Goal: Task Accomplishment & Management: Complete application form

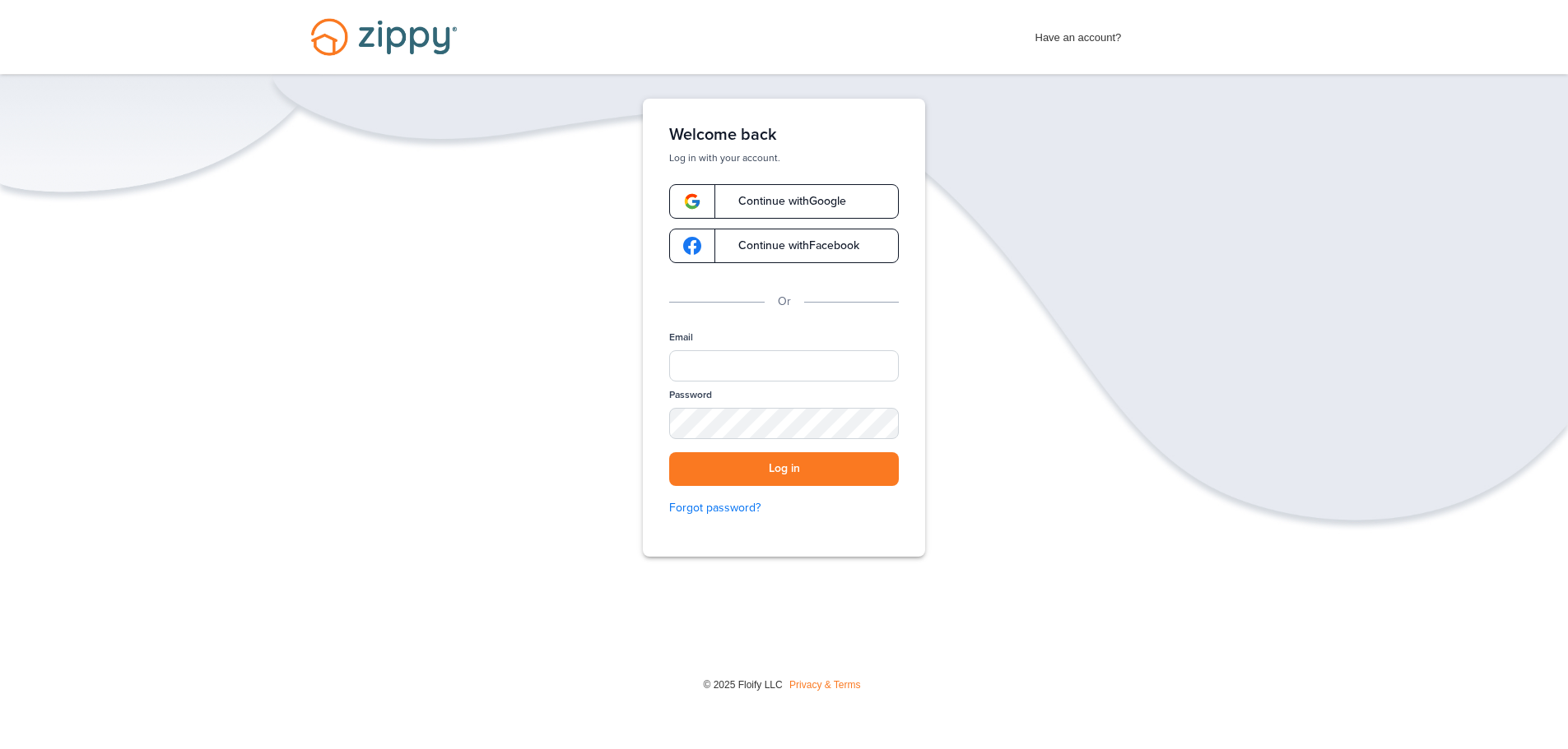
click at [810, 197] on span "Continue with Google" at bounding box center [784, 202] width 125 height 11
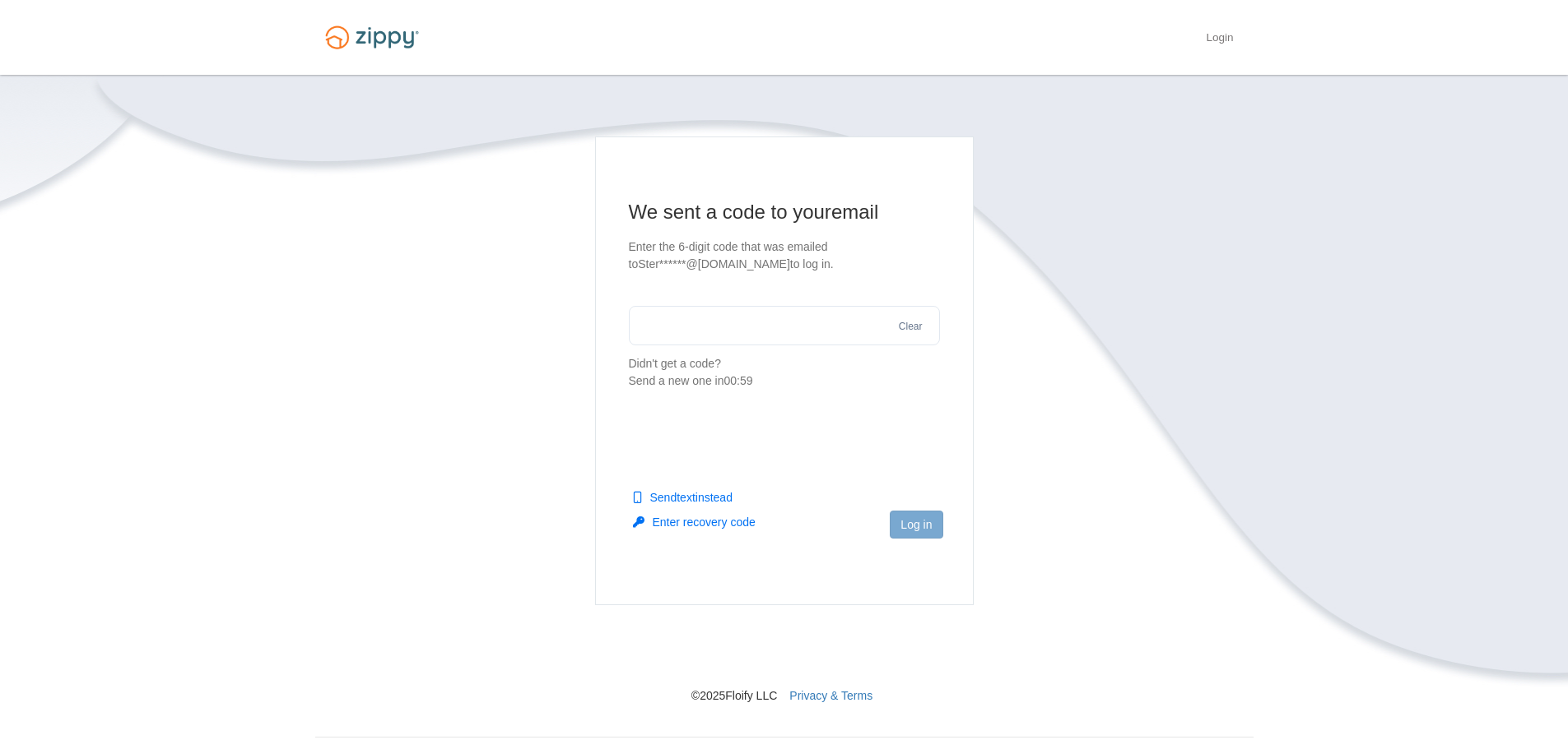
click at [717, 325] on input "text" at bounding box center [784, 325] width 311 height 39
paste input "******"
type input "******"
click at [914, 524] on button "Log in" at bounding box center [915, 524] width 52 height 28
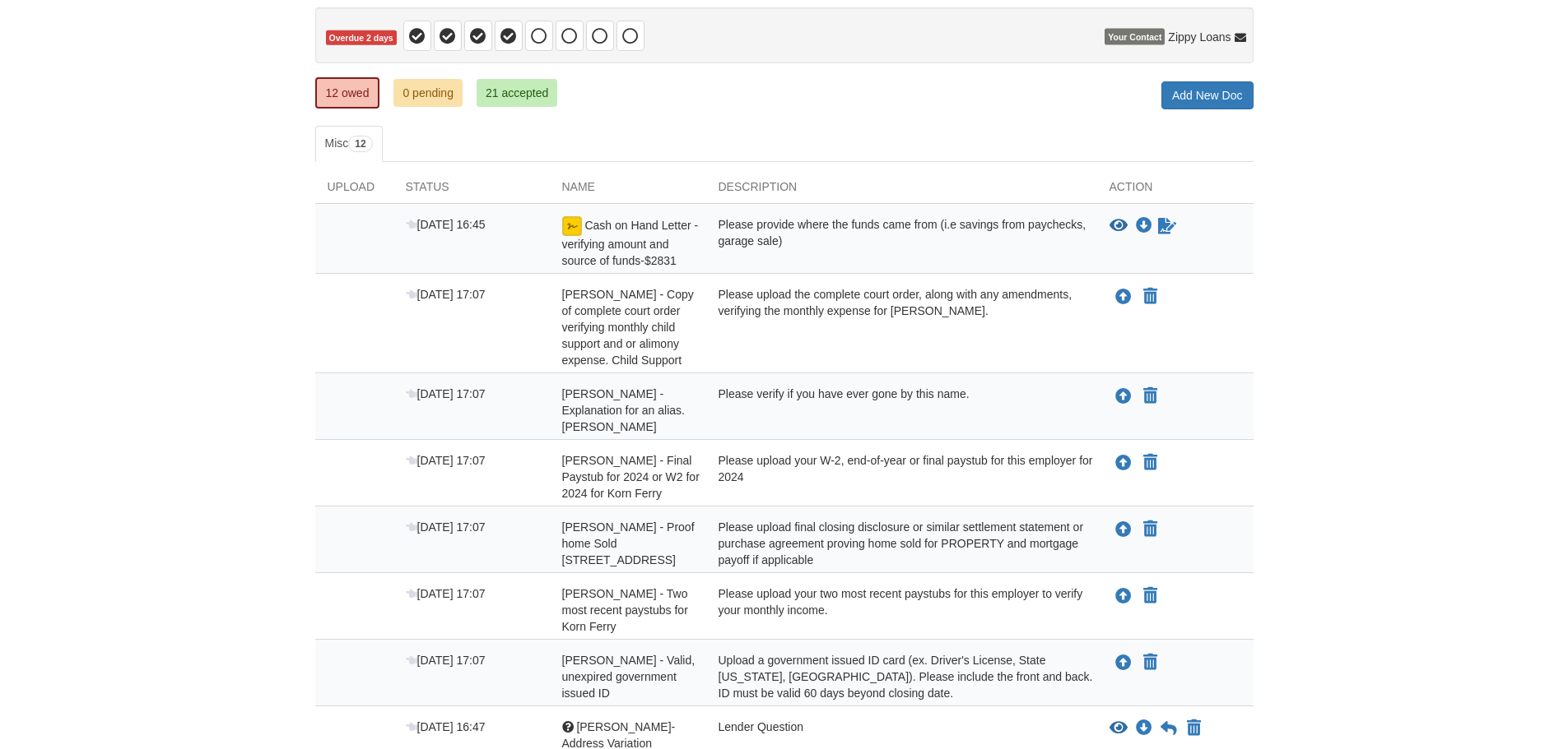
scroll to position [165, 0]
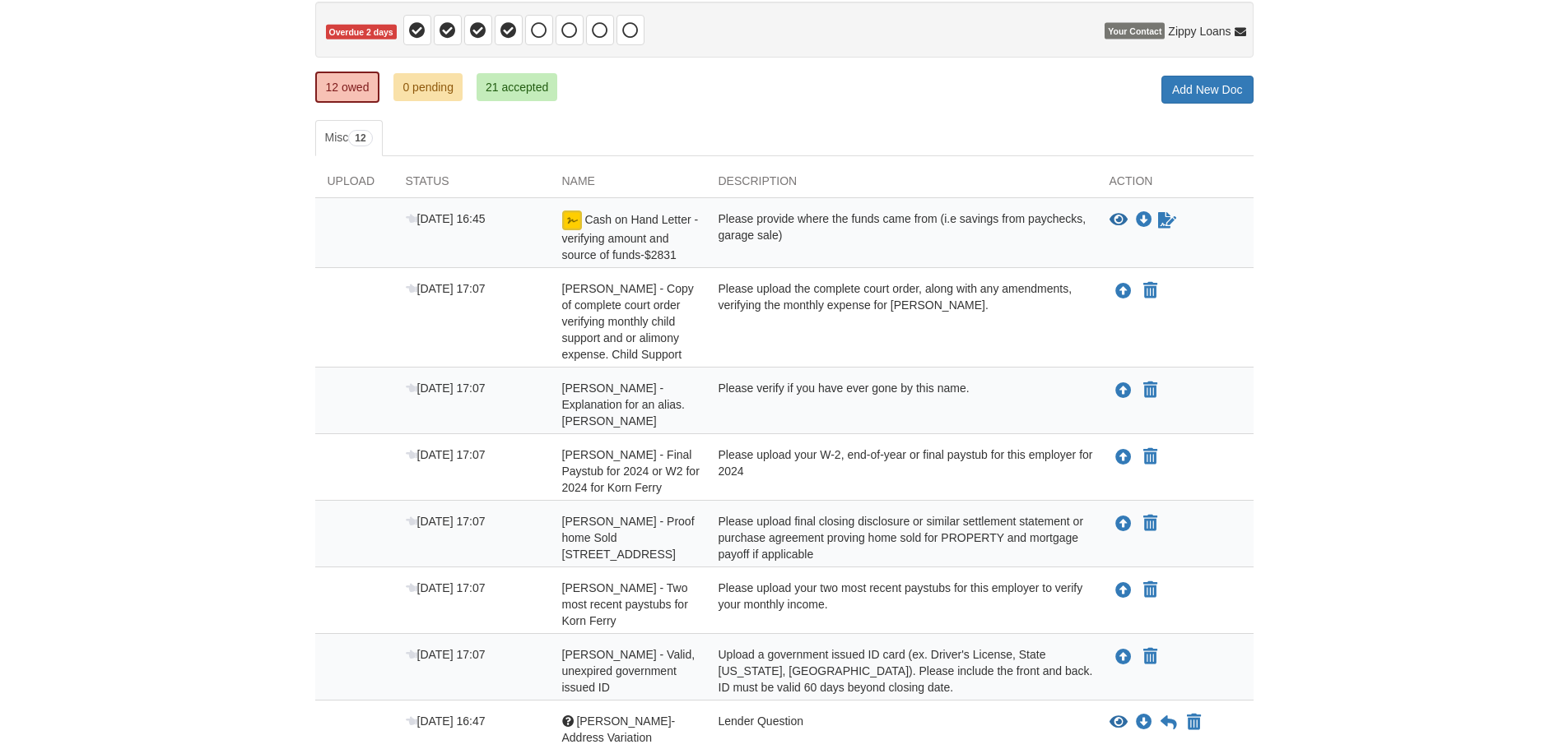
click at [494, 227] on div "[DATE] 16:45" at bounding box center [471, 236] width 156 height 52
click at [1118, 222] on icon "View Cash on Hand Letter - verifying amount and source of funds-$2831" at bounding box center [1118, 220] width 18 height 16
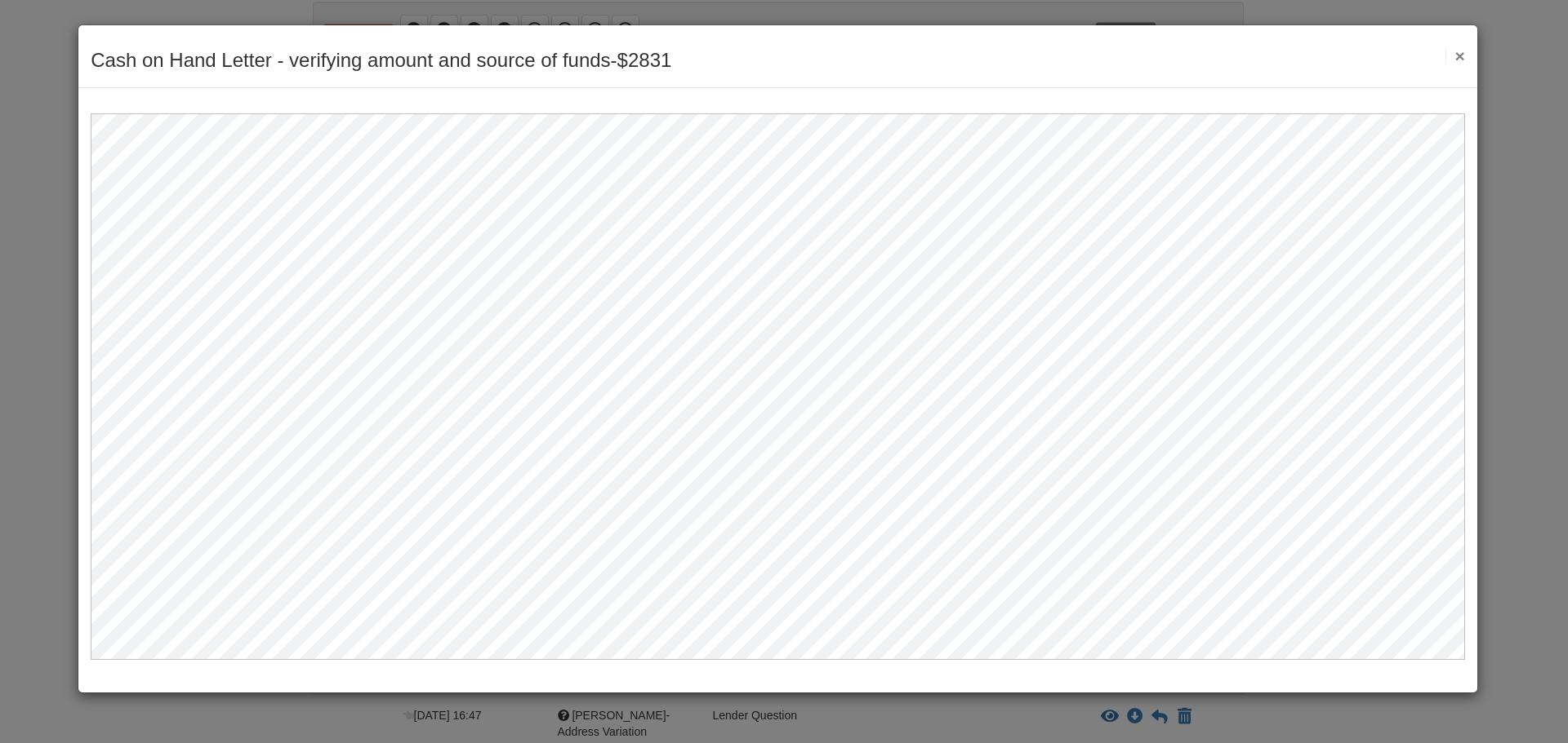
click at [1457, 56] on button "×" at bounding box center [1455, 56] width 19 height 17
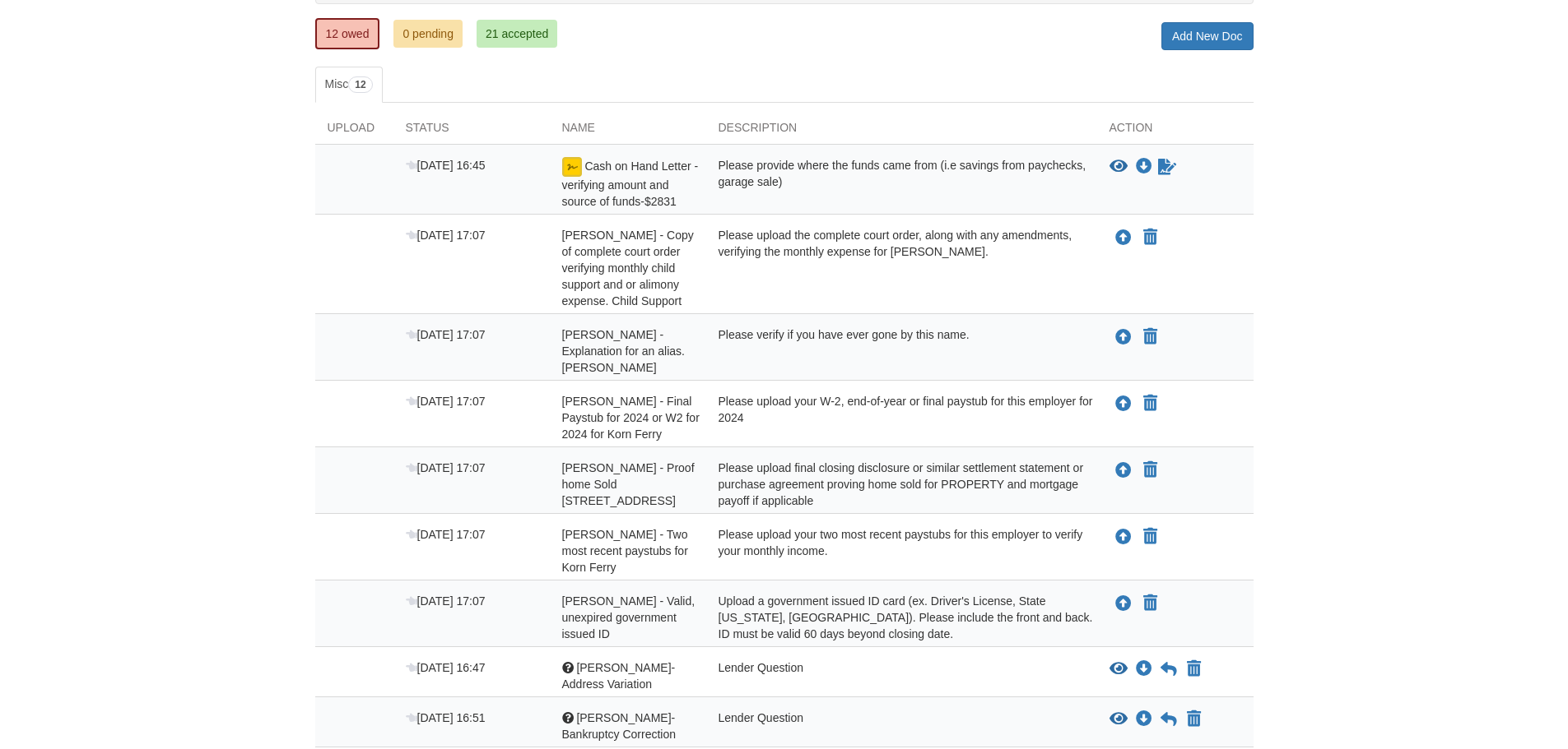
scroll to position [246, 0]
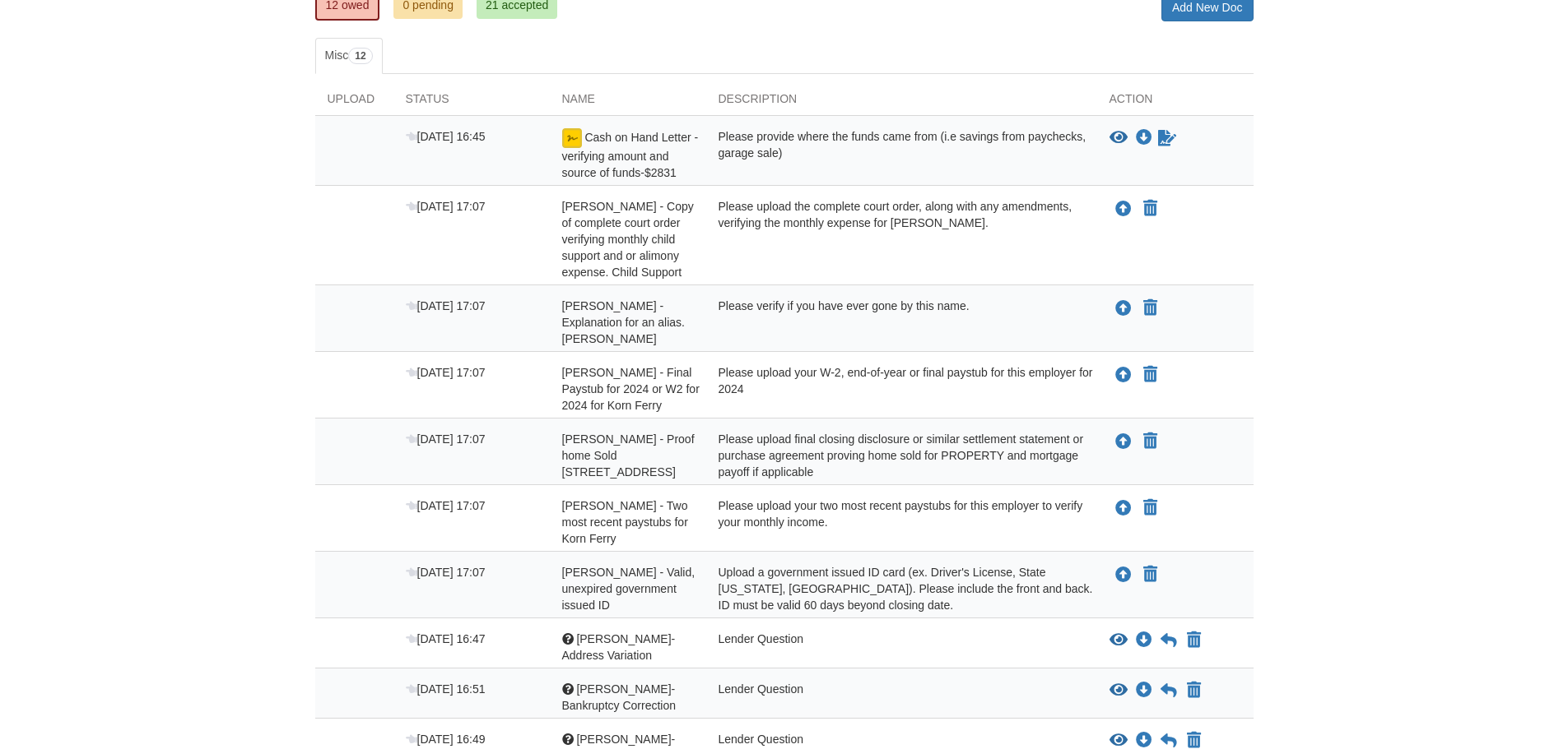
click at [604, 227] on span "Shaina Terrell - Copy of complete court order verifying monthly child support a…" at bounding box center [627, 239] width 131 height 79
click at [452, 219] on div "Aug 29 17:07" at bounding box center [471, 239] width 156 height 82
drag, startPoint x: 683, startPoint y: 177, endPoint x: 586, endPoint y: 134, distance: 106.1
click at [586, 134] on div "Cash on Hand Letter - verifying amount and source of funds-$2831" at bounding box center [627, 154] width 156 height 52
copy span "Cash on Hand Letter - verifying amount and source of funds-$2831"
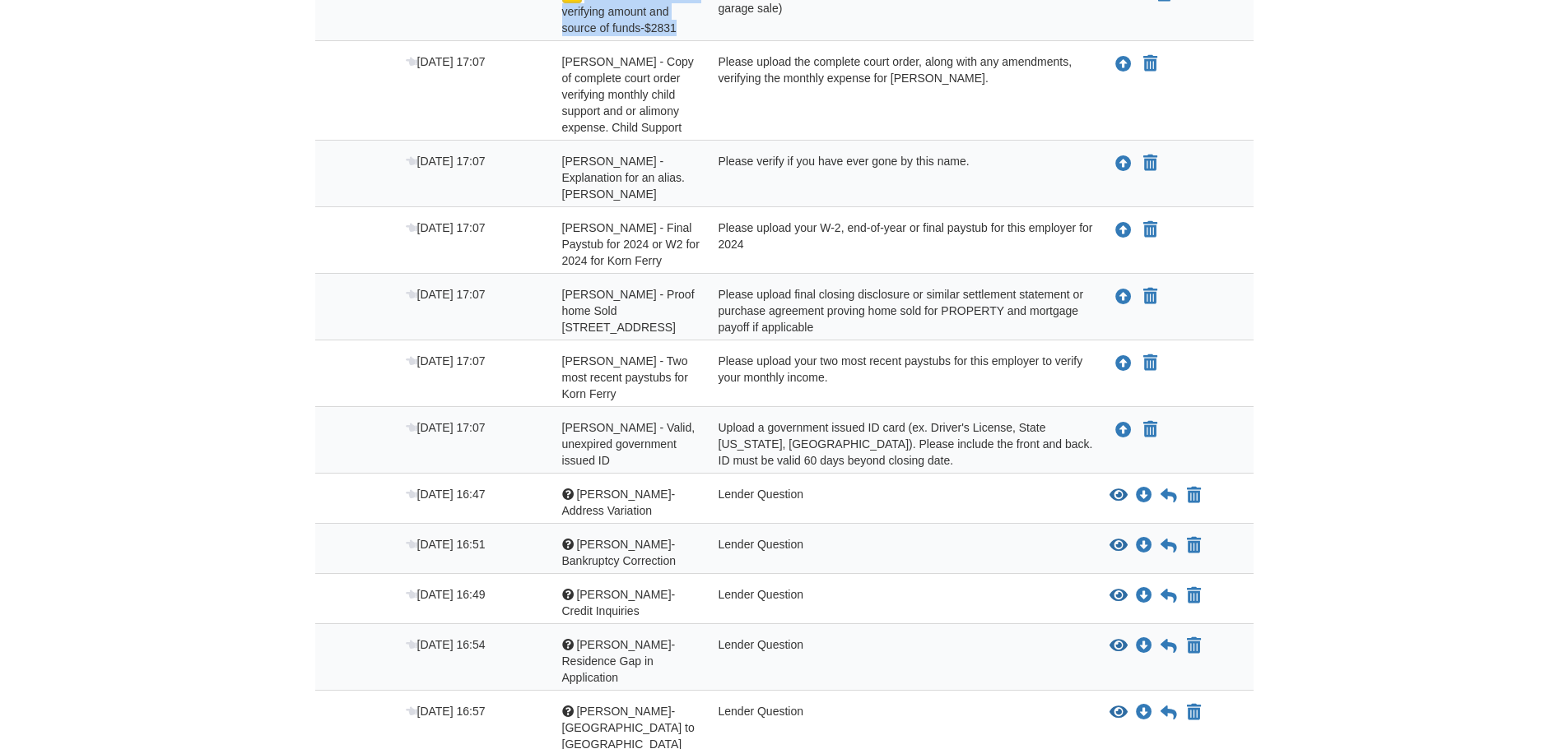
scroll to position [516, 0]
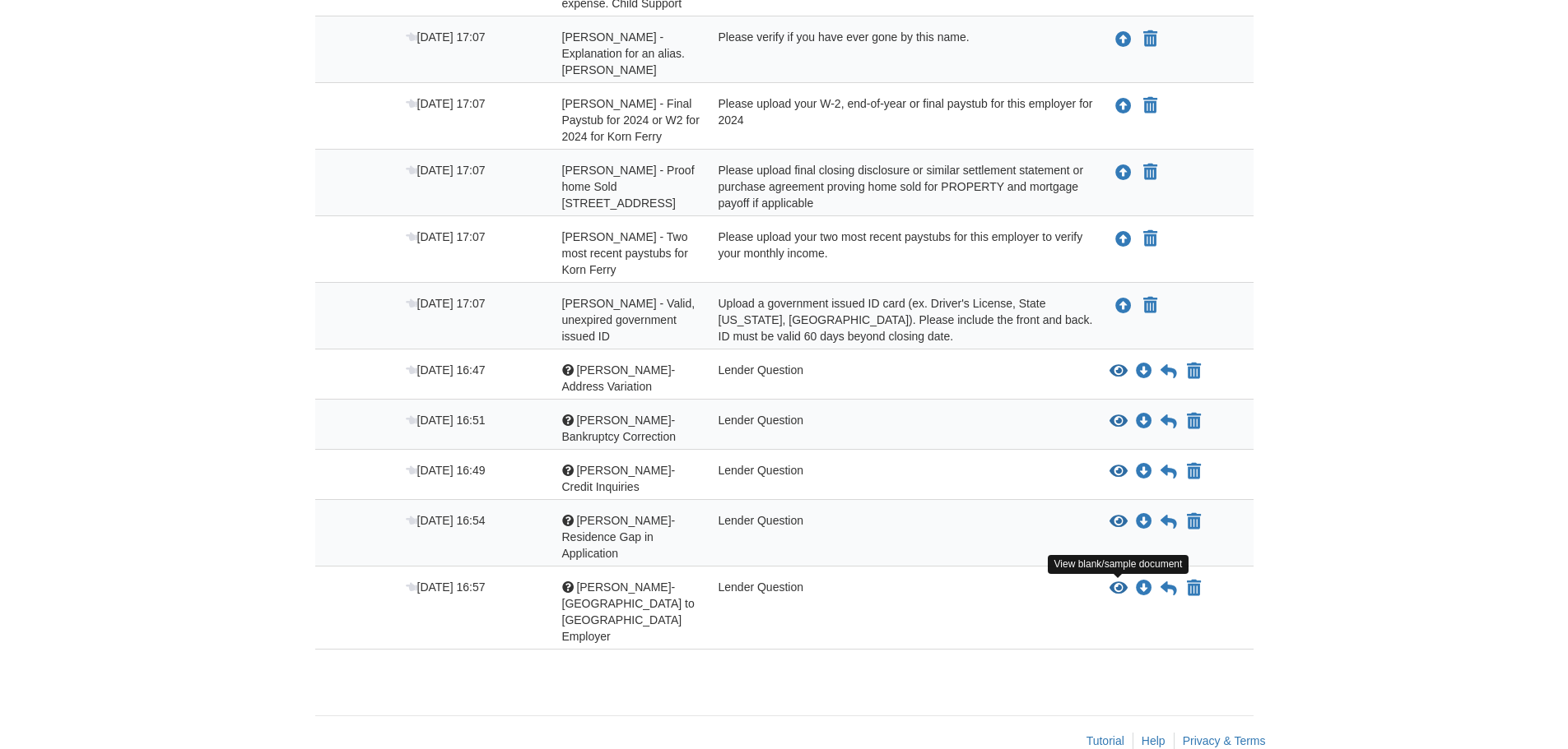
click at [1114, 588] on icon "View Shaina Terrell- TX to KS Employer" at bounding box center [1118, 588] width 18 height 16
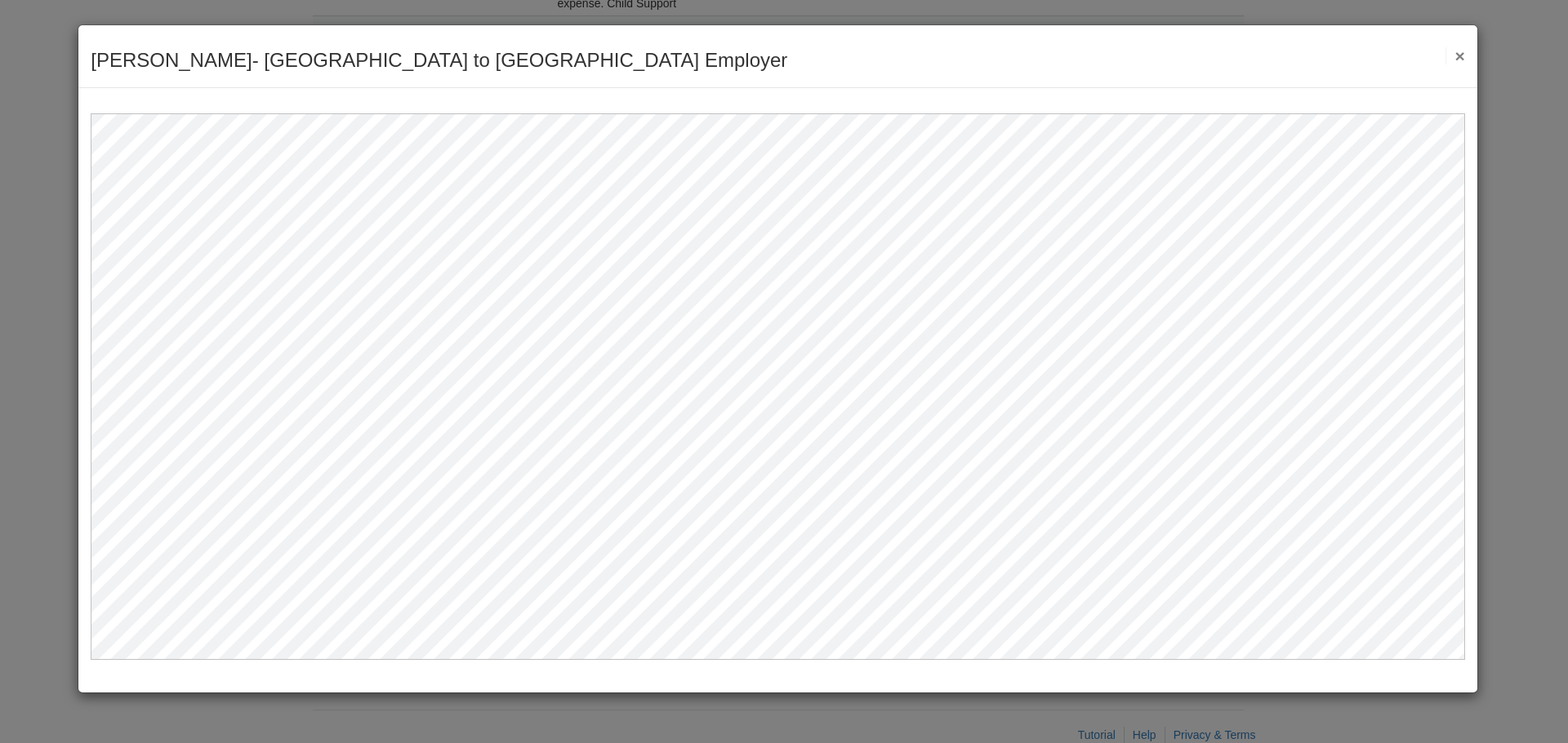
click at [1458, 59] on button "×" at bounding box center [1455, 56] width 19 height 17
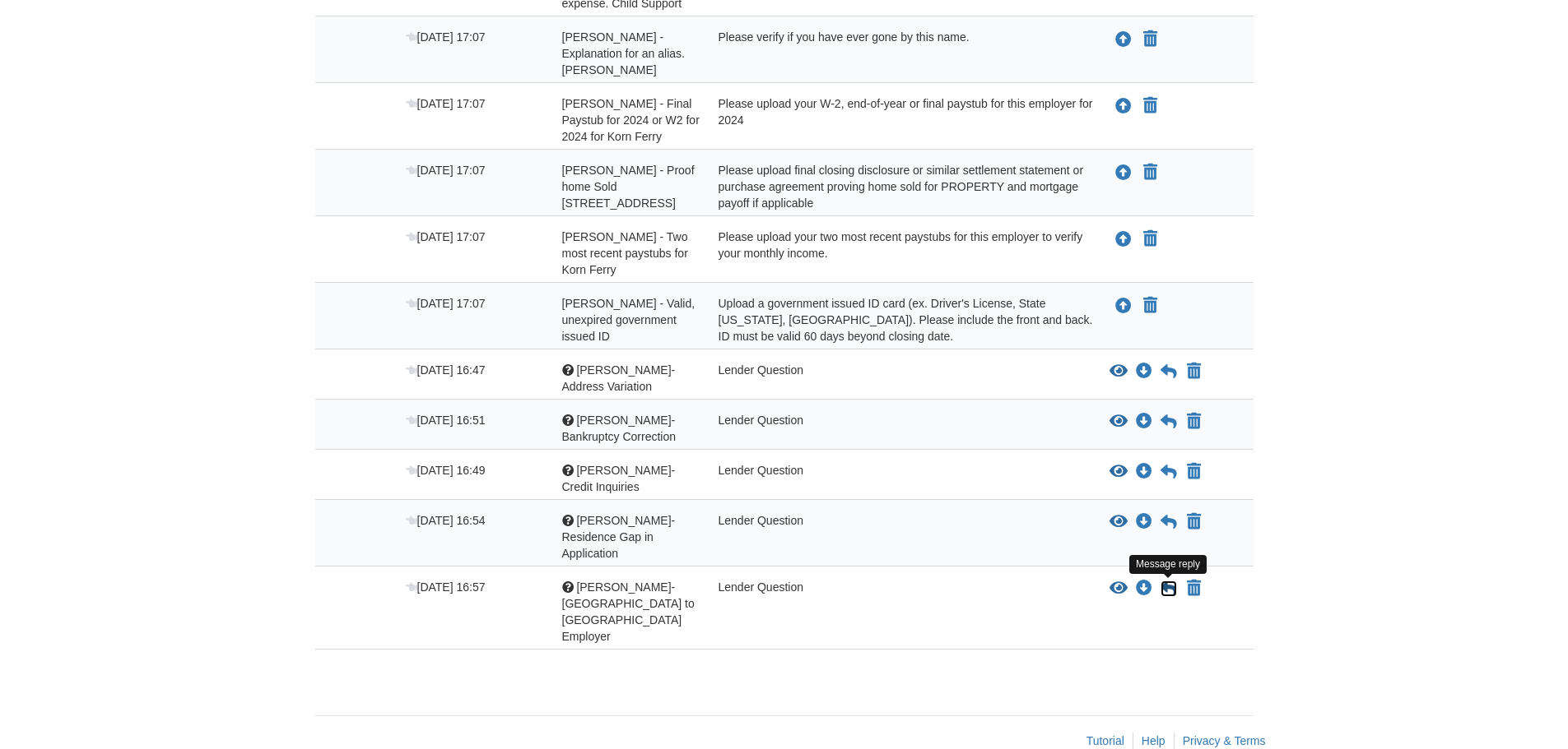
click at [1172, 586] on icon at bounding box center [1168, 588] width 16 height 16
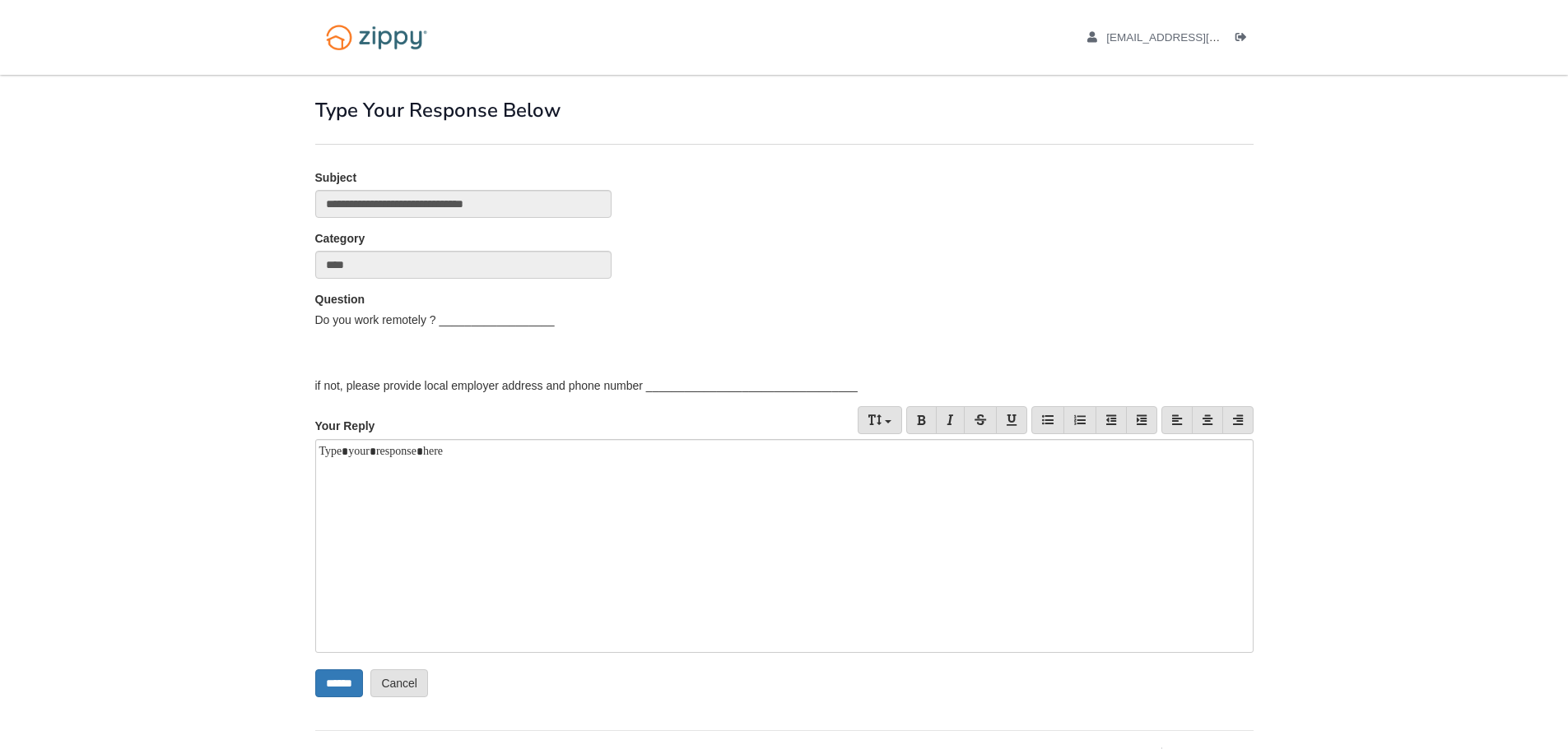
click at [452, 318] on div "Do you work remotely ? __________________ if not, please provide local employer…" at bounding box center [784, 353] width 938 height 82
click at [402, 463] on div at bounding box center [784, 546] width 938 height 214
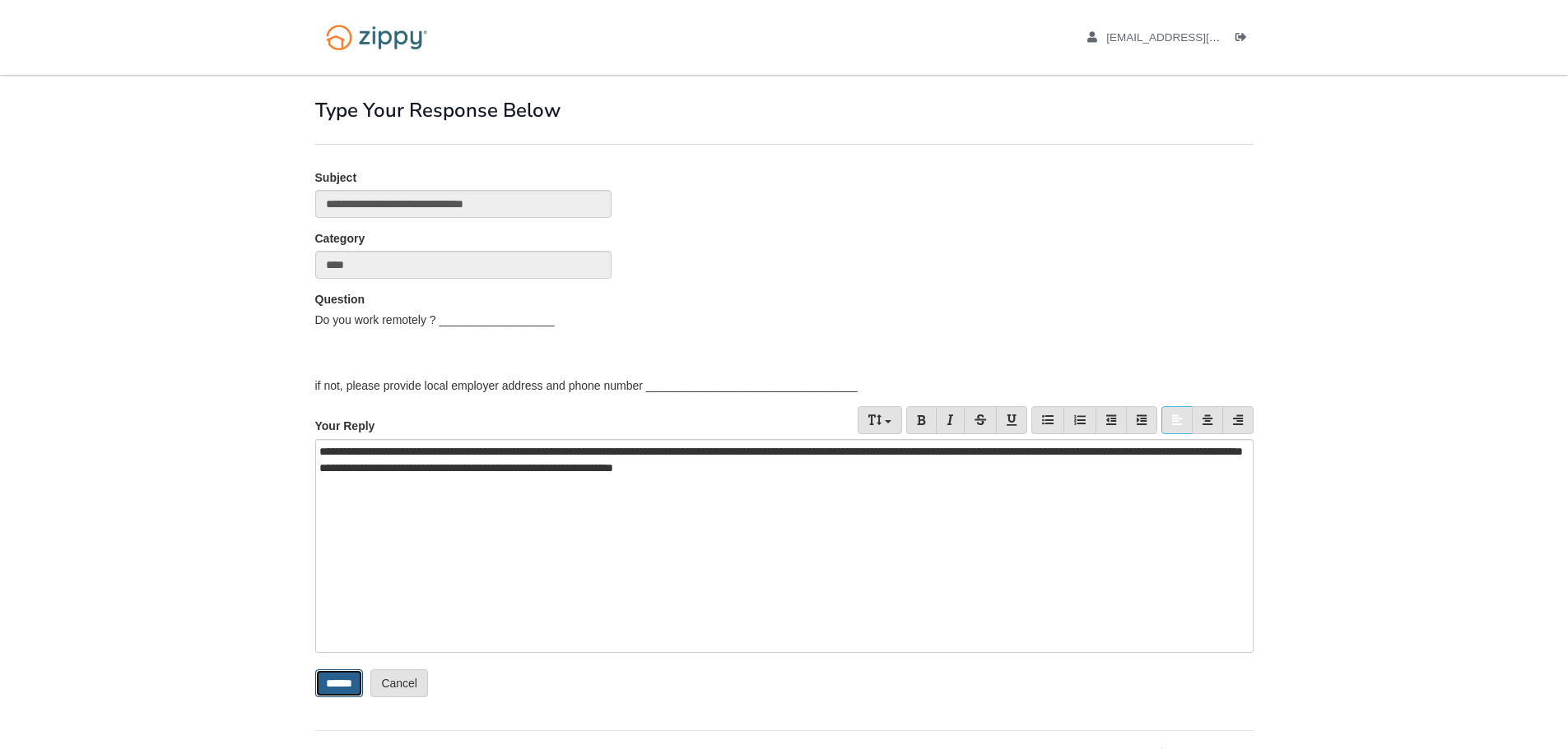
click at [349, 679] on input "******" at bounding box center [339, 683] width 48 height 28
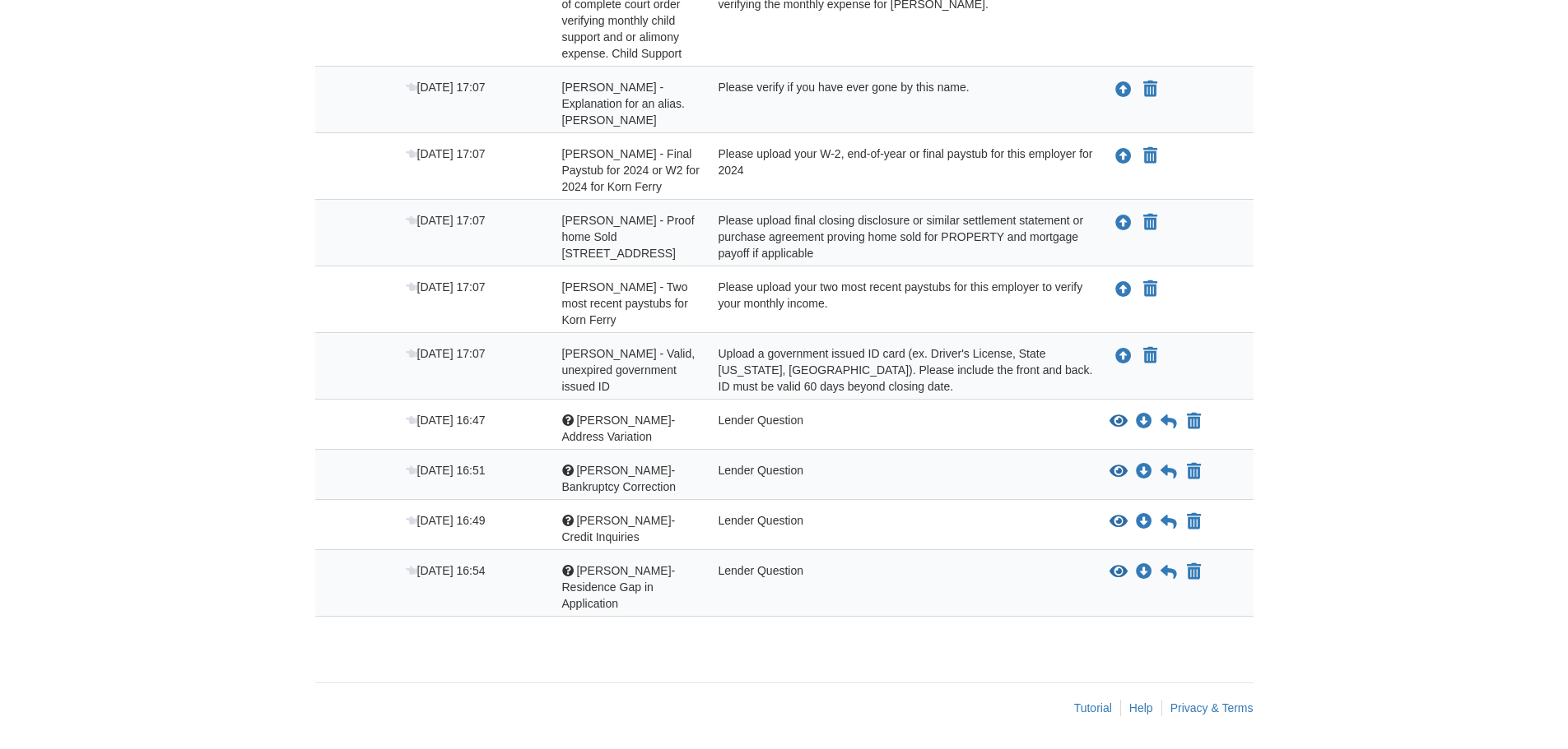
scroll to position [465, 0]
click at [1119, 567] on icon "View Shaina Terrell- Residence Gap in Application" at bounding box center [1118, 572] width 18 height 16
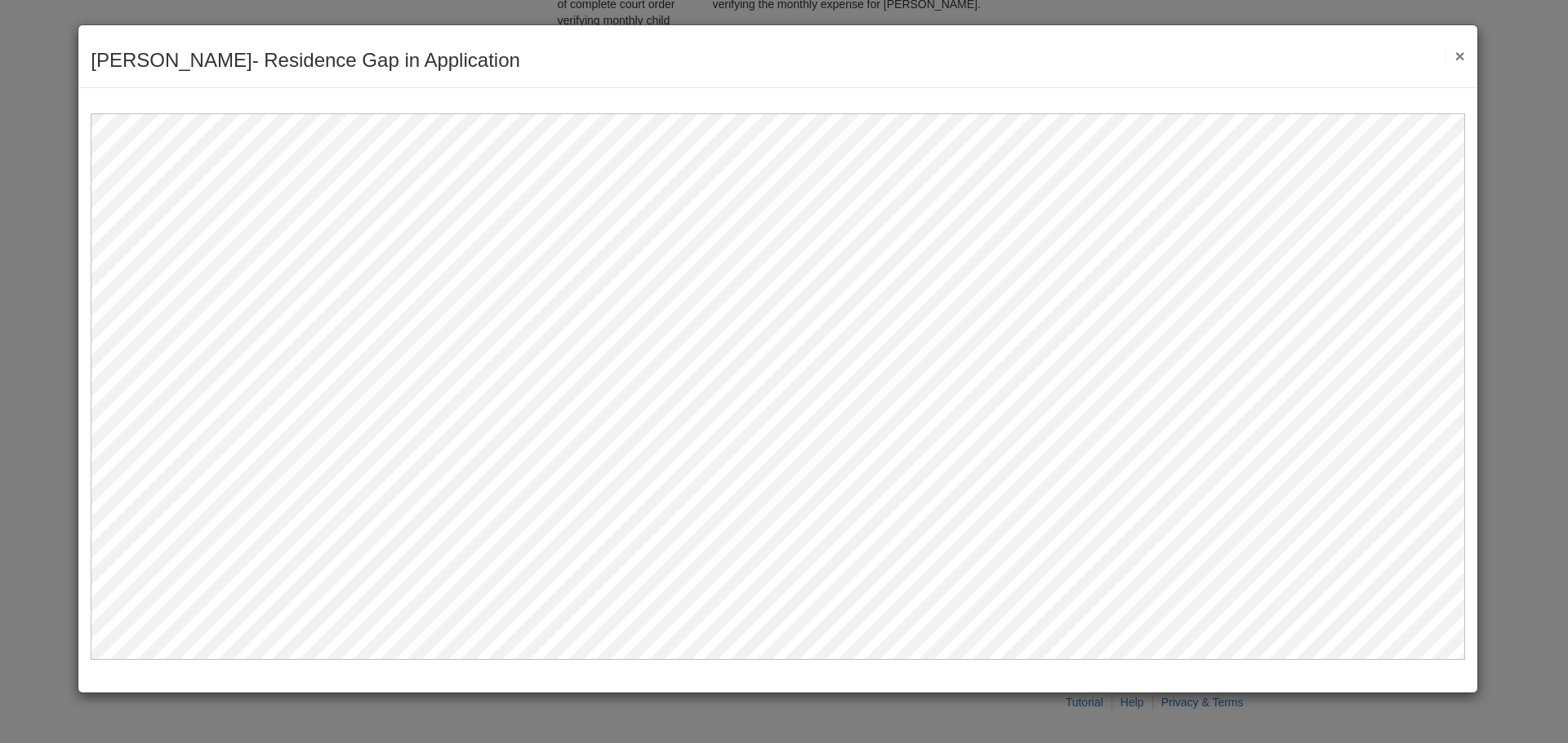
click at [1461, 57] on button "×" at bounding box center [1455, 56] width 19 height 17
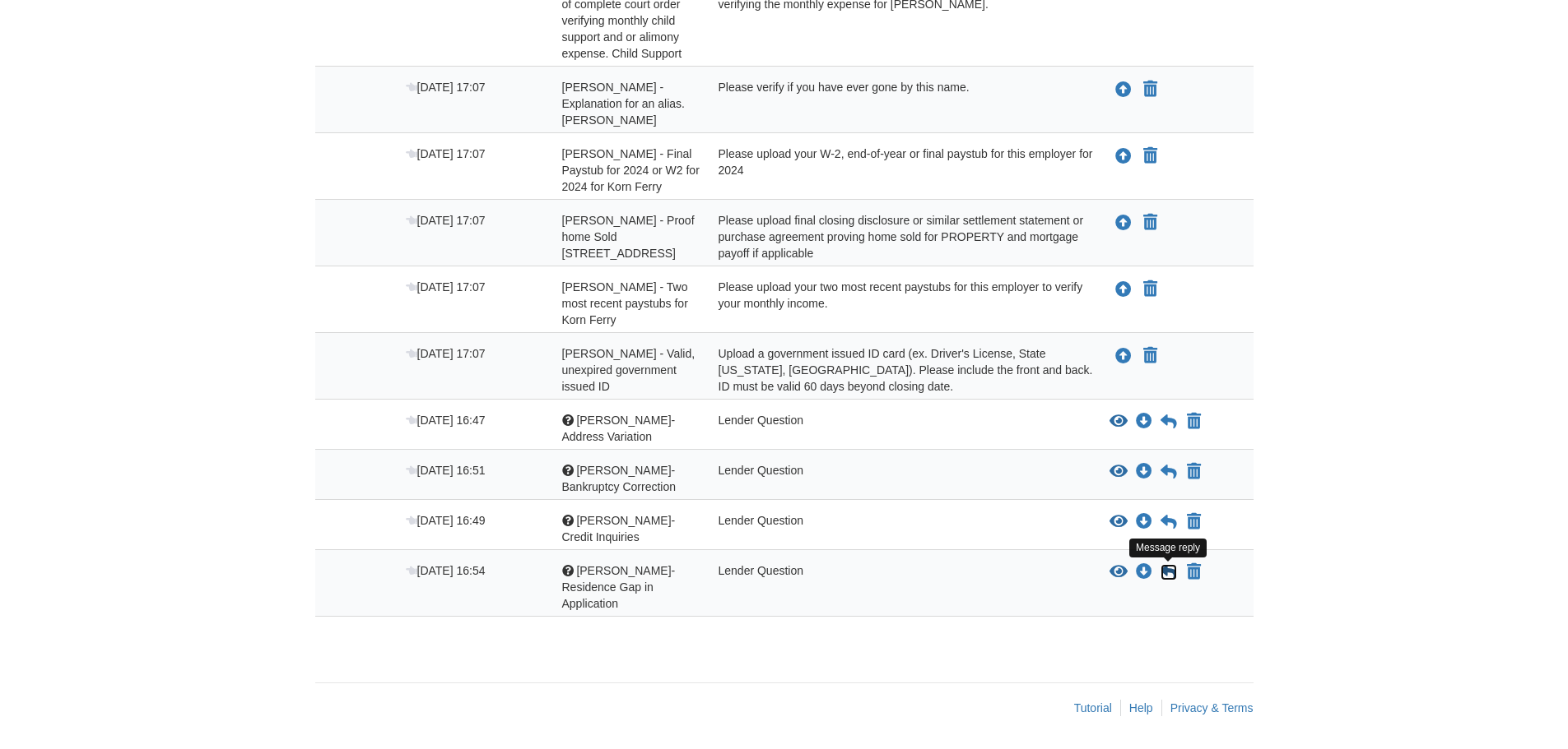
click at [1168, 572] on icon at bounding box center [1168, 572] width 16 height 16
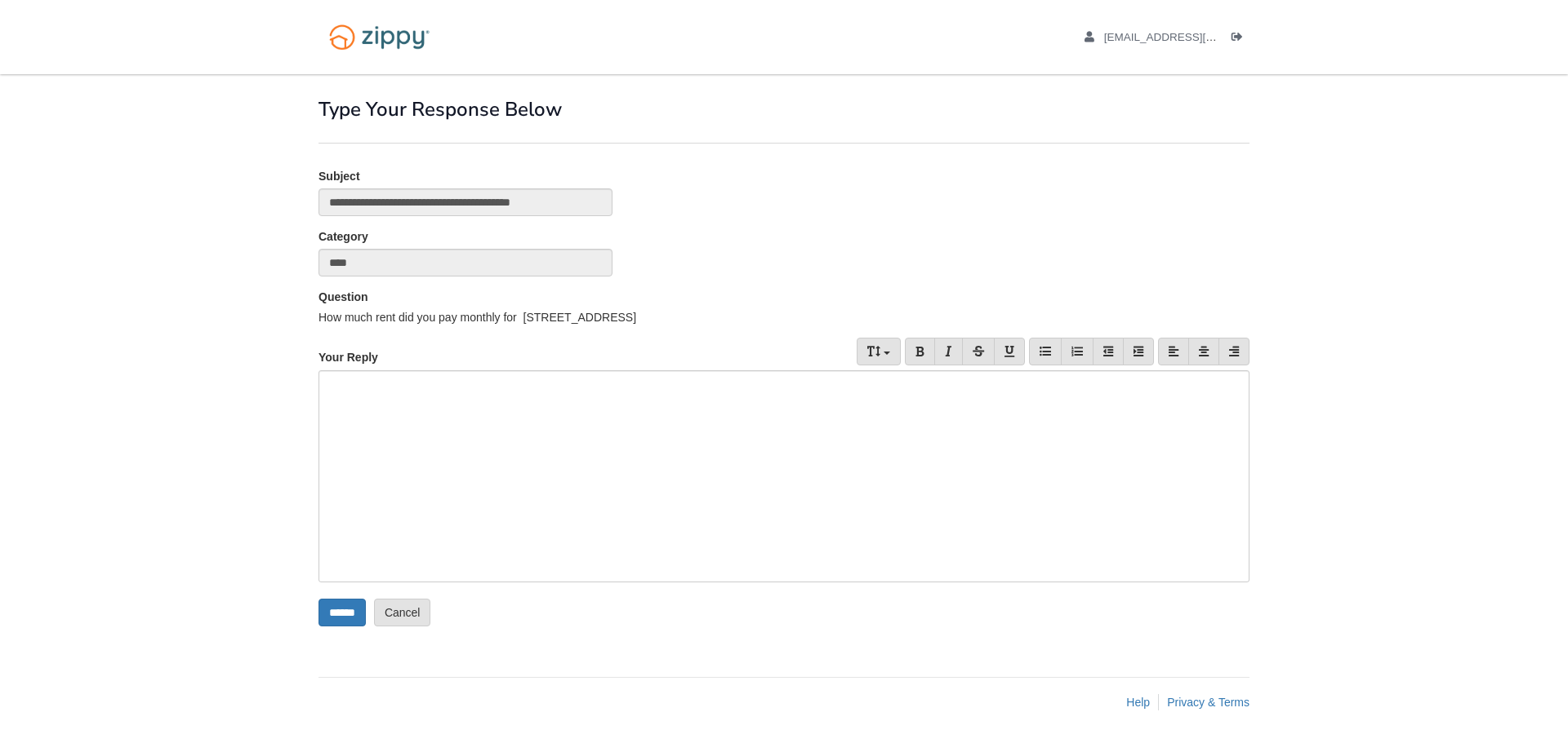
click at [486, 405] on div at bounding box center [783, 476] width 930 height 212
click at [334, 610] on input "******" at bounding box center [342, 612] width 47 height 27
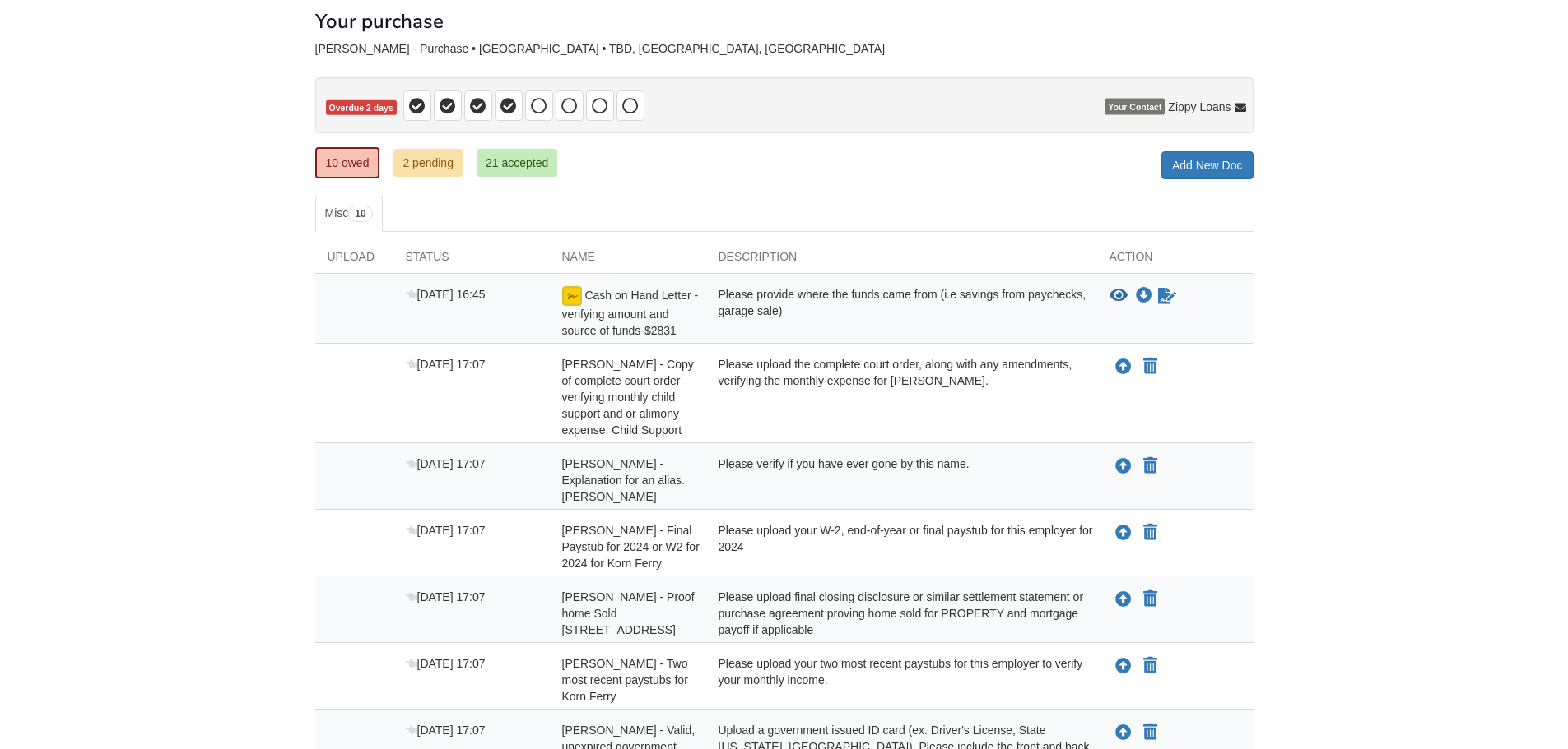
scroll to position [399, 0]
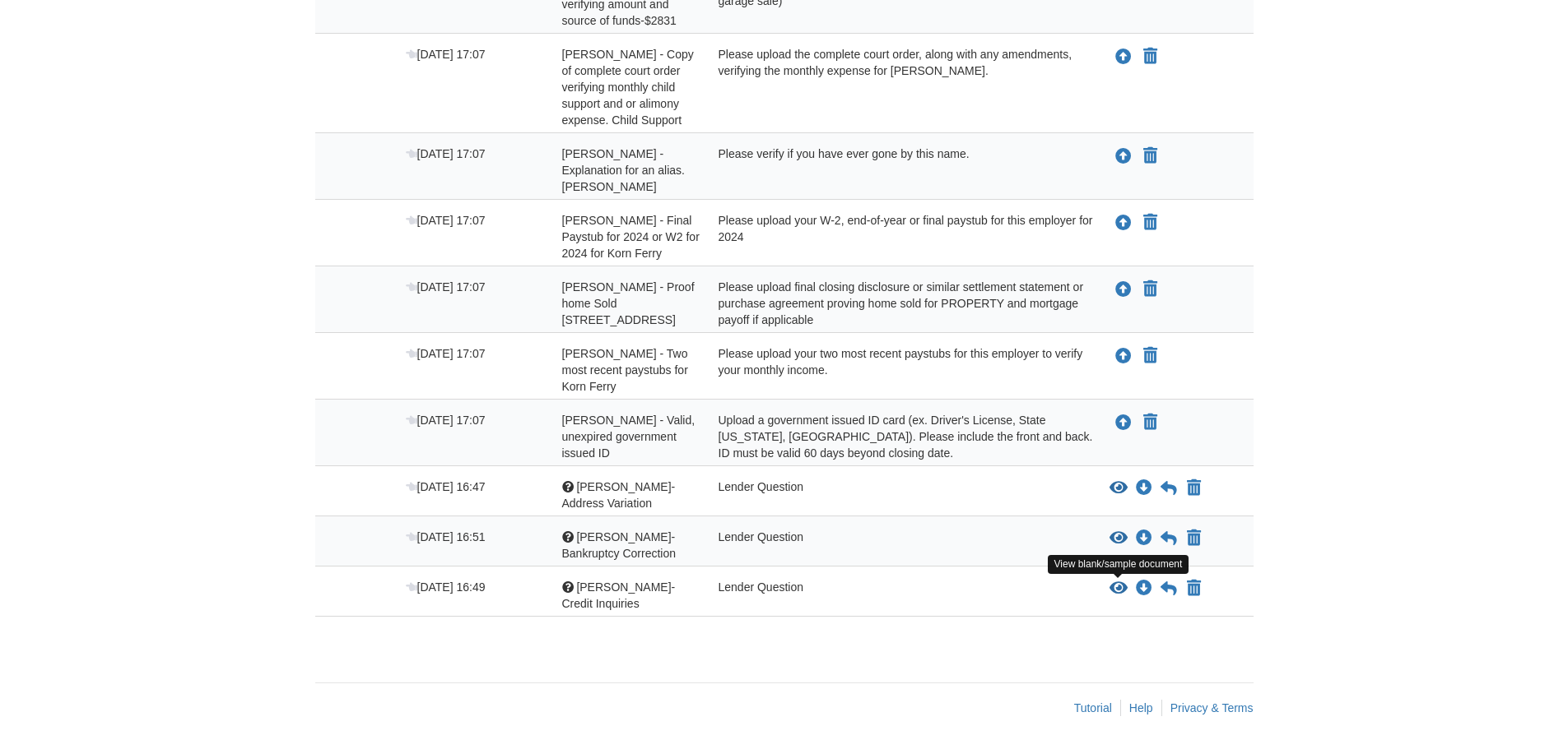
click at [1120, 586] on icon "View Shaina Terrell- Credit Inquiries" at bounding box center [1118, 588] width 18 height 16
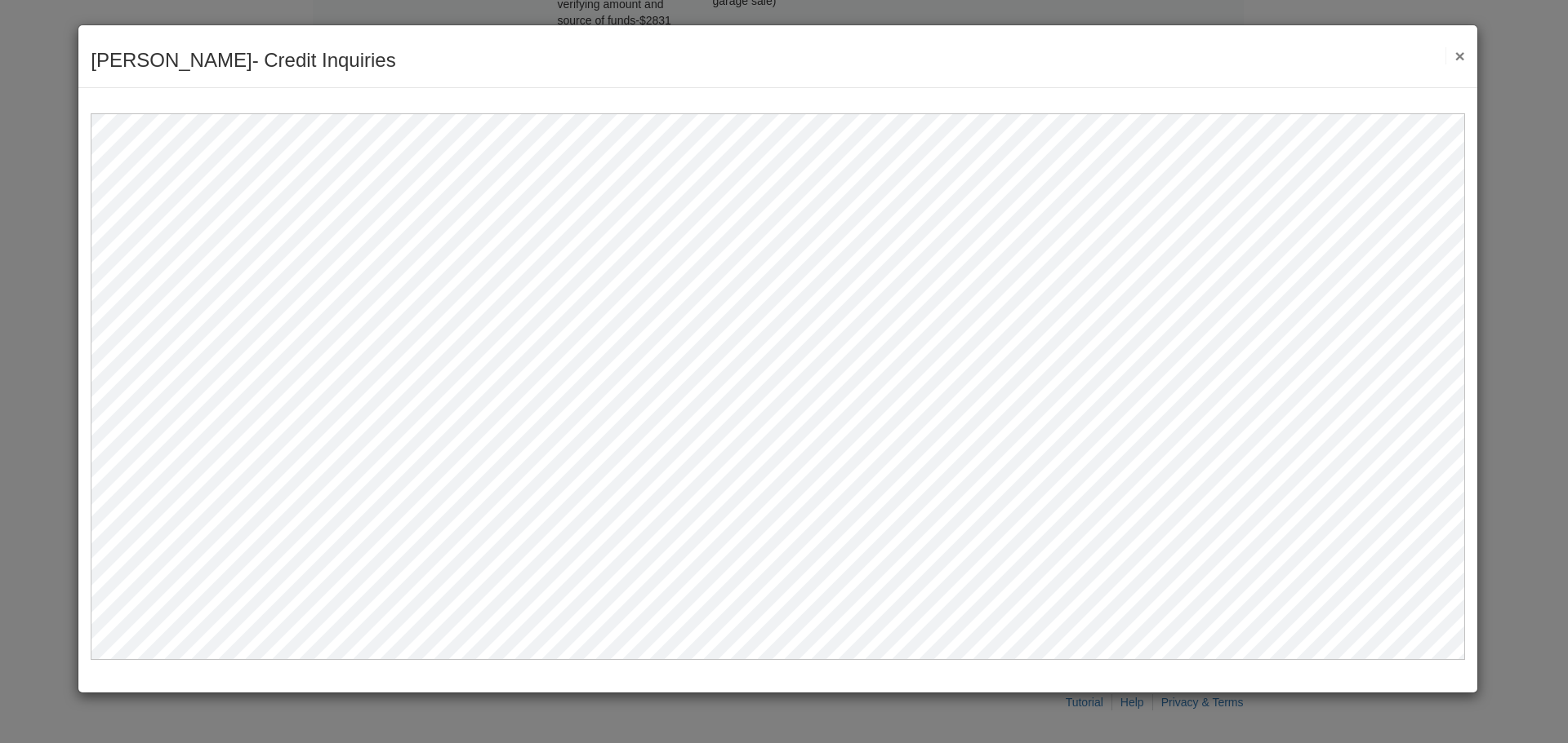
click at [1454, 56] on button "×" at bounding box center [1455, 56] width 19 height 17
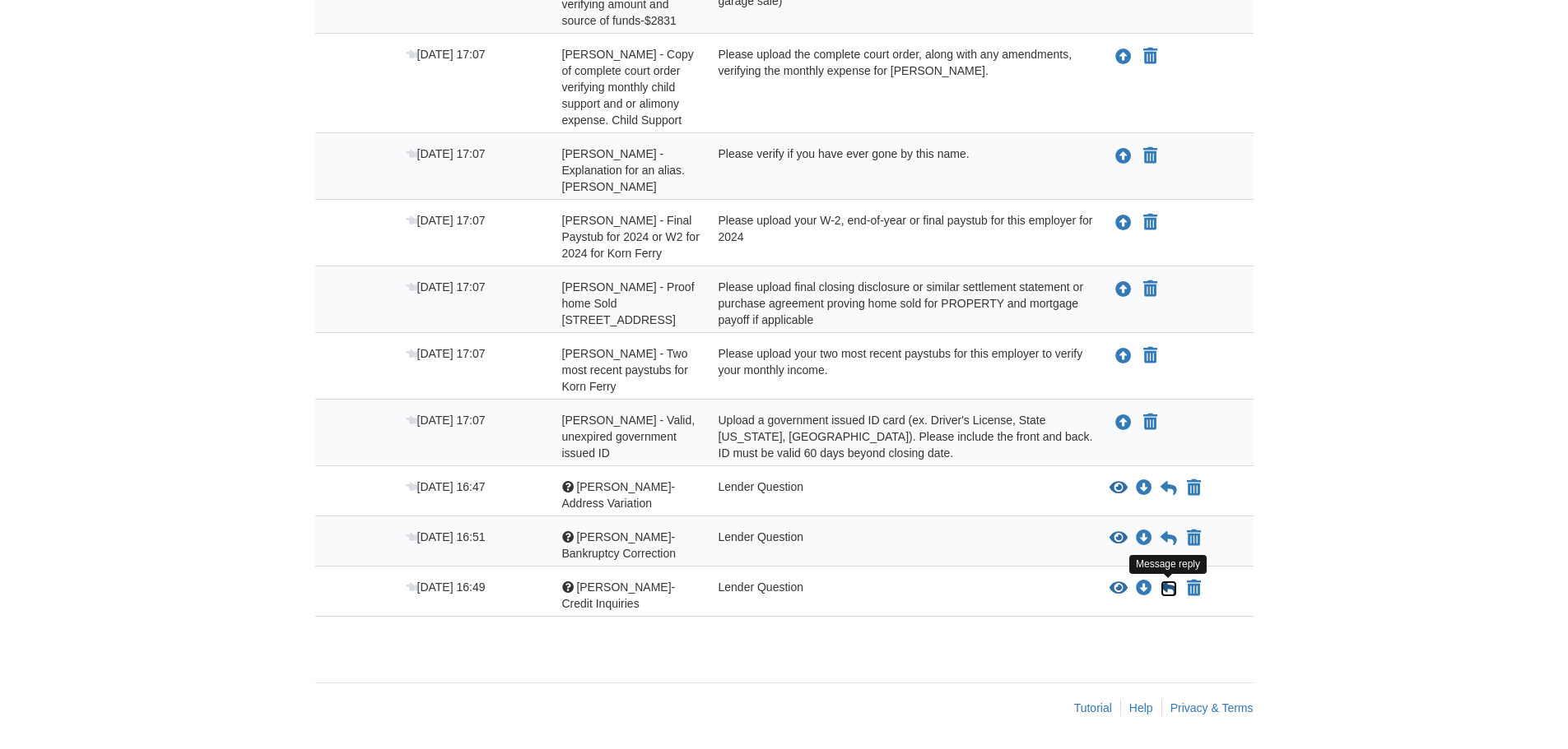
click at [1173, 589] on icon at bounding box center [1168, 588] width 16 height 16
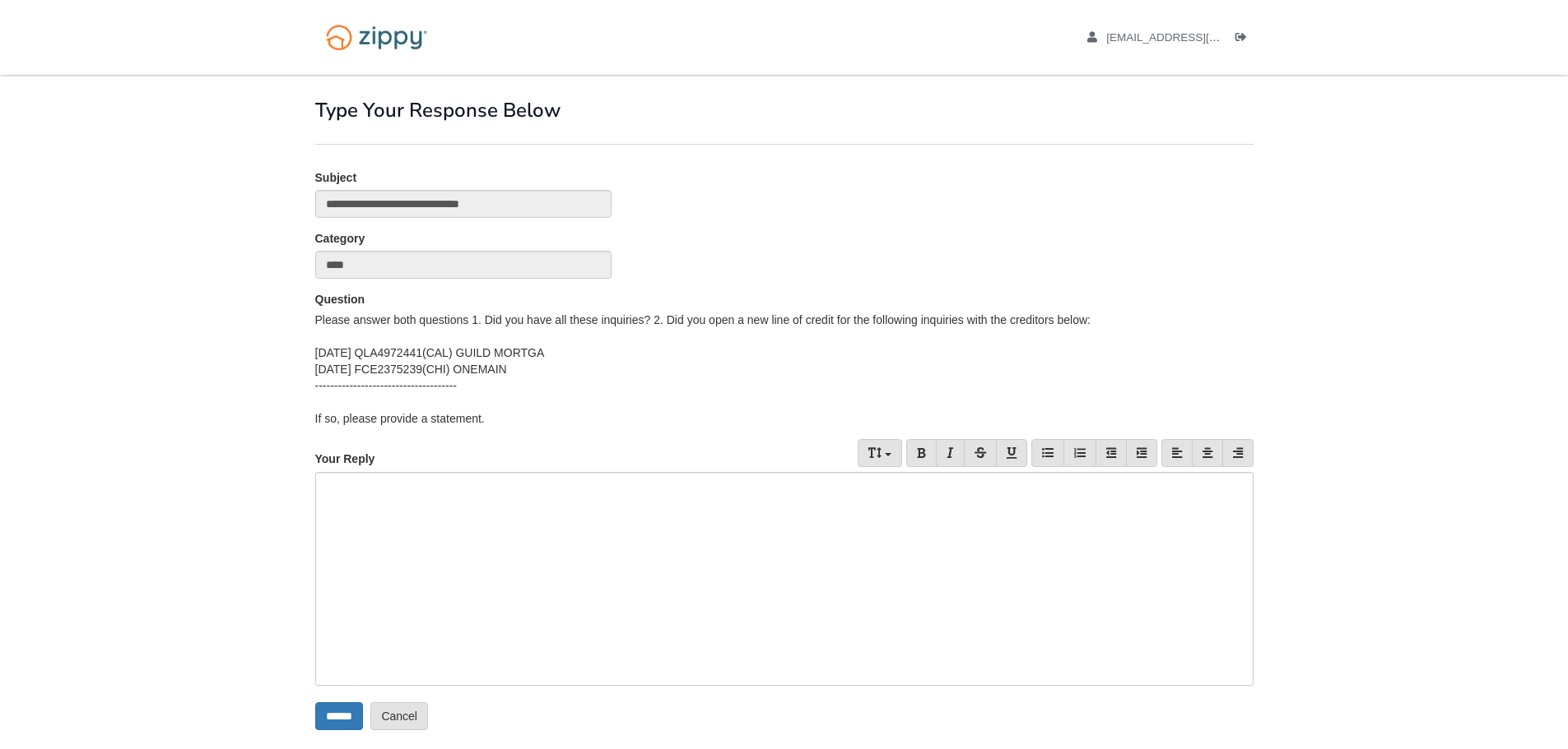
click at [432, 501] on div at bounding box center [784, 579] width 938 height 214
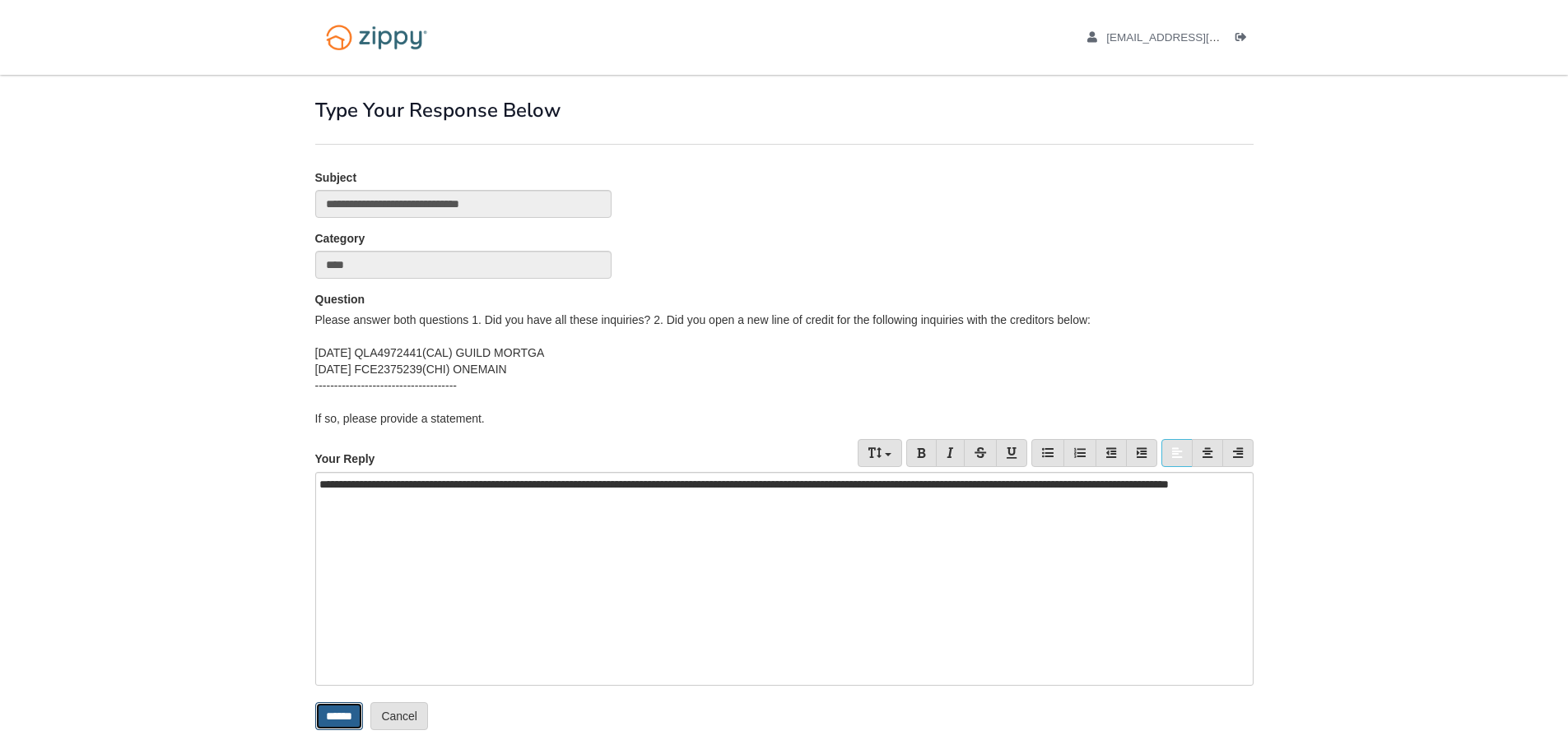
click at [351, 717] on input "******" at bounding box center [339, 716] width 48 height 28
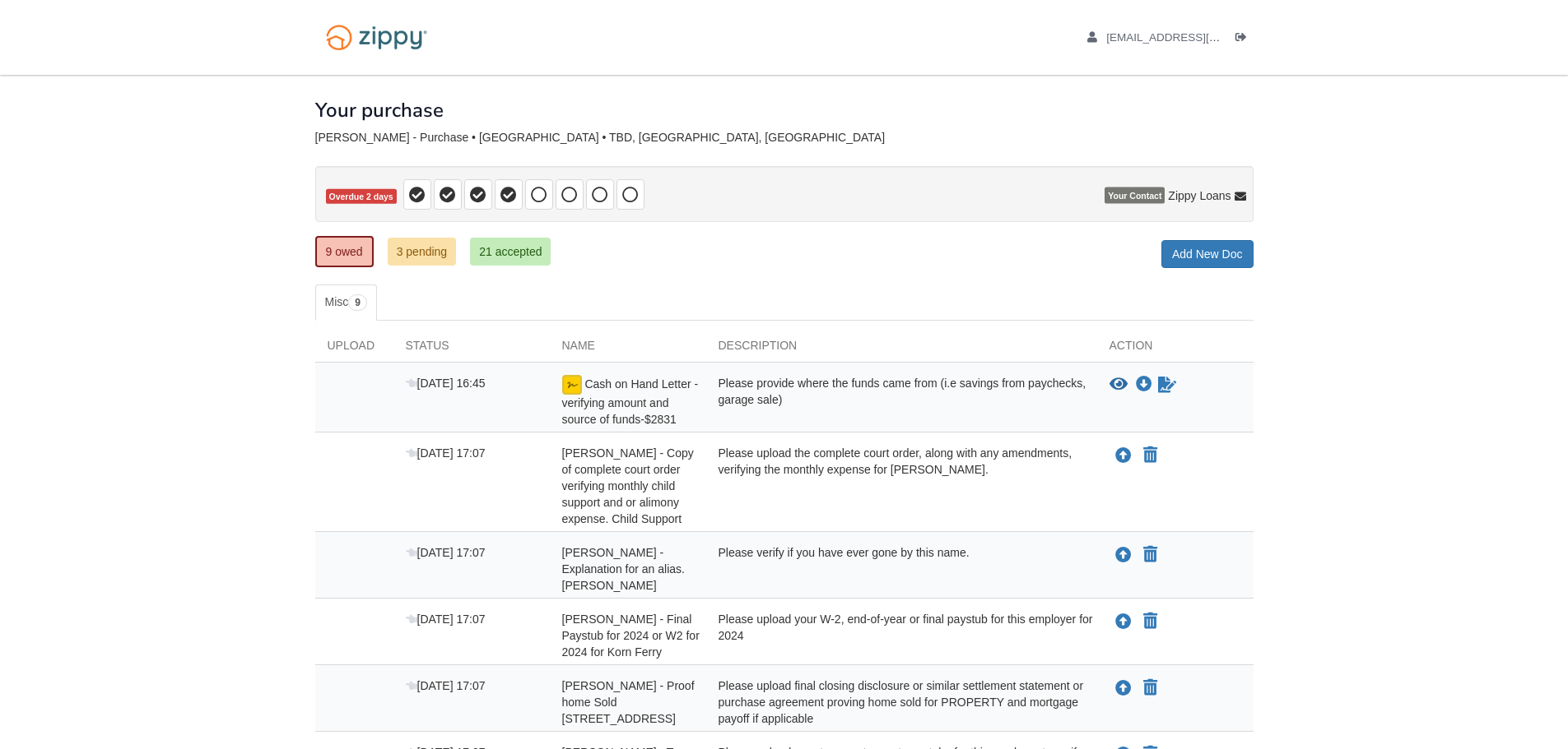
scroll to position [349, 0]
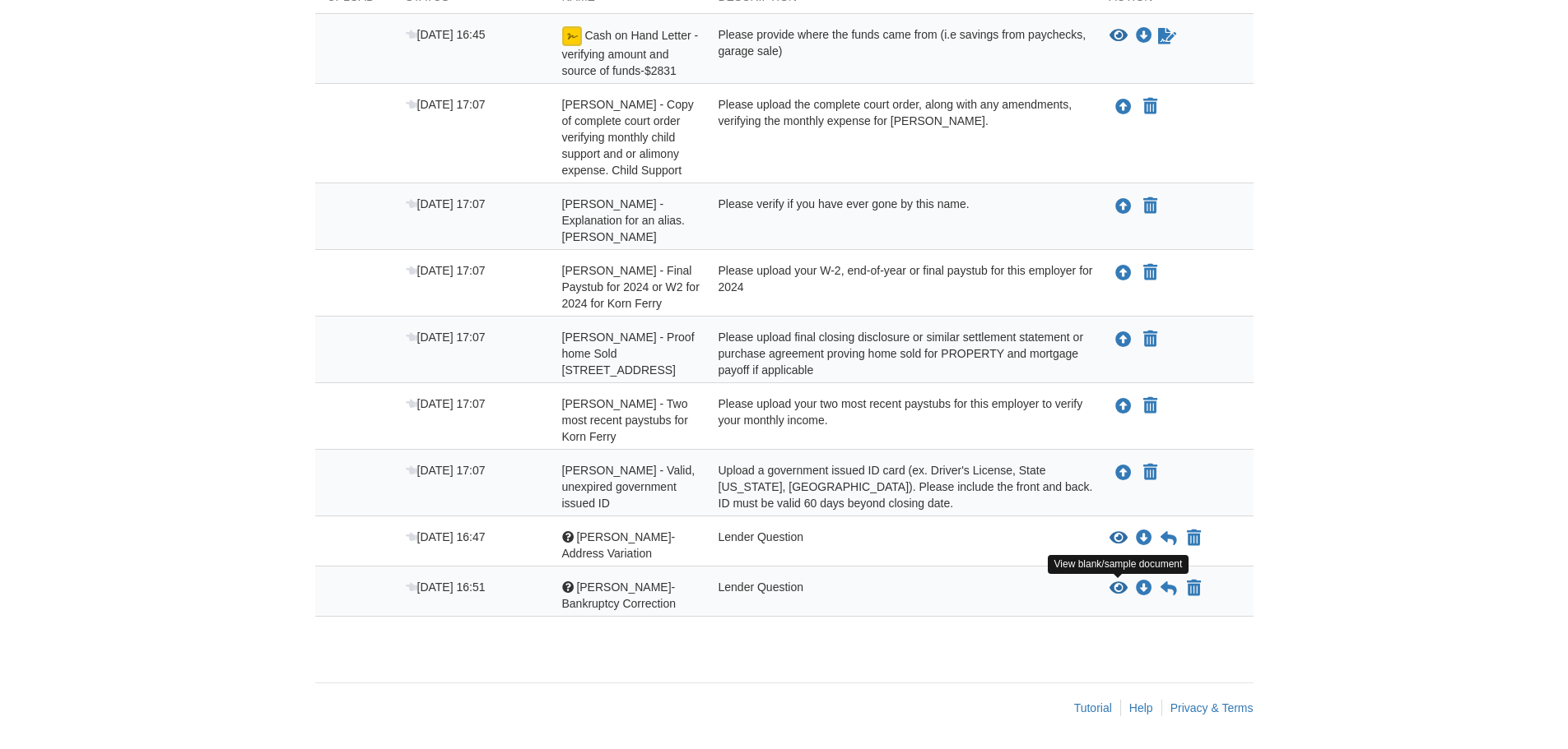
click at [1115, 586] on icon "View Shaina Terrell- Bankruptcy Correction" at bounding box center [1118, 588] width 18 height 16
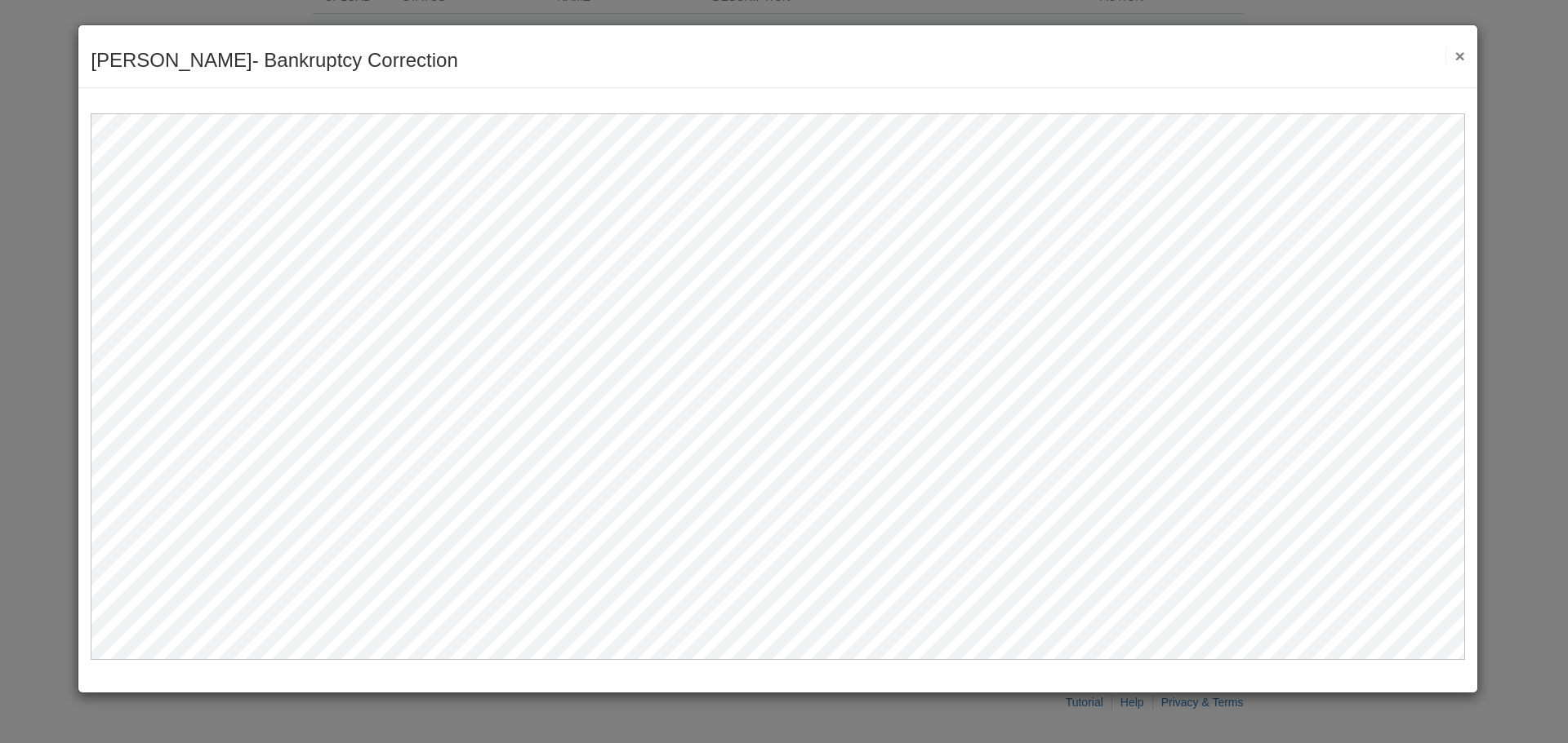
click at [1463, 55] on button "×" at bounding box center [1455, 56] width 19 height 17
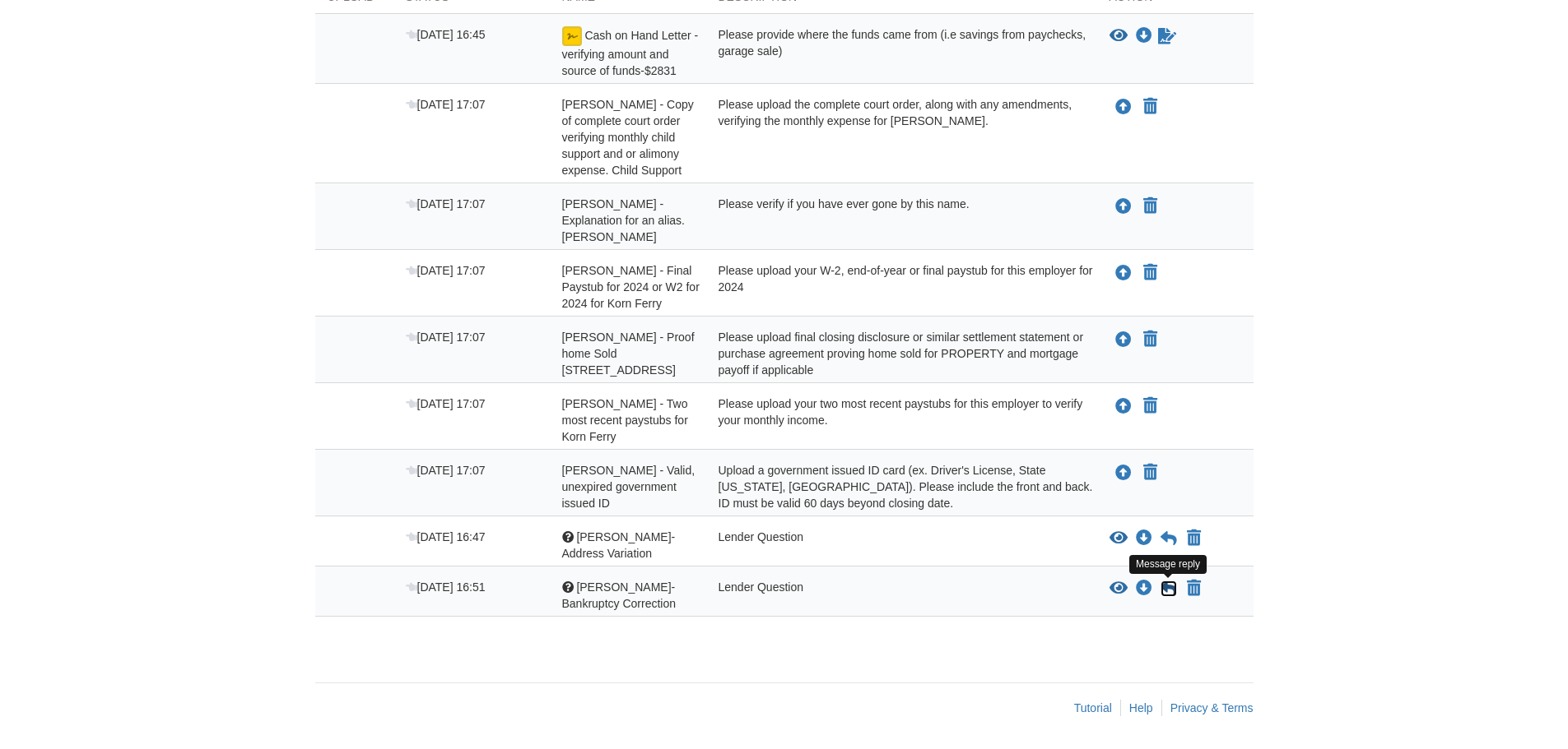
drag, startPoint x: 1168, startPoint y: 587, endPoint x: 1087, endPoint y: 593, distance: 81.2
click at [1168, 587] on icon at bounding box center [1168, 588] width 16 height 16
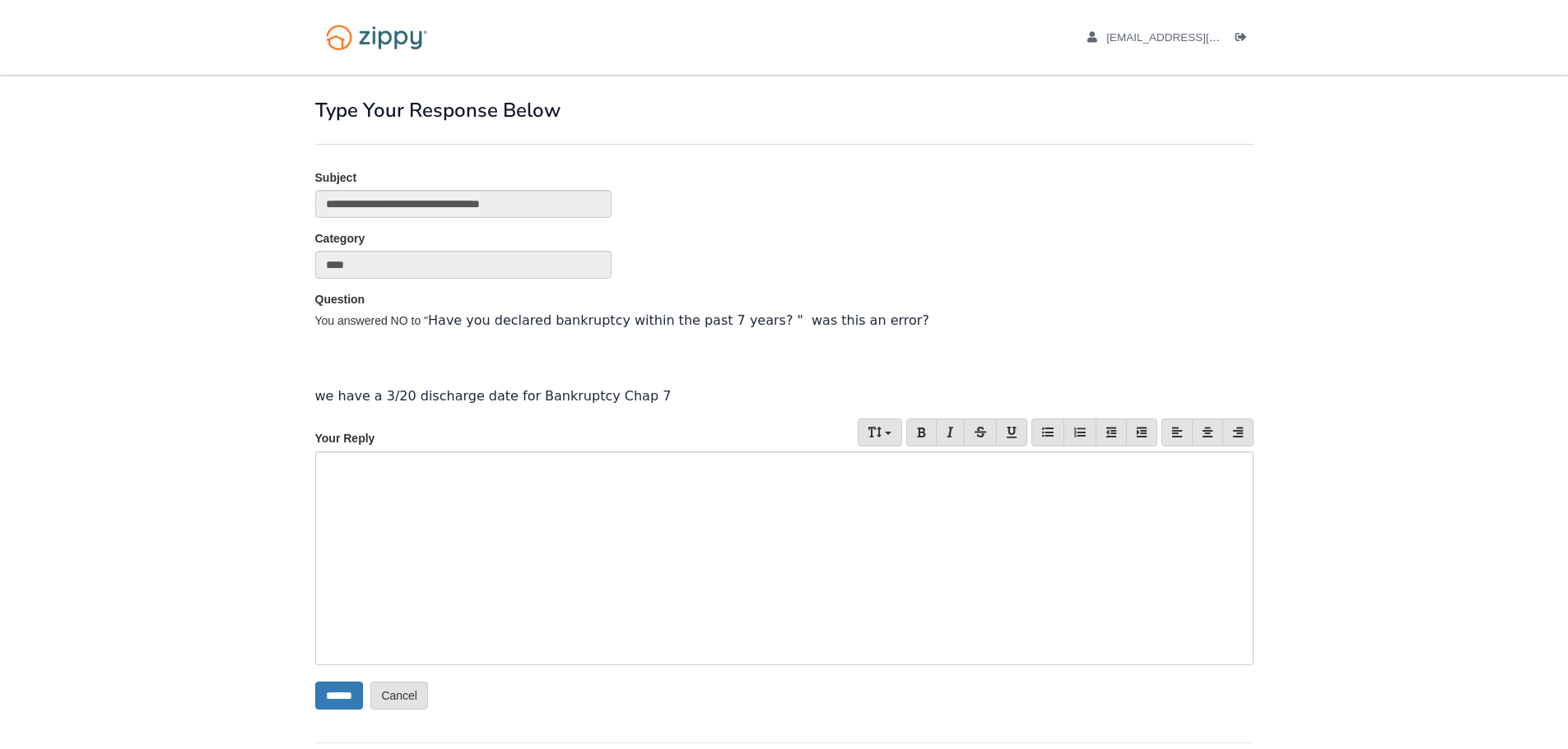
click at [367, 472] on div at bounding box center [784, 559] width 938 height 214
drag, startPoint x: 488, startPoint y: 463, endPoint x: -15, endPoint y: 441, distance: 503.5
click at [0, 441] on html "[EMAIL_ADDRESS][DOMAIN_NAME] Logout" at bounding box center [784, 404] width 1568 height 810
click at [494, 461] on div "**********" at bounding box center [784, 559] width 938 height 214
drag, startPoint x: 336, startPoint y: 698, endPoint x: 337, endPoint y: 689, distance: 9.1
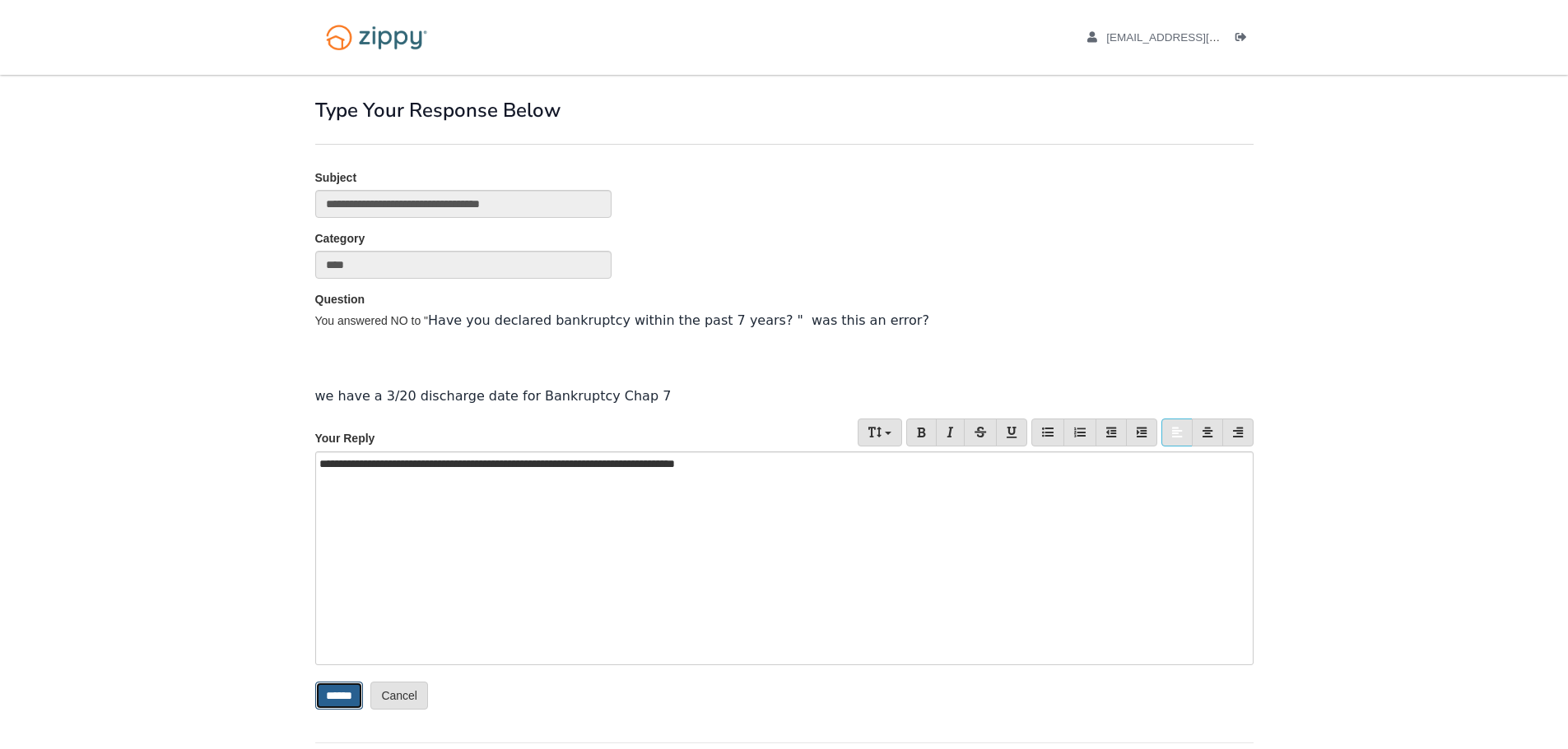
click at [337, 698] on input "******" at bounding box center [339, 696] width 48 height 28
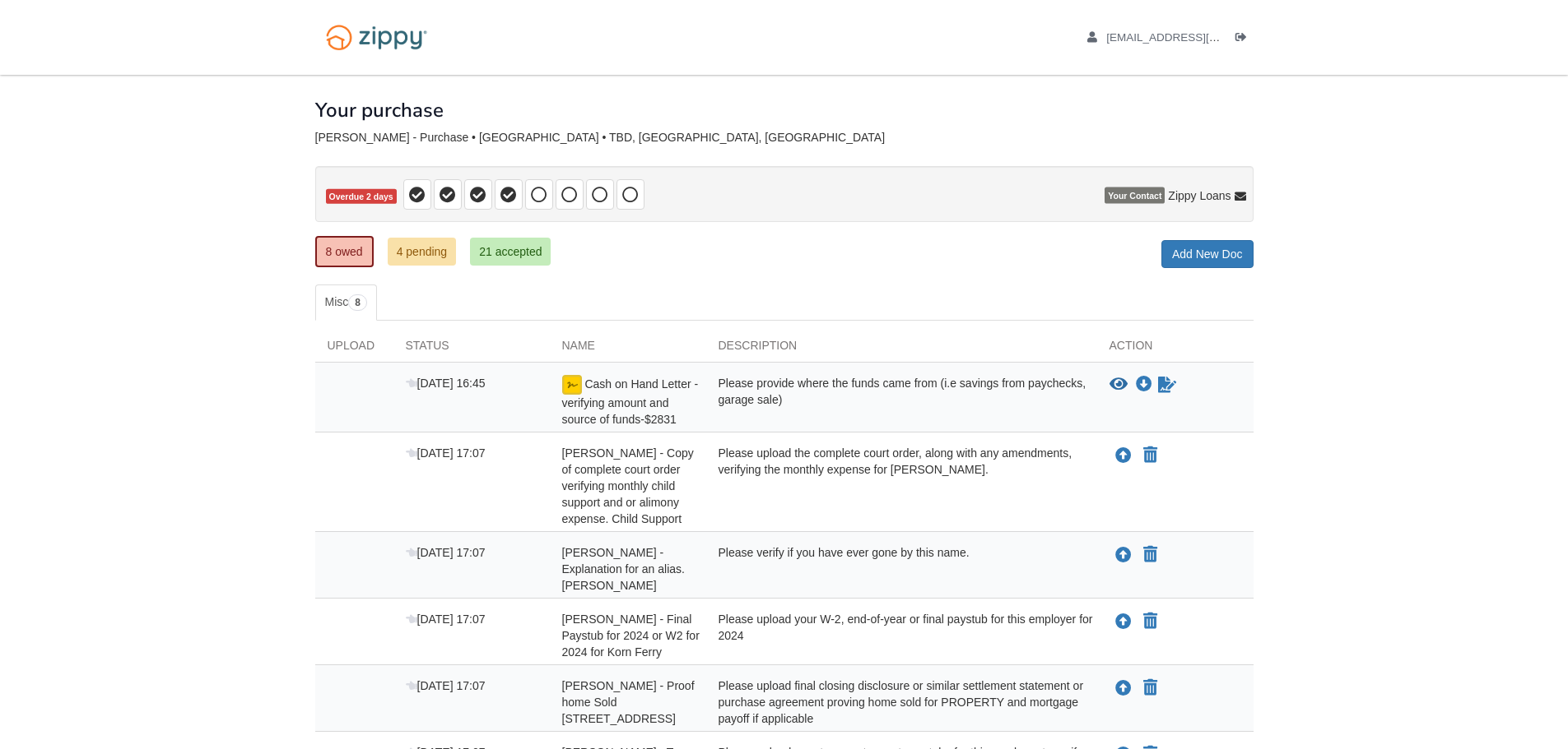
scroll to position [299, 0]
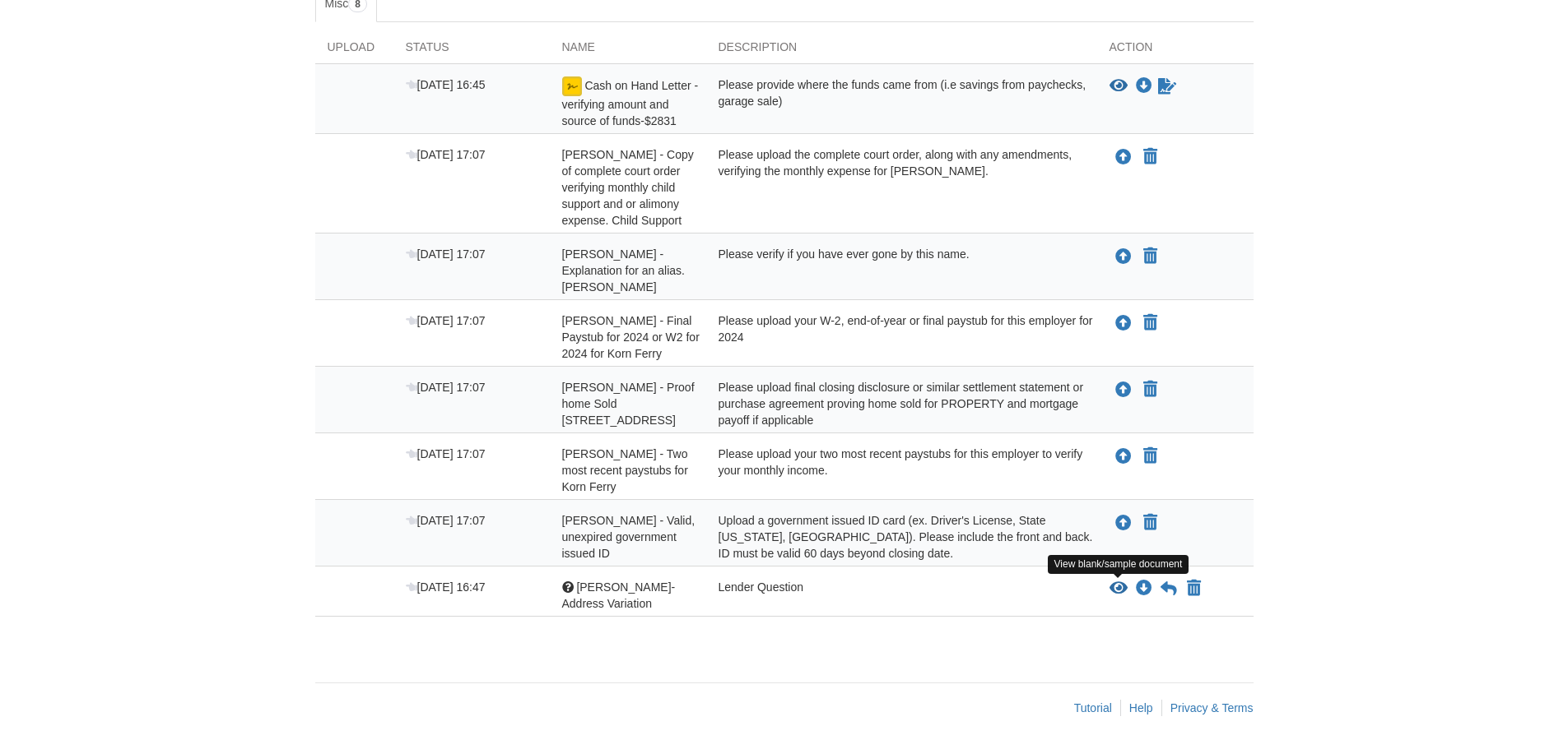
click at [1116, 586] on icon "View Shaina Terrell- Address Variation" at bounding box center [1118, 588] width 18 height 16
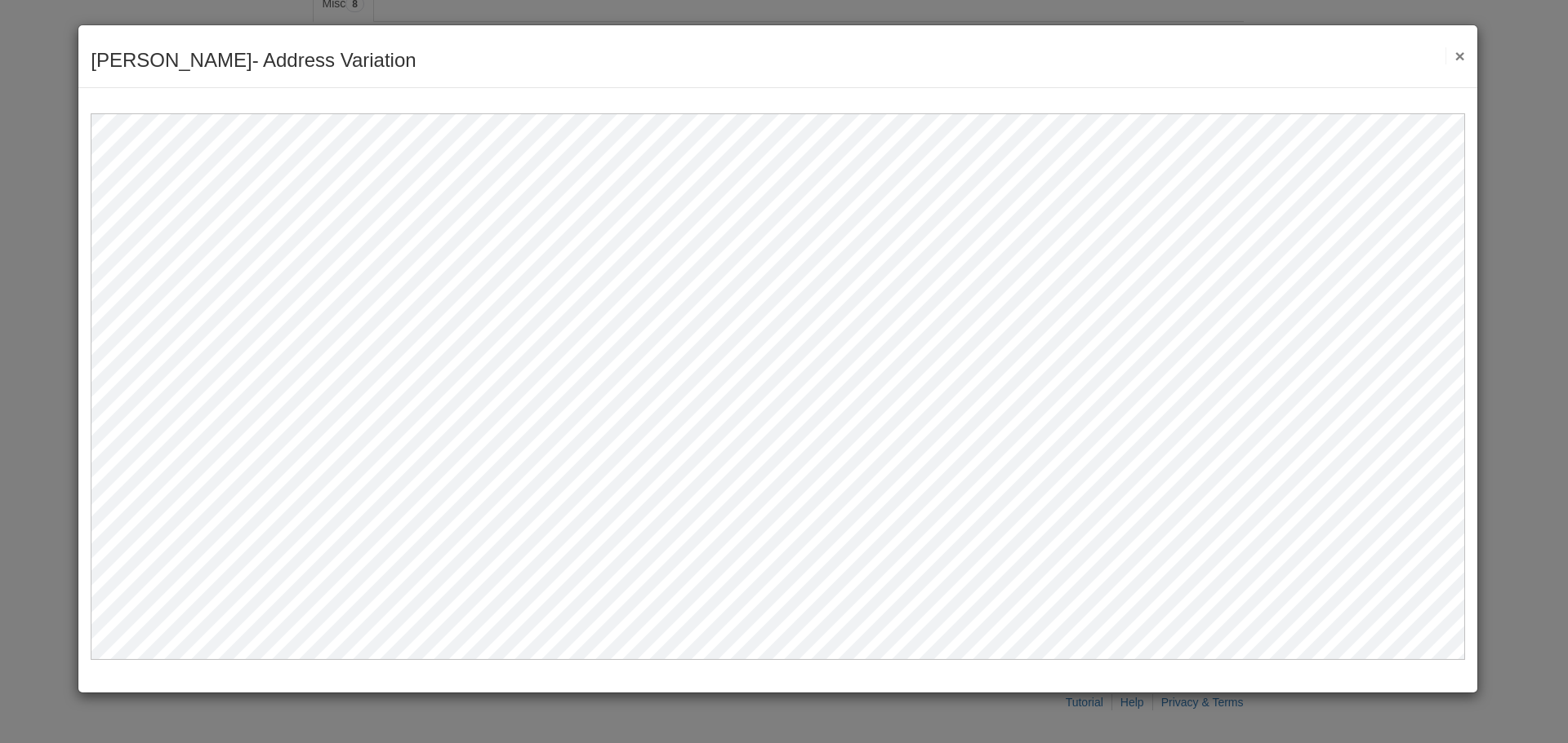
click at [1456, 54] on button "×" at bounding box center [1455, 56] width 19 height 17
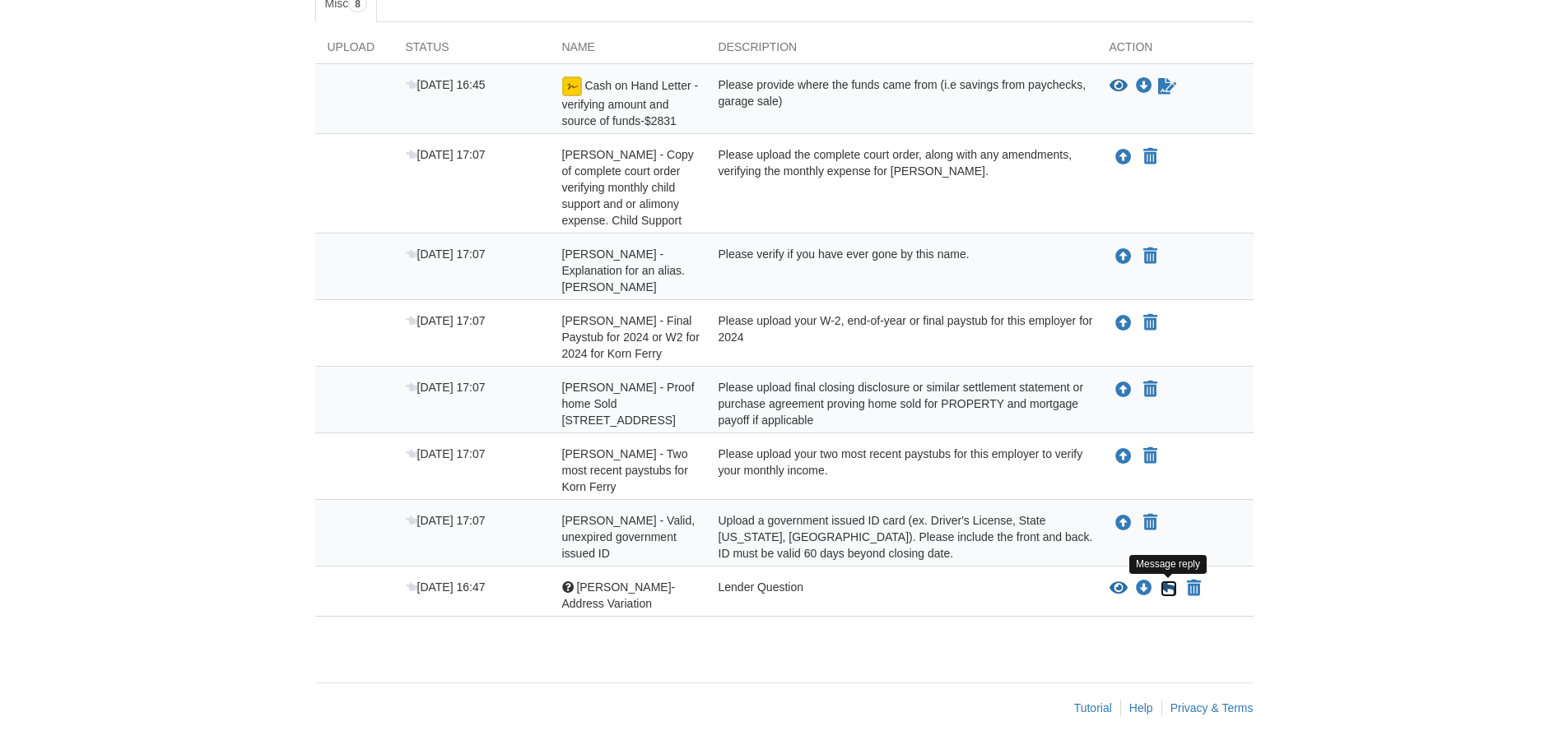
drag, startPoint x: 1164, startPoint y: 585, endPoint x: 1009, endPoint y: 555, distance: 157.9
click at [1164, 585] on icon at bounding box center [1168, 588] width 16 height 16
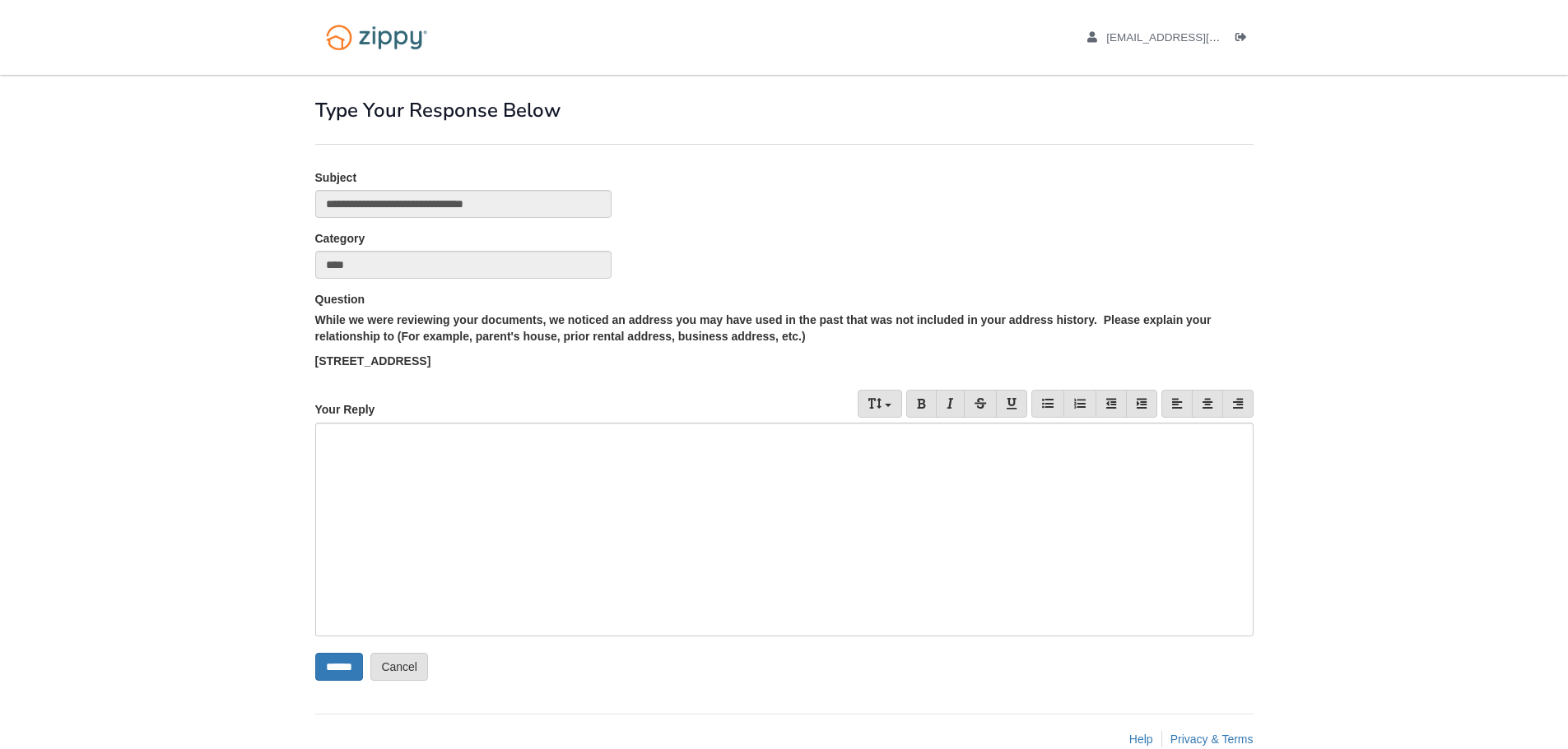
drag, startPoint x: 427, startPoint y: 450, endPoint x: 451, endPoint y: 452, distance: 24.1
click at [429, 450] on div at bounding box center [784, 529] width 938 height 214
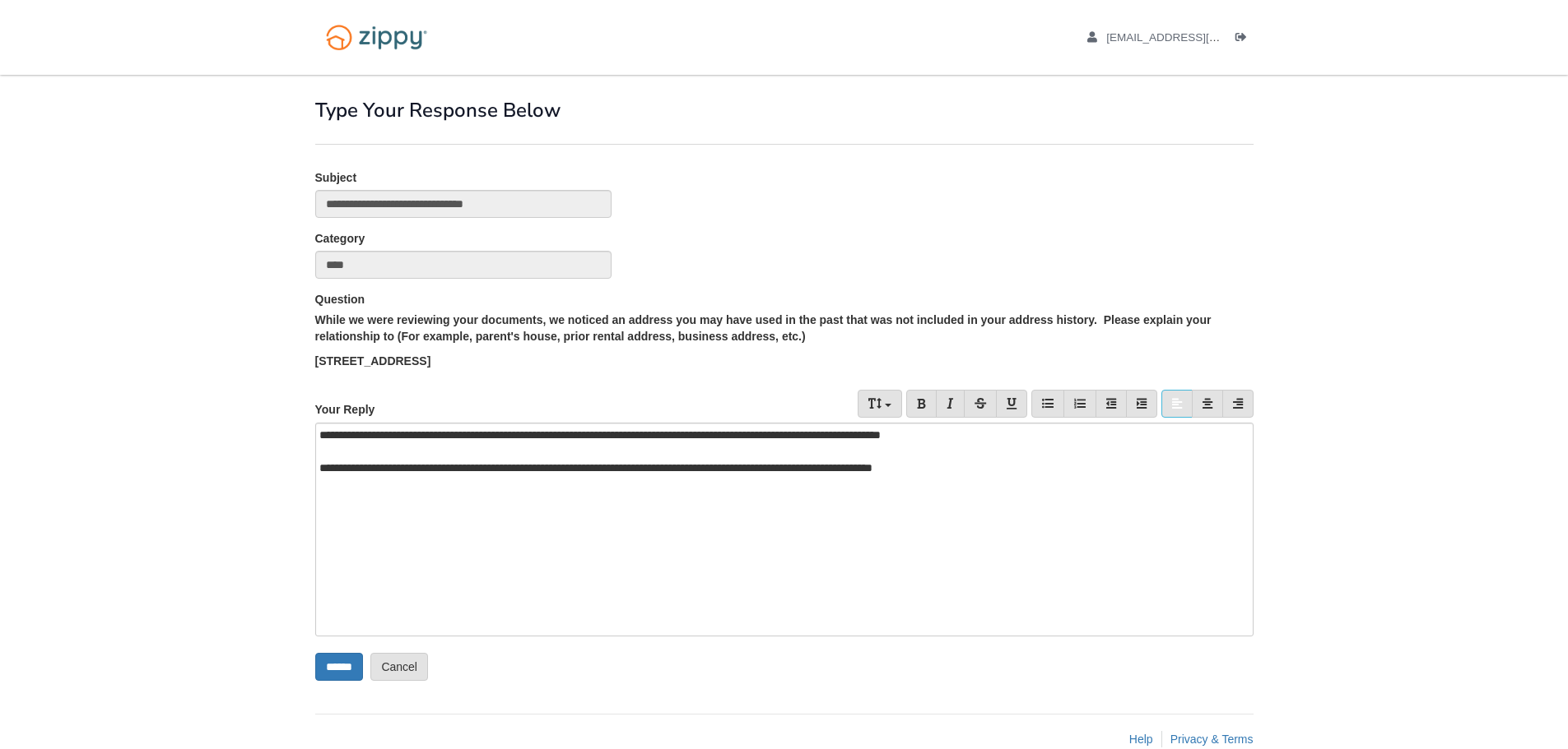
click at [1065, 461] on div "**********" at bounding box center [778, 467] width 918 height 16
click at [350, 665] on input "******" at bounding box center [339, 666] width 48 height 28
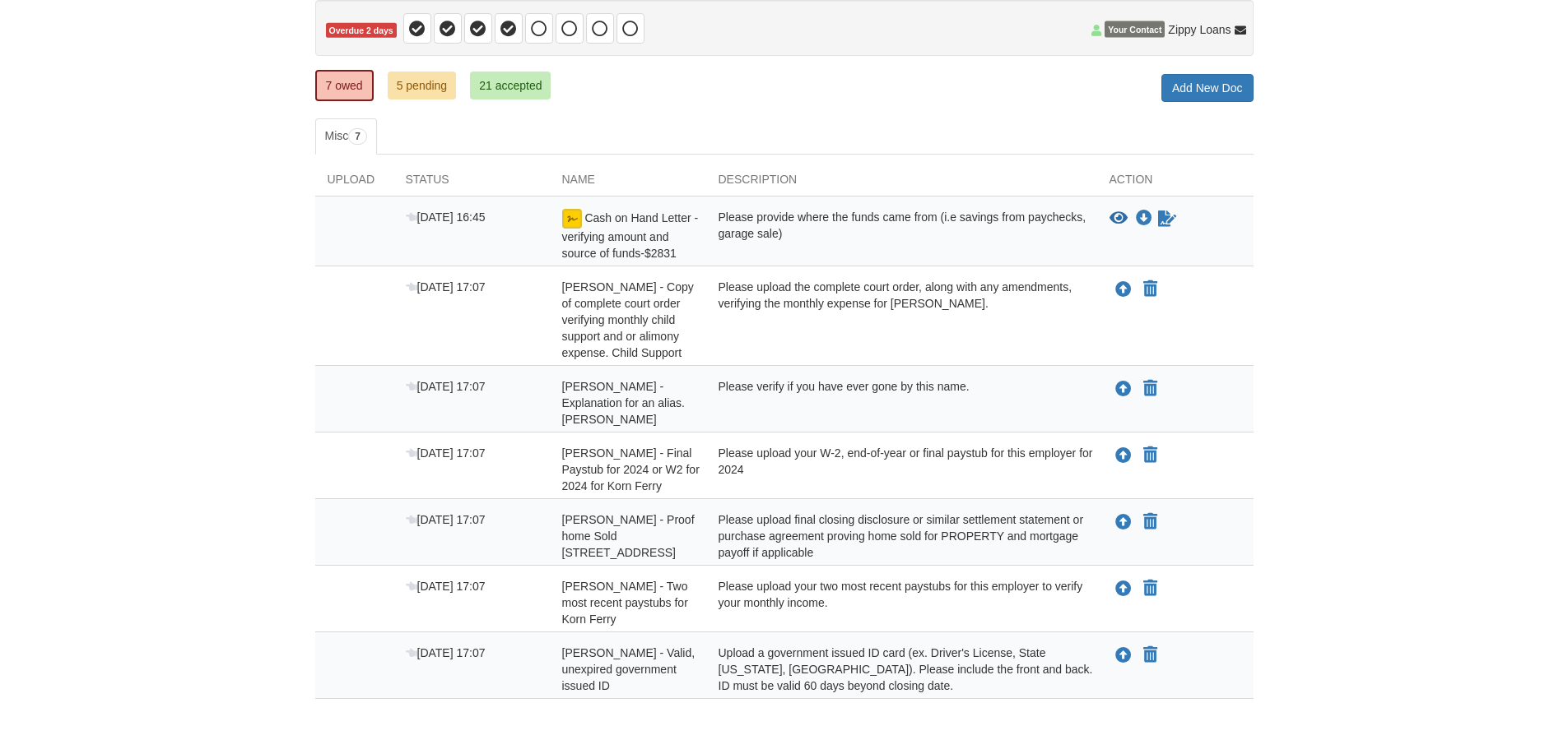
scroll to position [248, 0]
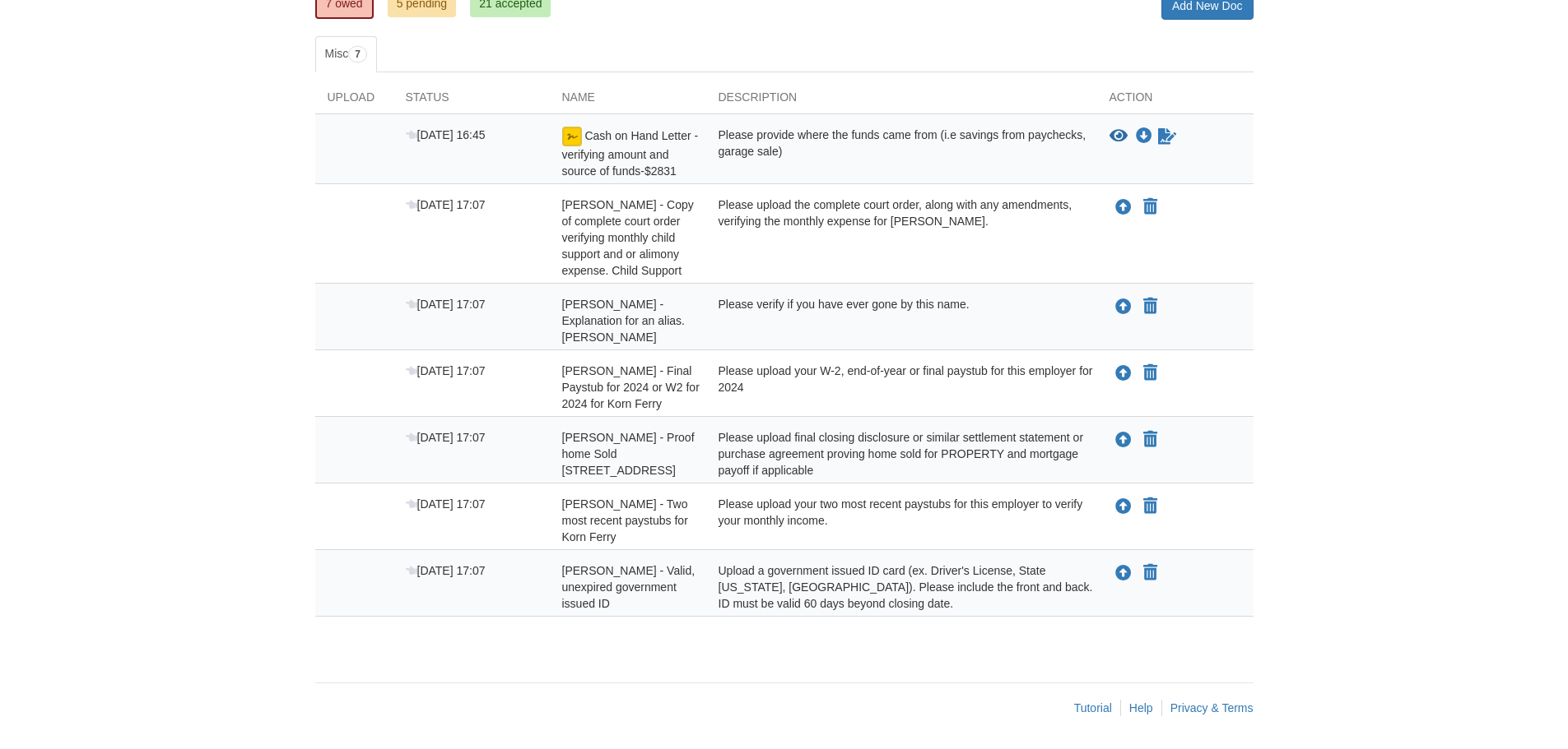
click at [802, 138] on div "Please provide where the funds came from (i.e savings from paychecks, garage sa…" at bounding box center [902, 152] width 391 height 52
click at [1110, 136] on icon "View Cash on Hand Letter - verifying amount and source of funds-$2831" at bounding box center [1118, 136] width 18 height 16
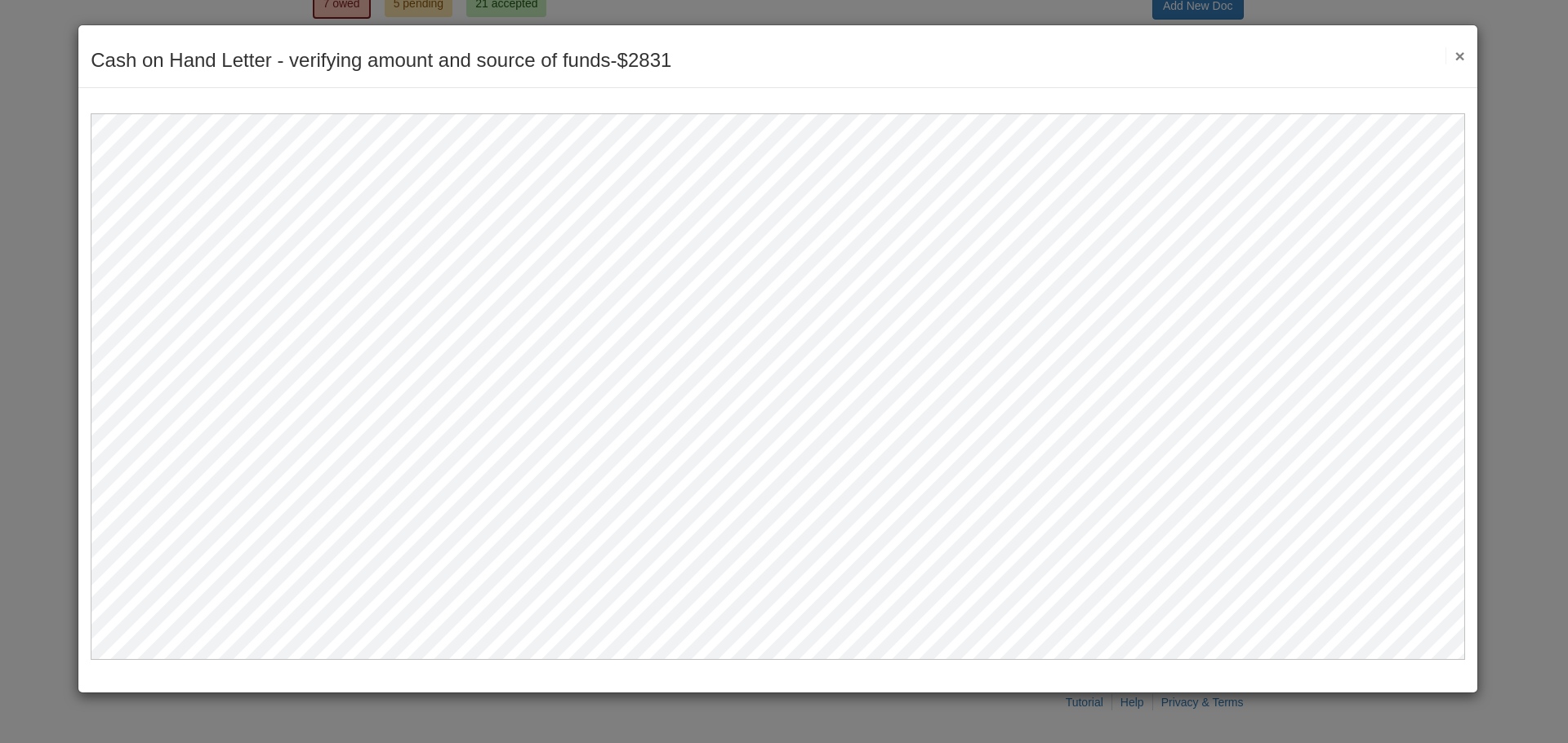
click at [1456, 54] on button "×" at bounding box center [1455, 56] width 19 height 17
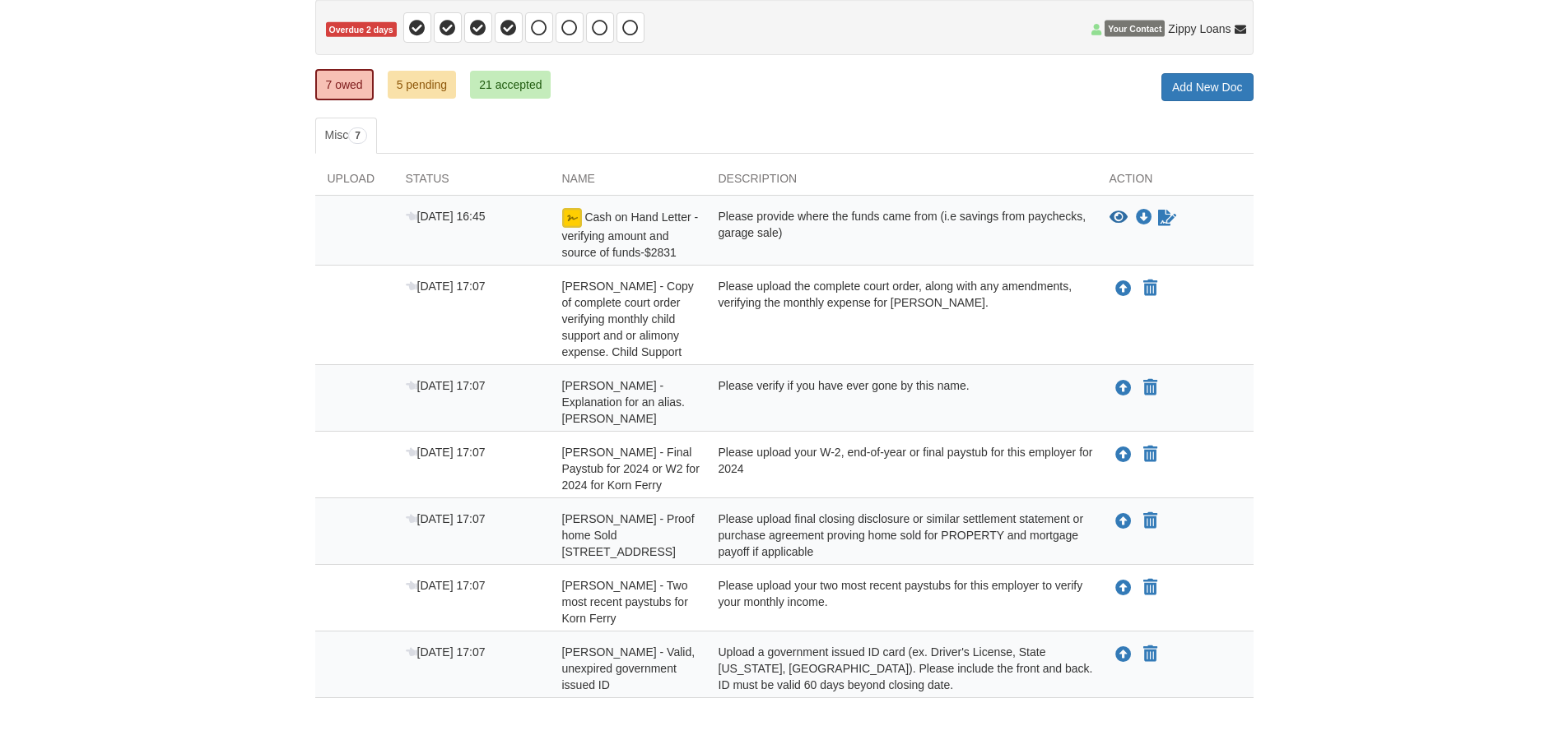
scroll to position [167, 0]
click at [1239, 27] on icon at bounding box center [1241, 31] width 11 height 11
click at [1165, 32] on span "Your Contact Zippy Loans Zippy Loans" at bounding box center [1168, 29] width 154 height 21
click at [1207, 34] on span "Zippy Loans" at bounding box center [1200, 29] width 63 height 16
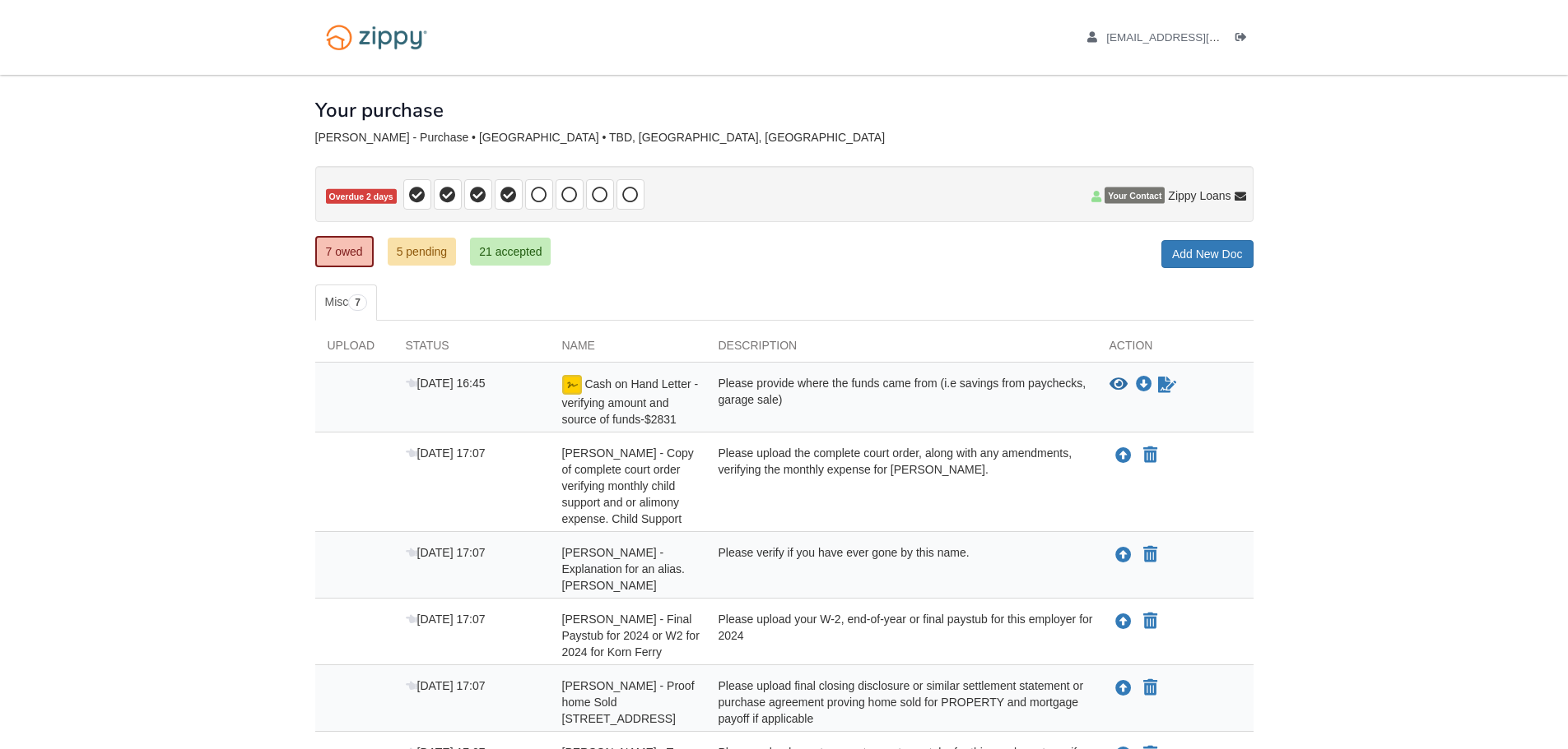
click at [1127, 193] on span "Your Contact" at bounding box center [1134, 195] width 60 height 16
click at [1101, 199] on icon at bounding box center [1096, 197] width 10 height 11
click at [1096, 197] on icon at bounding box center [1096, 197] width 10 height 11
click at [1133, 195] on span "Your Contact" at bounding box center [1134, 195] width 60 height 16
click at [1212, 197] on span "Zippy Loans" at bounding box center [1200, 195] width 63 height 16
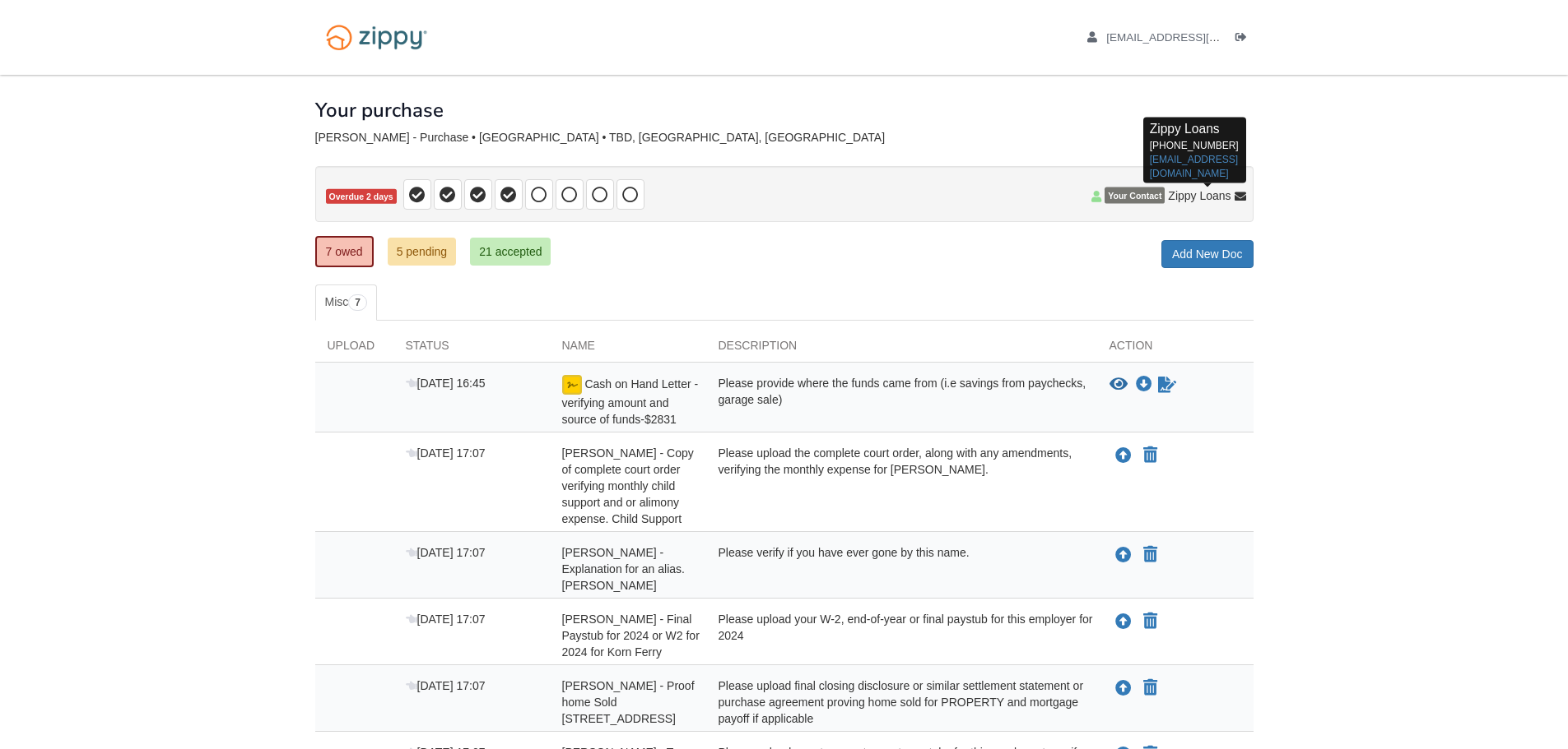
click at [1241, 199] on icon at bounding box center [1241, 197] width 11 height 11
click at [1183, 191] on span "Zippy Loans" at bounding box center [1200, 195] width 63 height 16
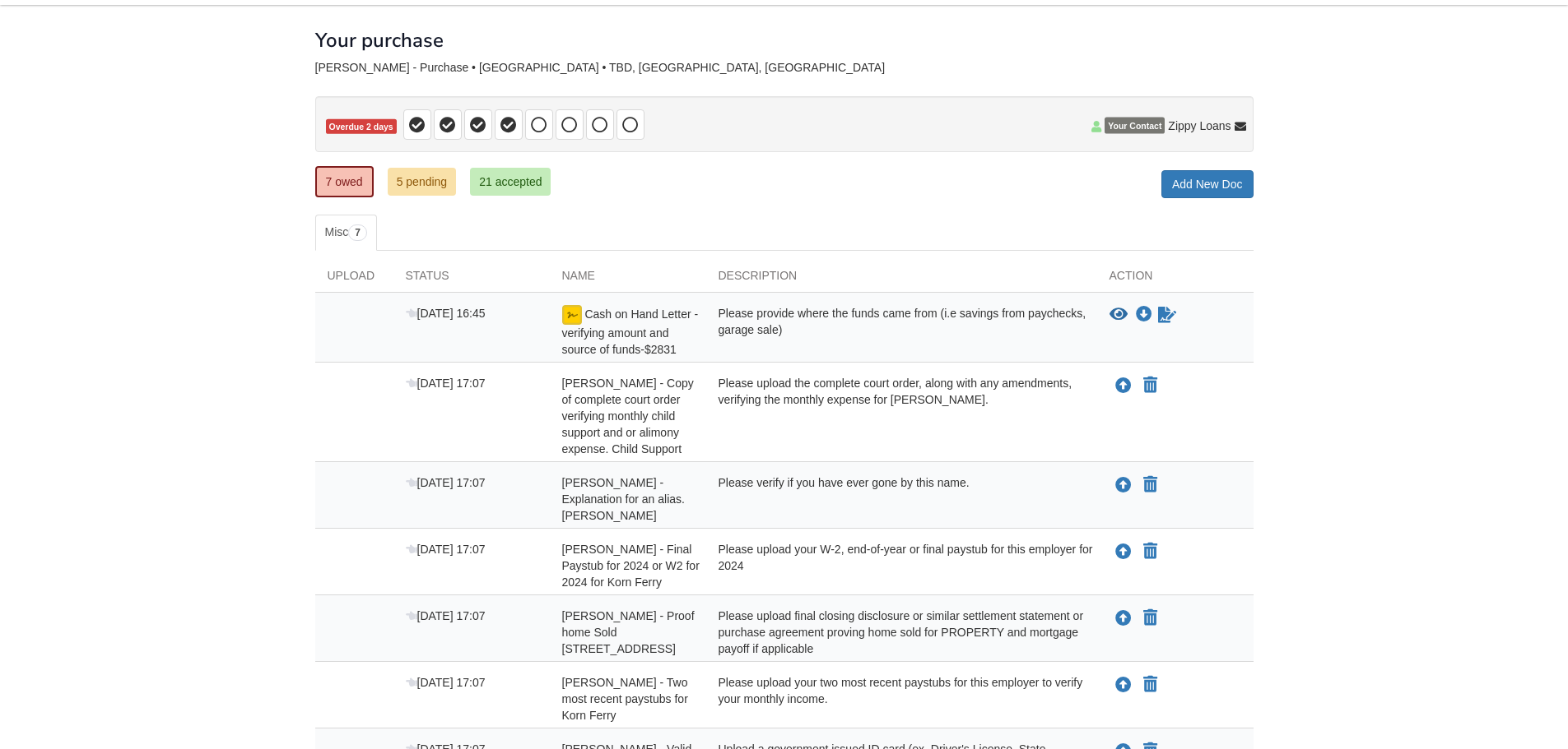
scroll to position [248, 0]
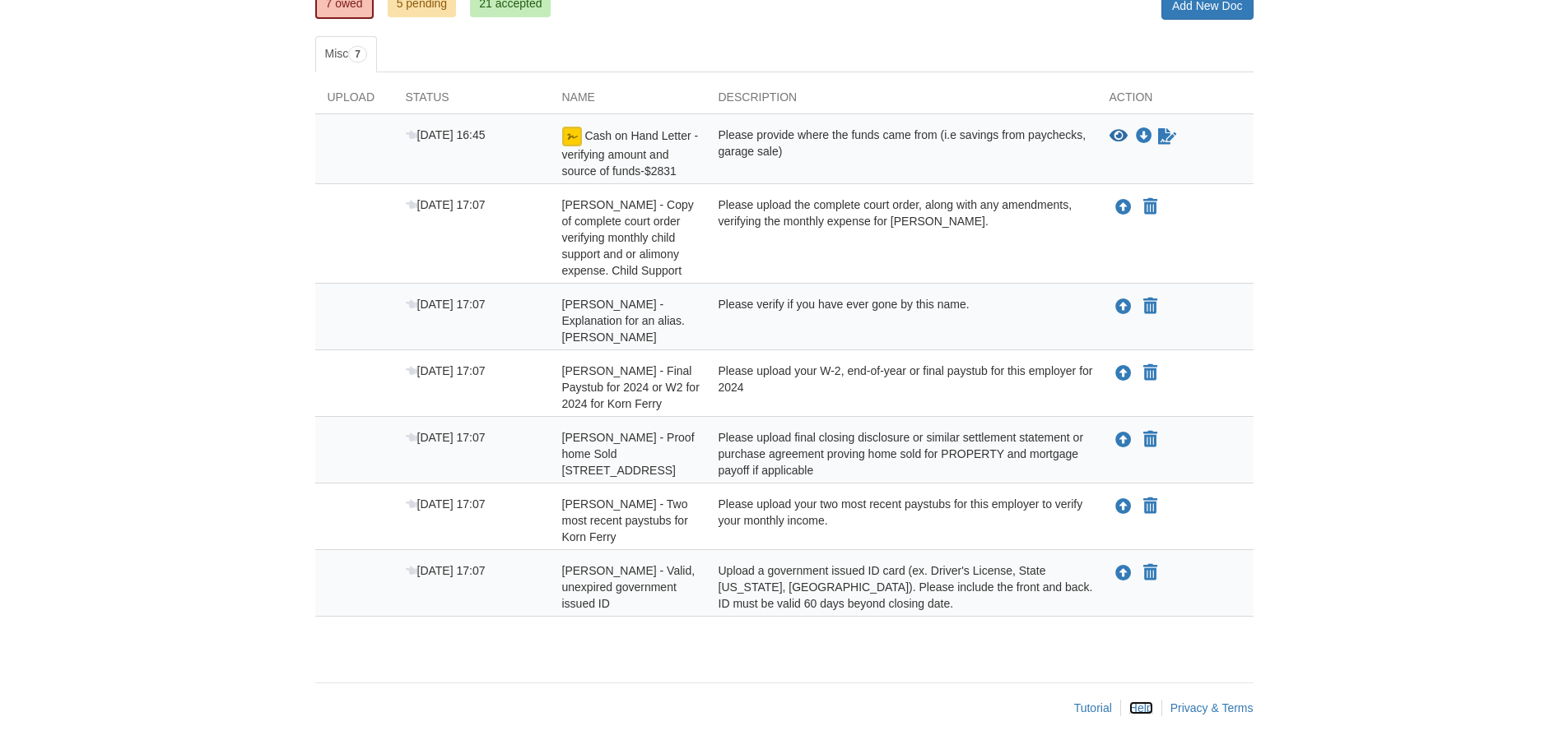
click at [1143, 709] on link "Help" at bounding box center [1141, 708] width 24 height 13
click at [1121, 573] on icon "Upload Shaina Terrell - Valid, unexpired government issued ID" at bounding box center [1122, 574] width 16 height 16
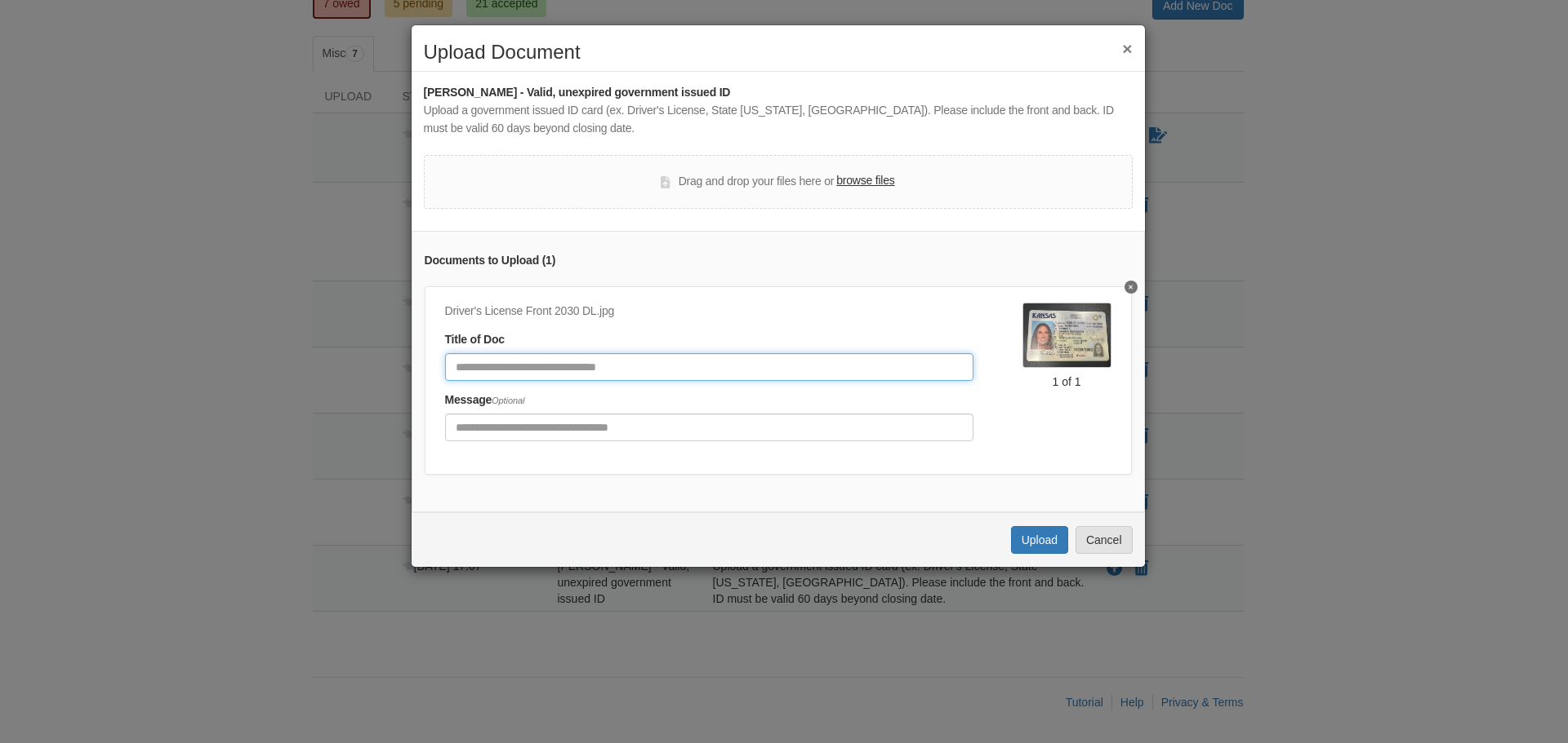
click at [527, 367] on input "Document Title" at bounding box center [708, 366] width 528 height 27
type input "**********"
click at [1036, 550] on button "Upload" at bounding box center [1039, 540] width 58 height 27
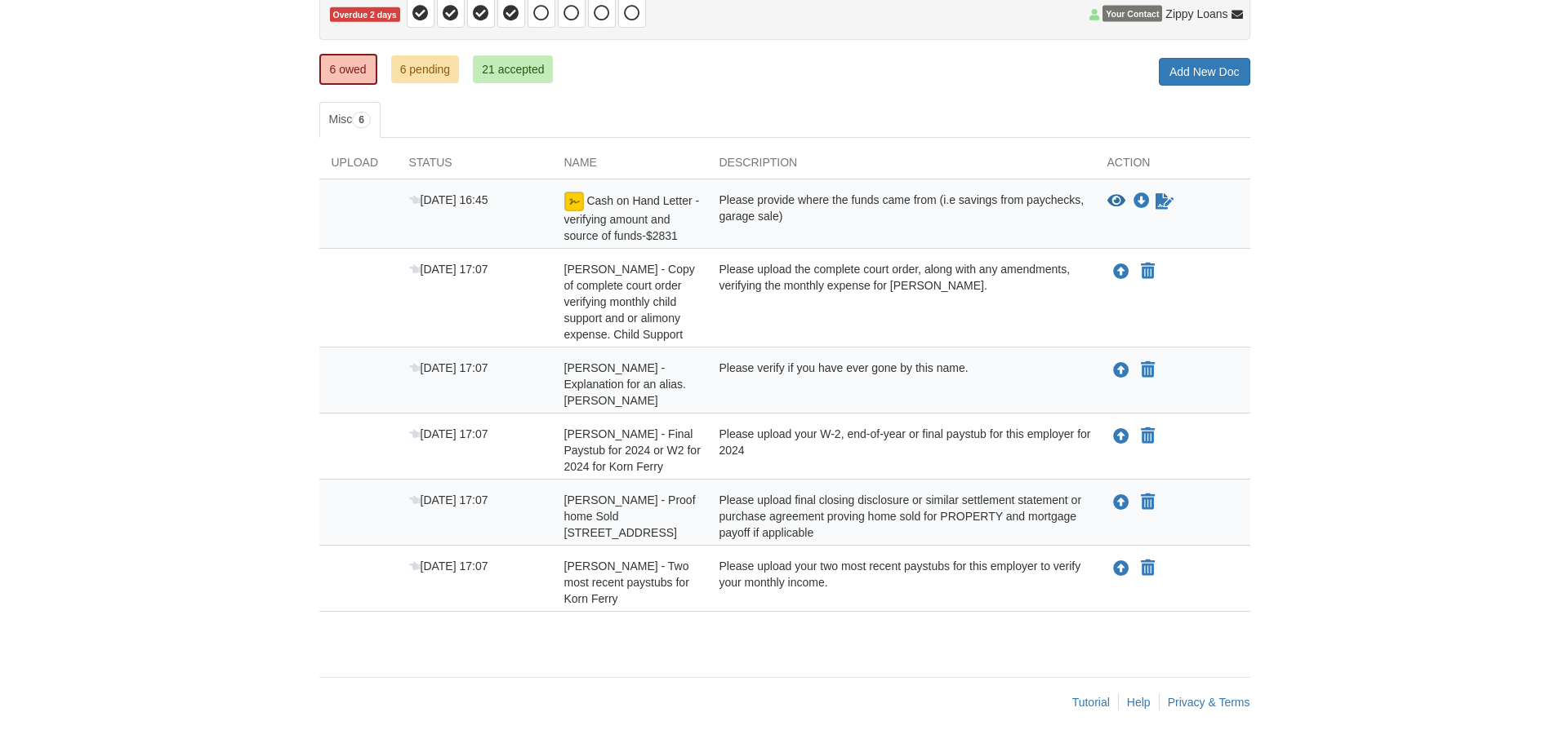
scroll to position [180, 0]
click at [1114, 565] on icon "Upload Shaina Terrell - Two most recent paystubs for Korn Ferry" at bounding box center [1114, 569] width 16 height 16
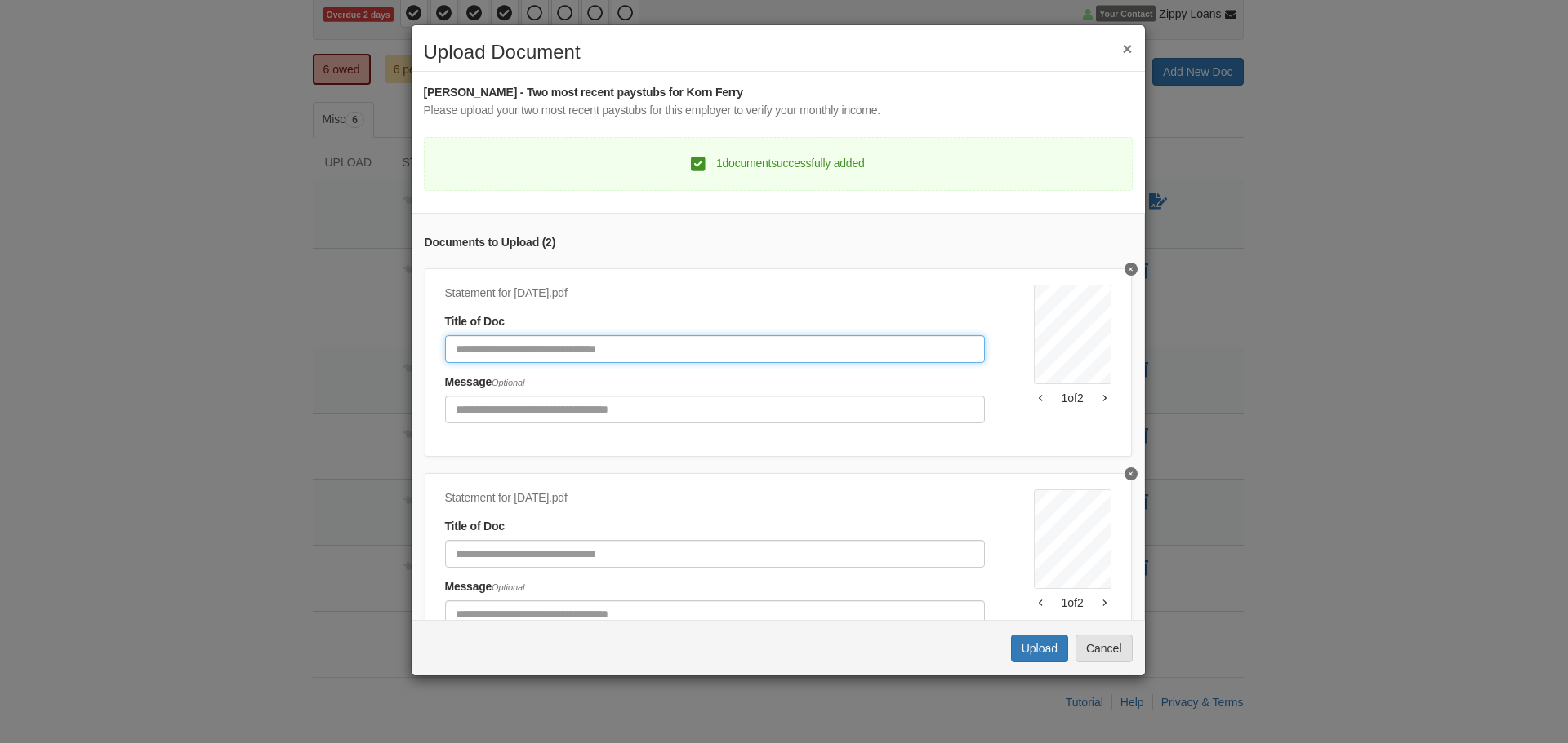
click at [513, 352] on input "Document Title" at bounding box center [714, 348] width 539 height 27
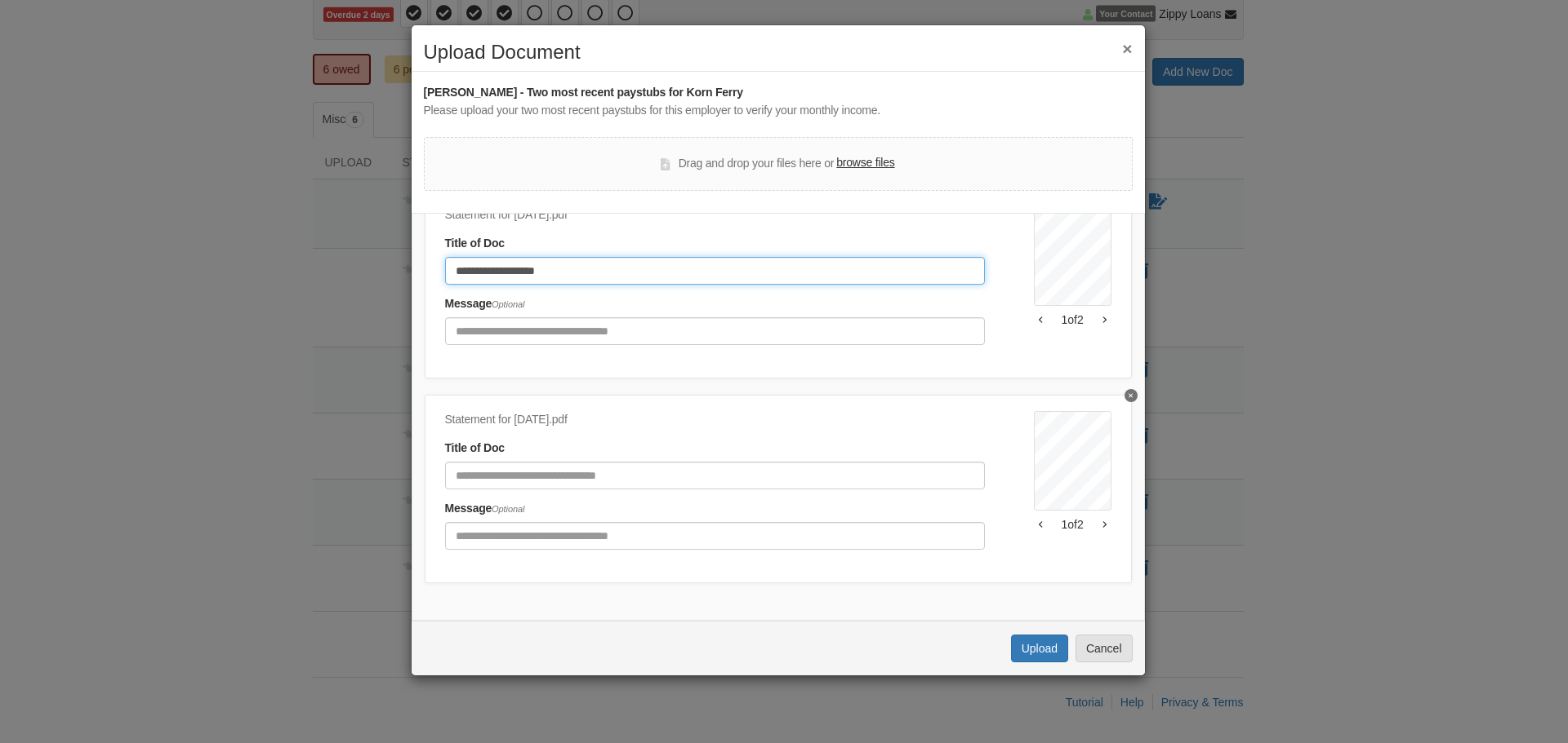
scroll to position [91, 0]
type input "**********"
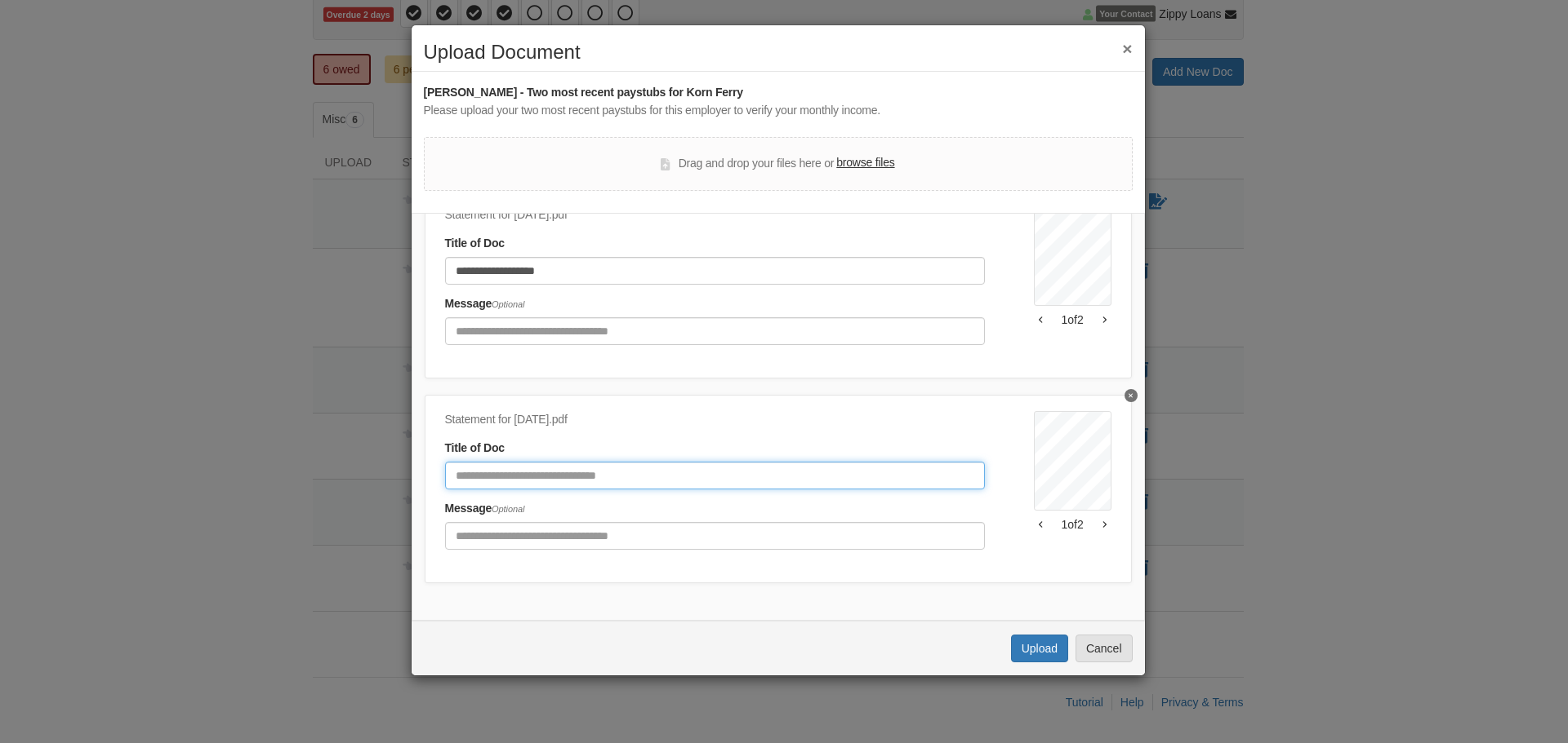
click at [479, 466] on input "Document Title" at bounding box center [714, 475] width 539 height 27
type input "**********"
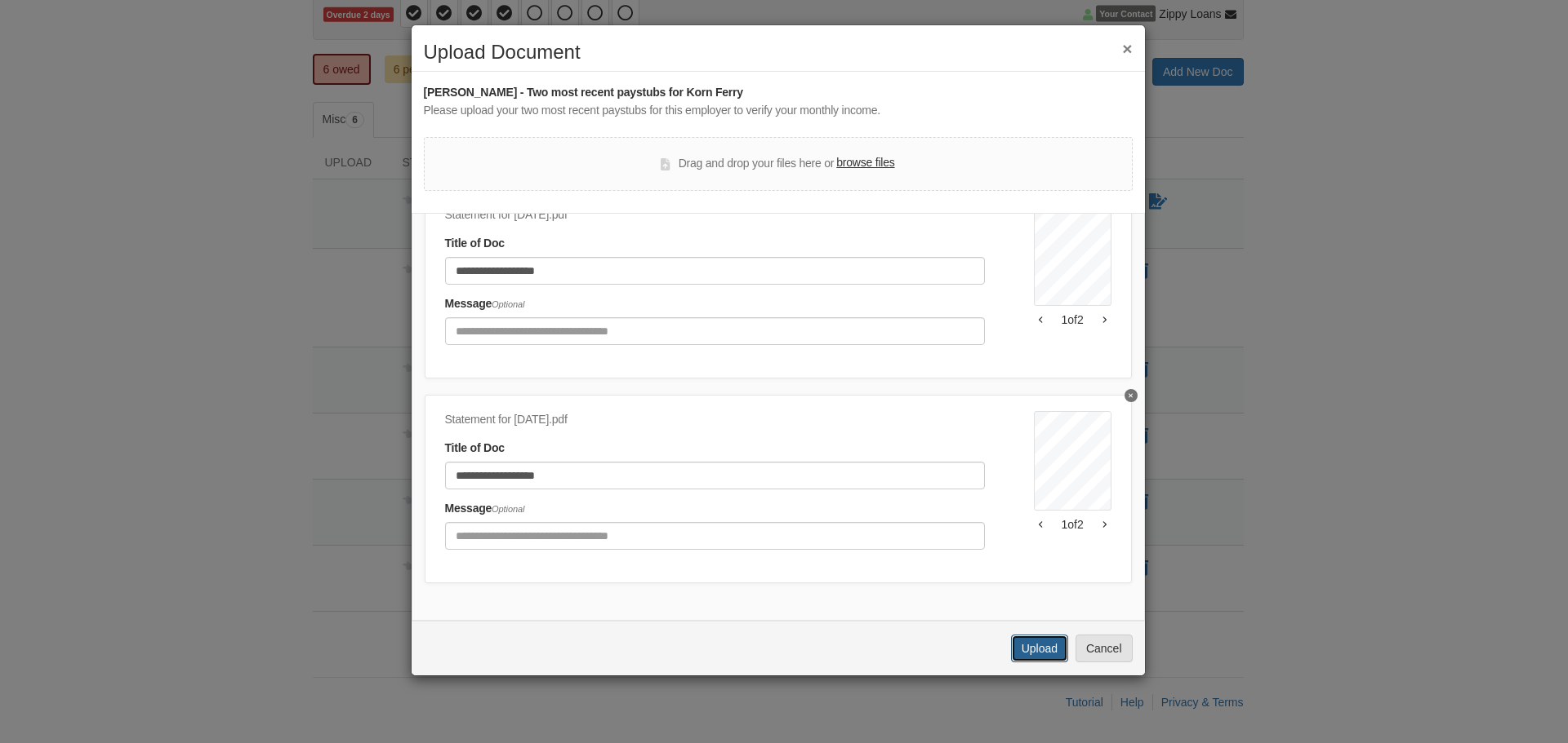
click at [1043, 649] on button "Upload" at bounding box center [1039, 649] width 58 height 27
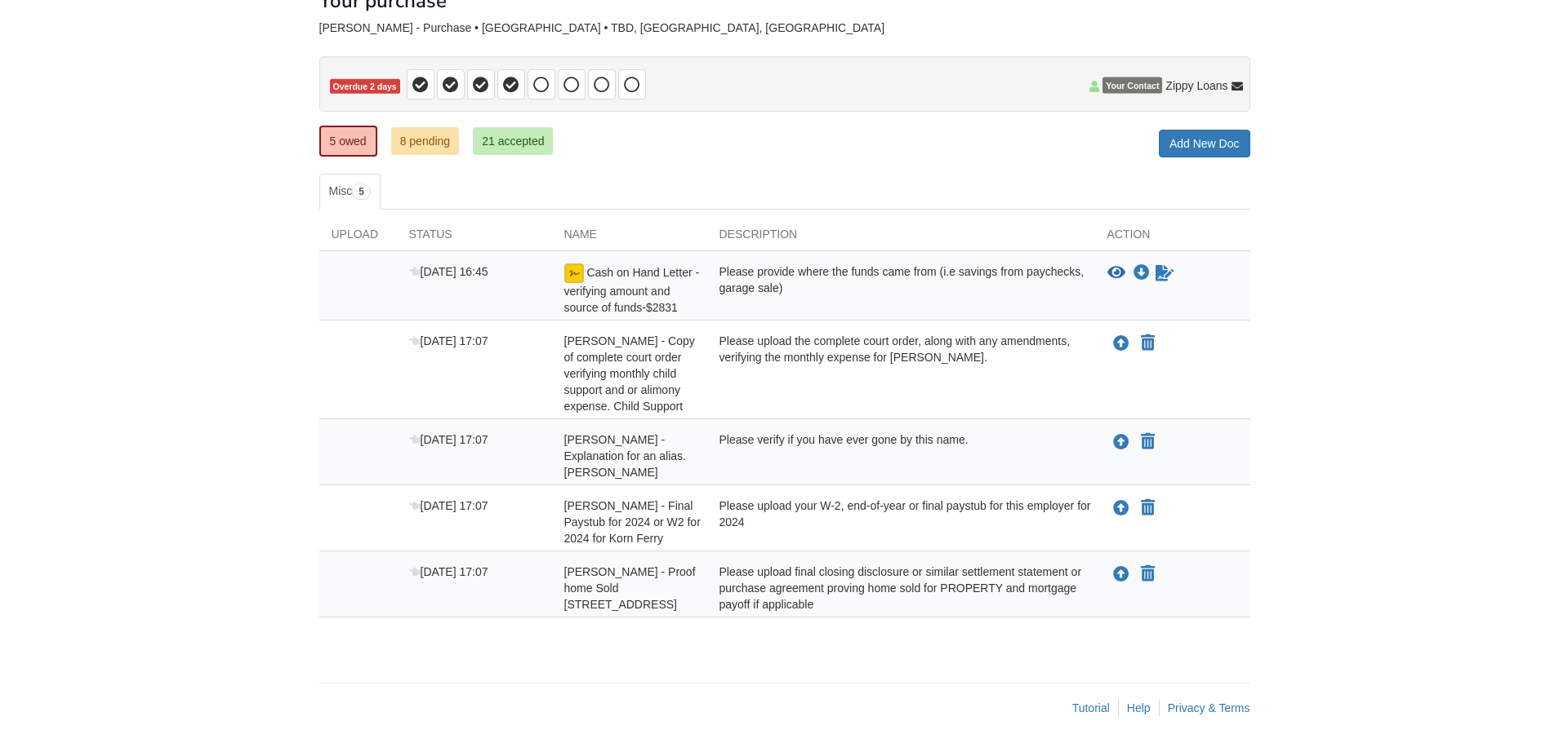
scroll to position [114, 0]
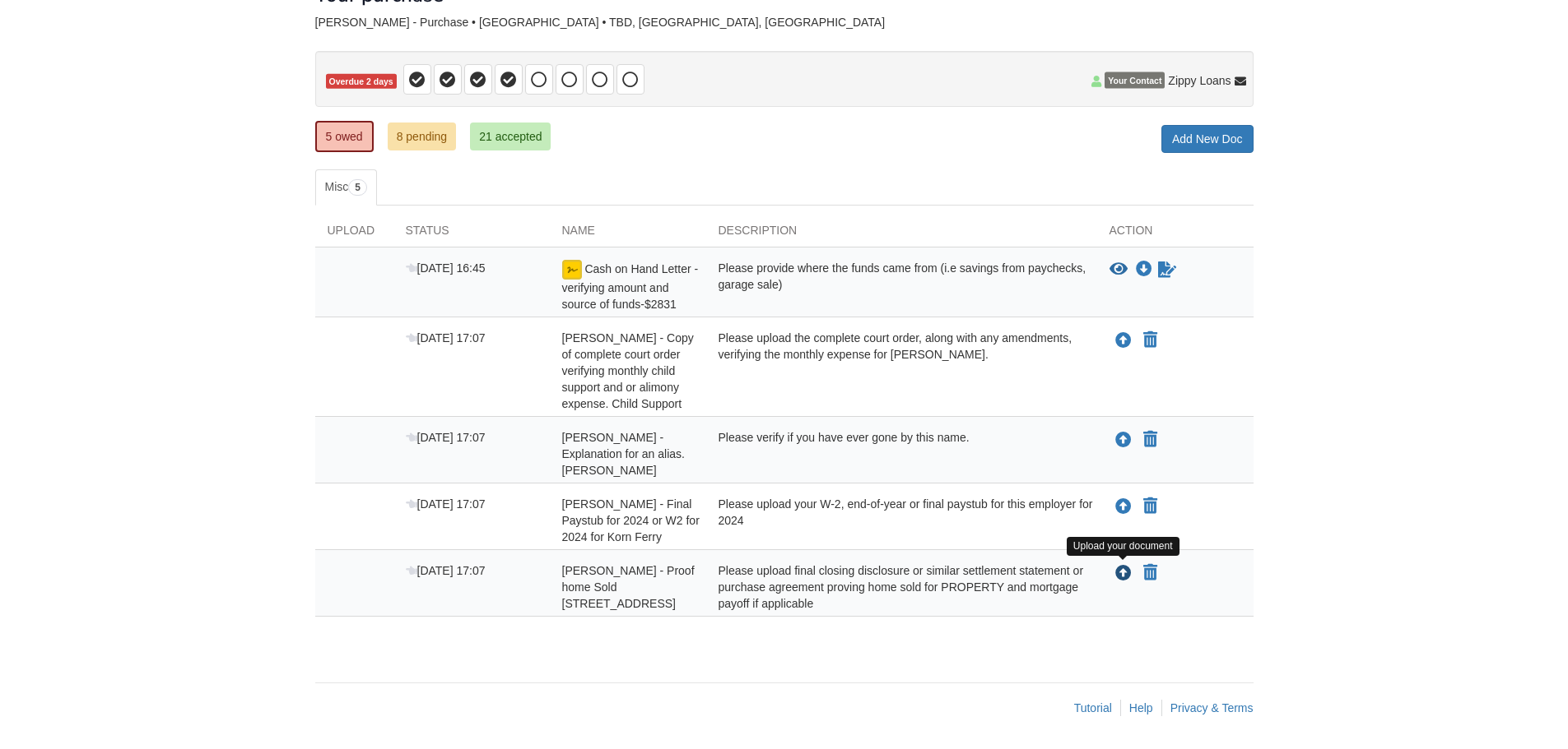
click at [1120, 574] on icon "Upload Shaina Terrell - Proof home Sold 5140 Valentine Rd Park City, KS 67219" at bounding box center [1122, 574] width 16 height 16
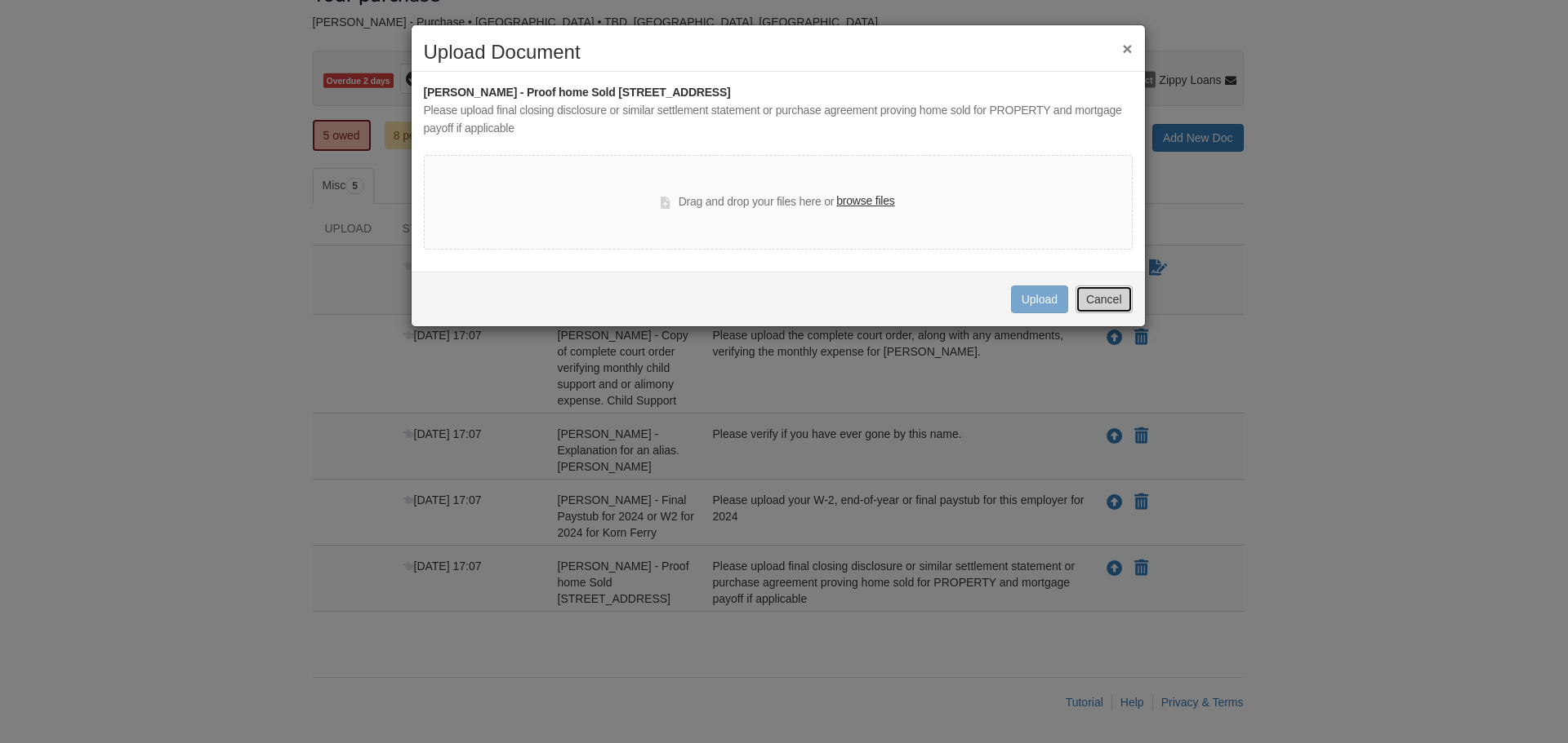
click at [1100, 304] on button "Cancel" at bounding box center [1103, 299] width 58 height 27
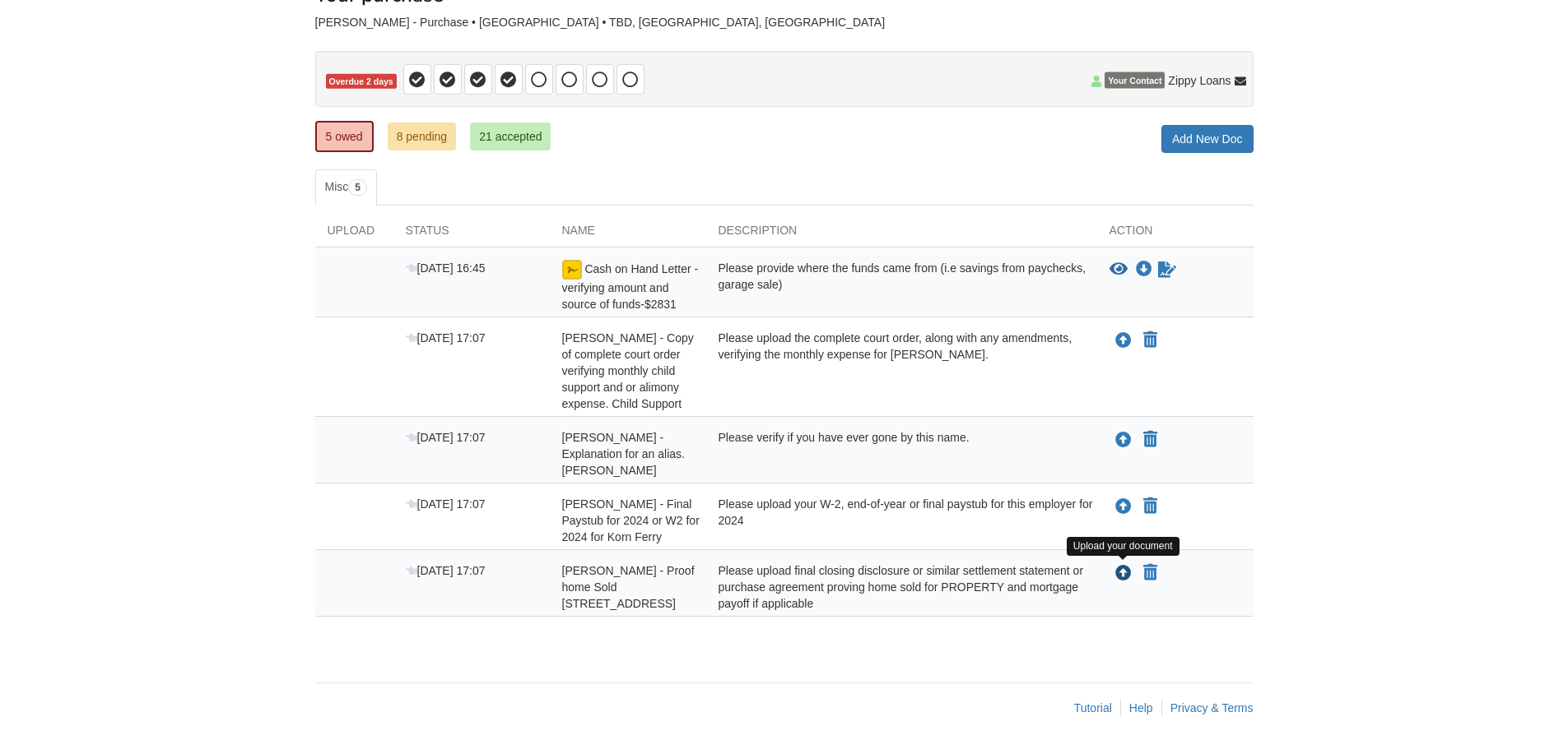
click at [1120, 573] on icon "Upload Shaina Terrell - Proof home Sold 5140 Valentine Rd Park City, KS 67219" at bounding box center [1122, 574] width 16 height 16
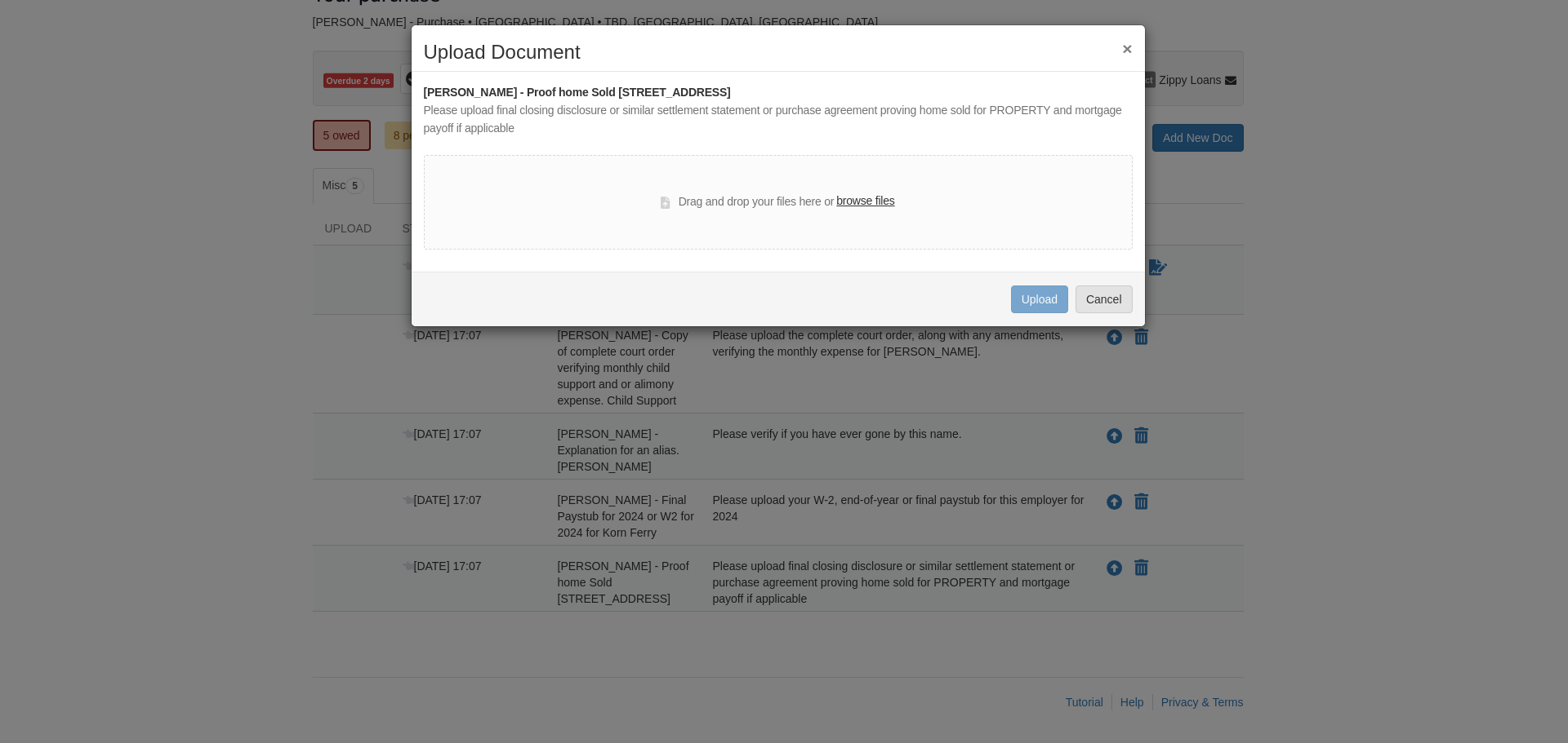
click at [1126, 51] on button "×" at bounding box center [1127, 48] width 9 height 17
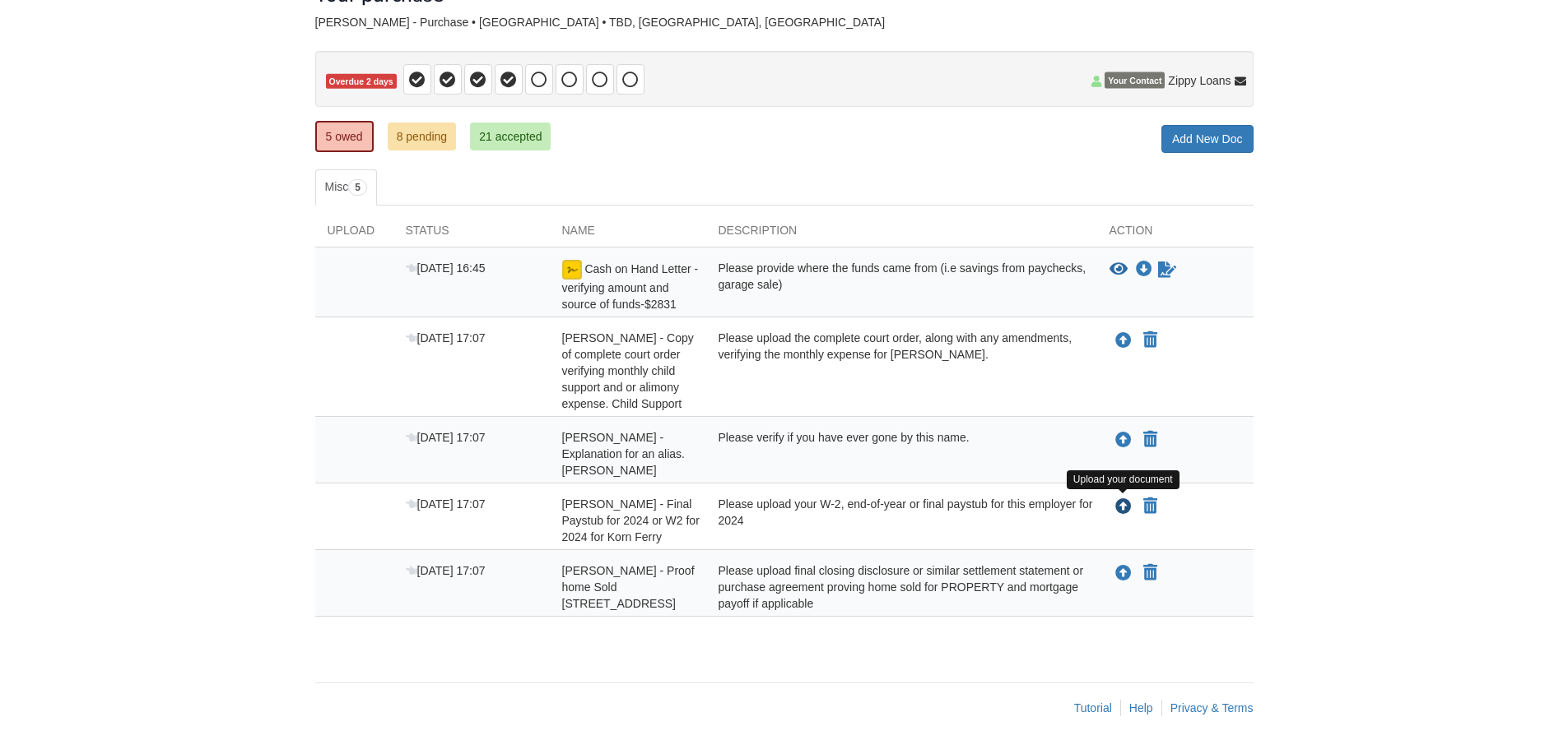
click at [1125, 502] on icon "Upload Shaina Terrell - Final Paystub for 2024 or W2 for 2024 for Korn Ferry" at bounding box center [1122, 507] width 16 height 16
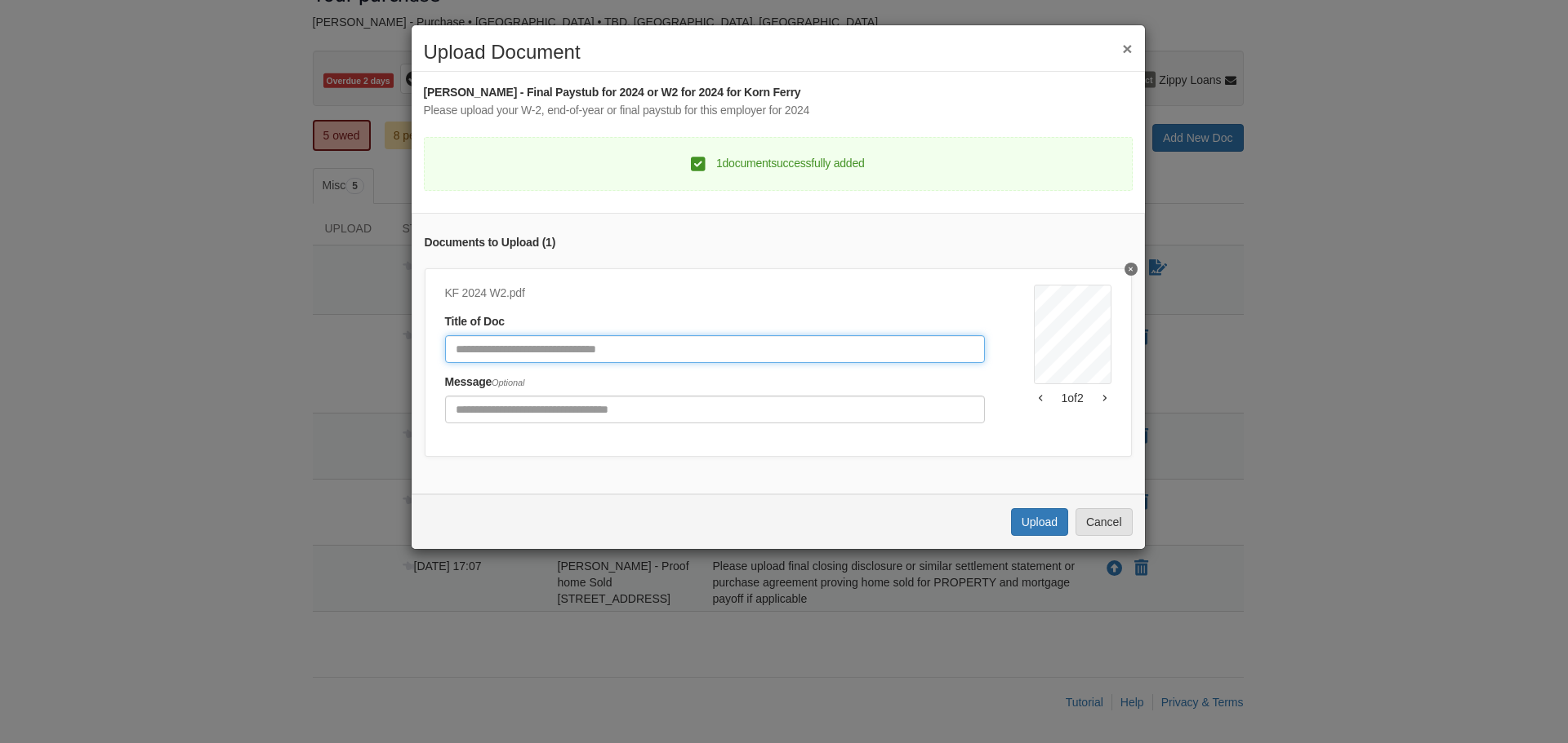
click at [569, 352] on input "Document Title" at bounding box center [714, 348] width 539 height 27
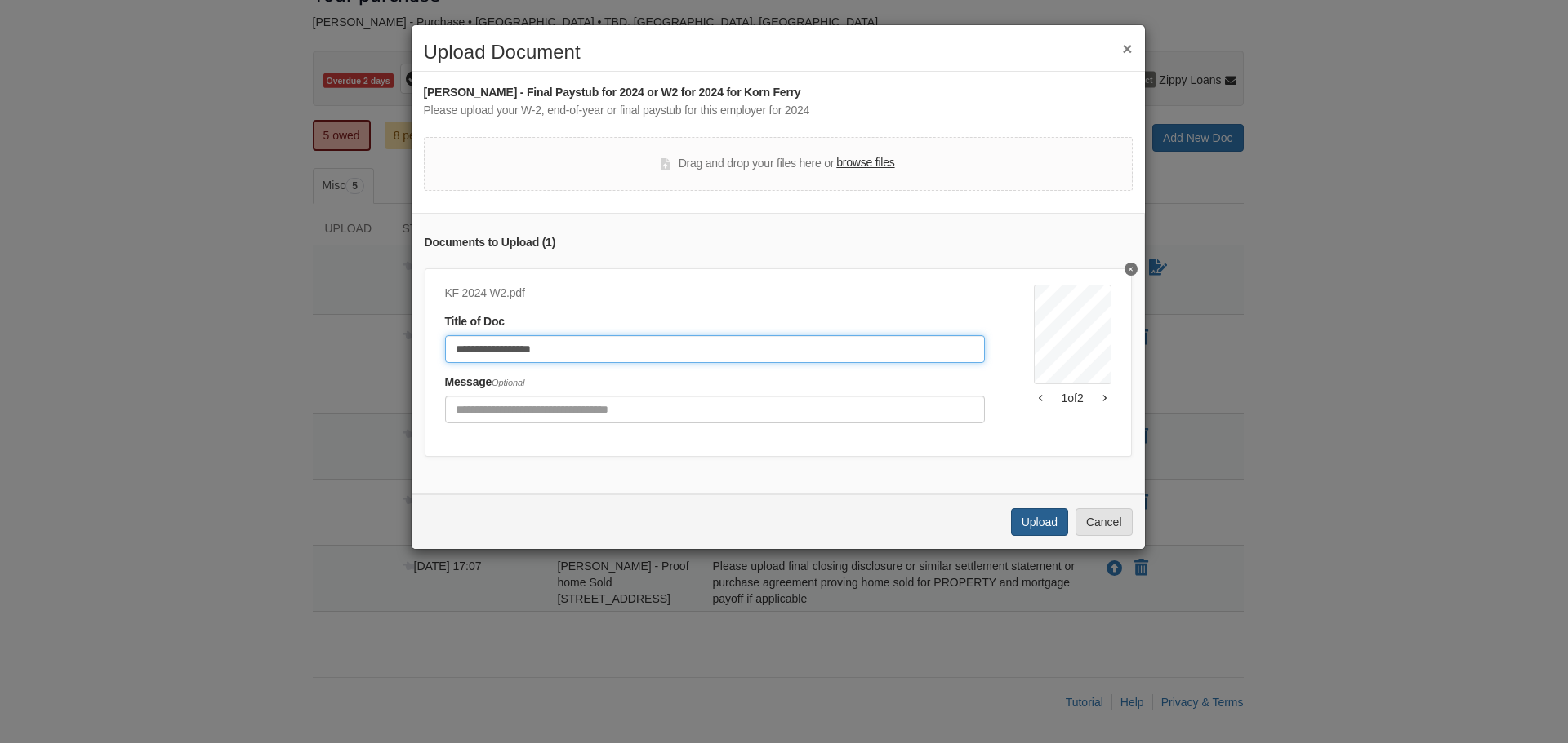
type input "**********"
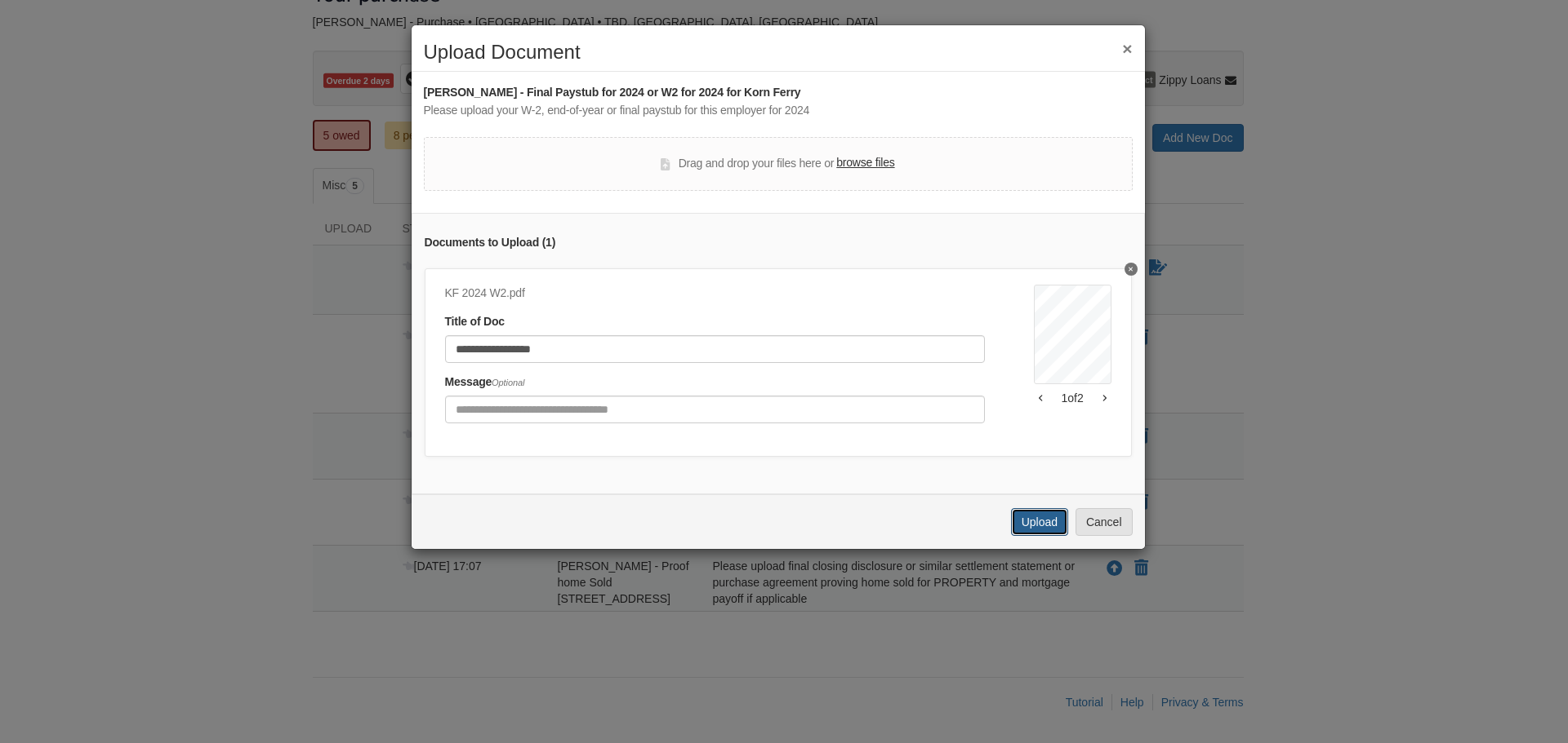
click at [1050, 527] on button "Upload" at bounding box center [1039, 522] width 58 height 27
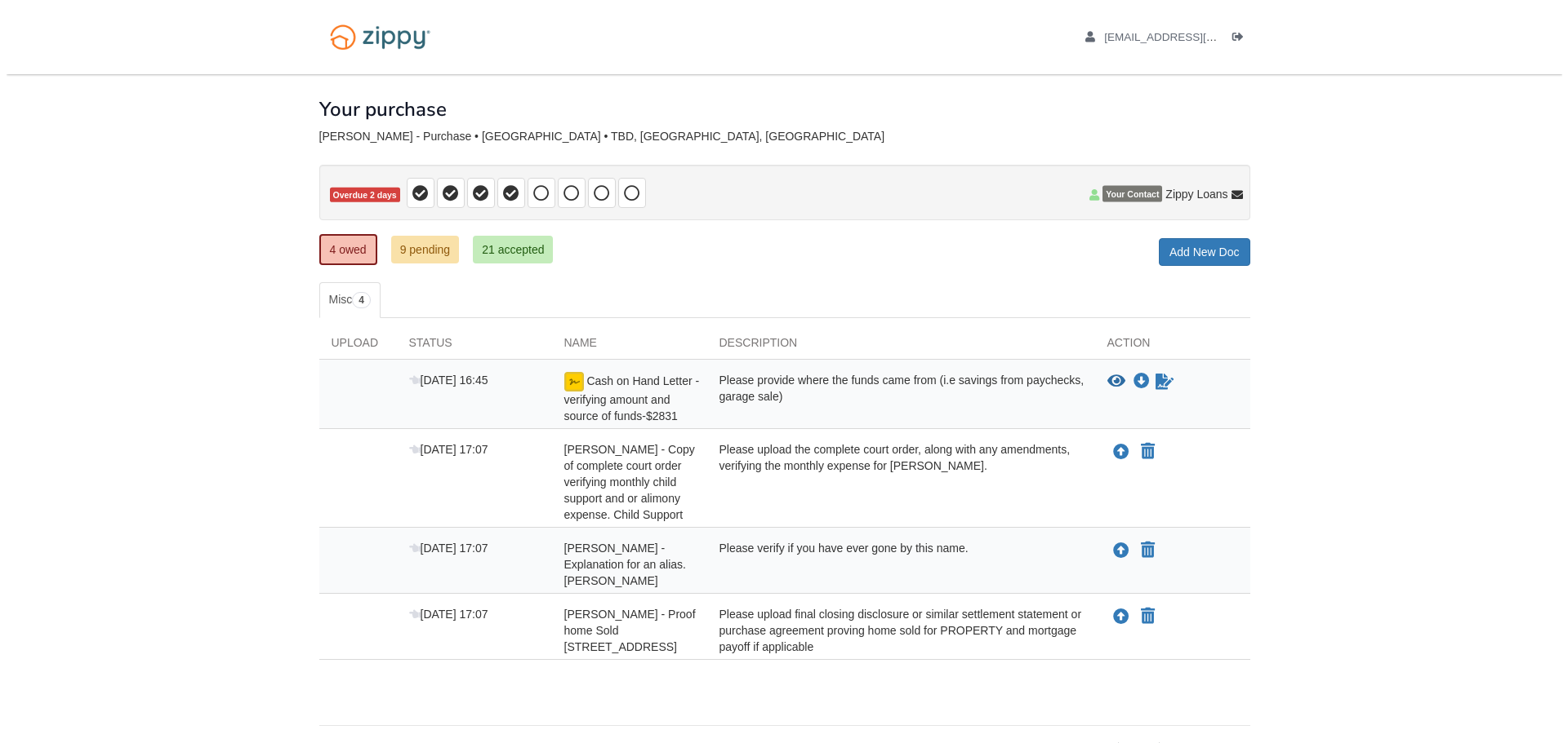
scroll to position [48, 0]
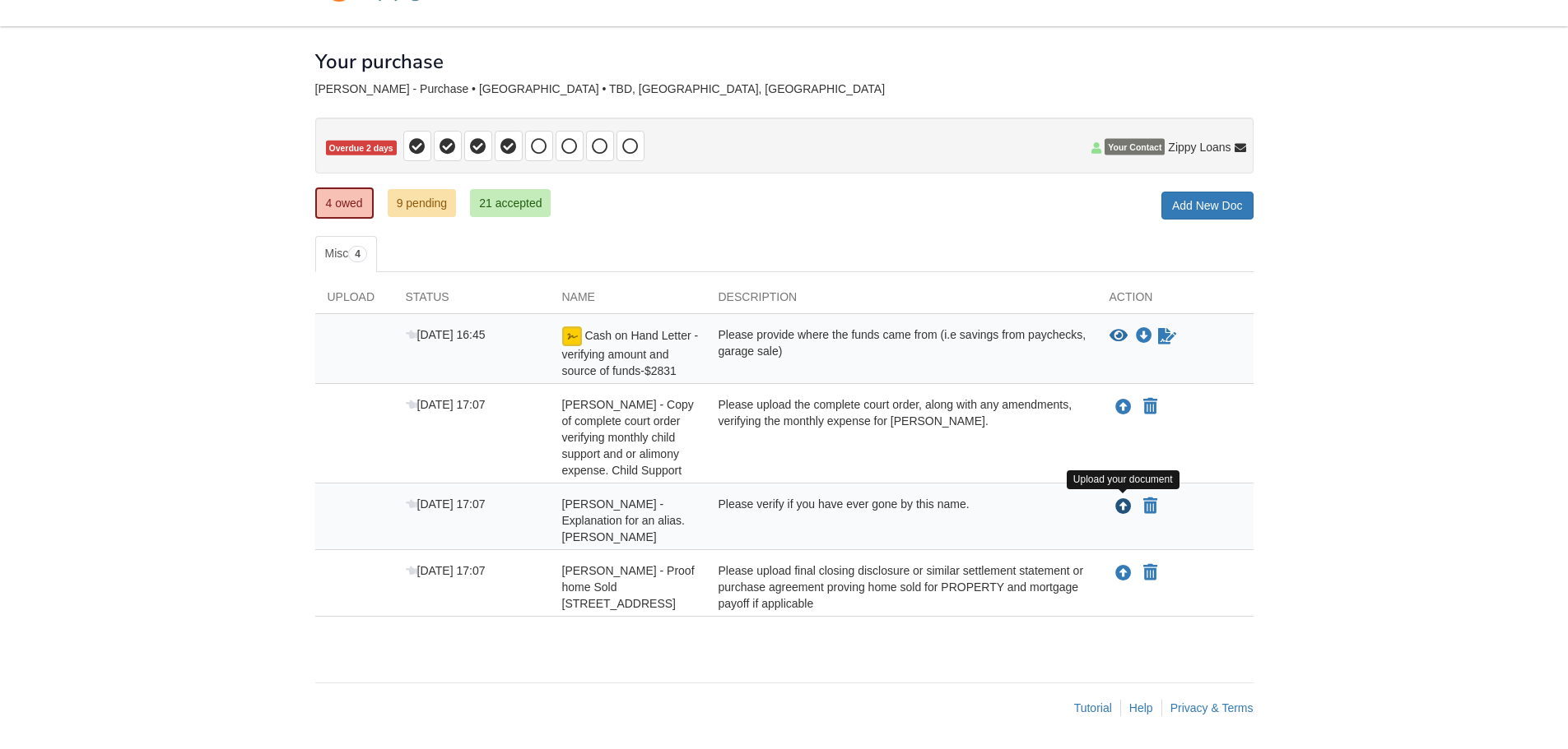
click at [1123, 505] on icon "Upload Shaina Terrell - Explanation for an alias. SHAINA M LANDSBAUM" at bounding box center [1122, 507] width 16 height 16
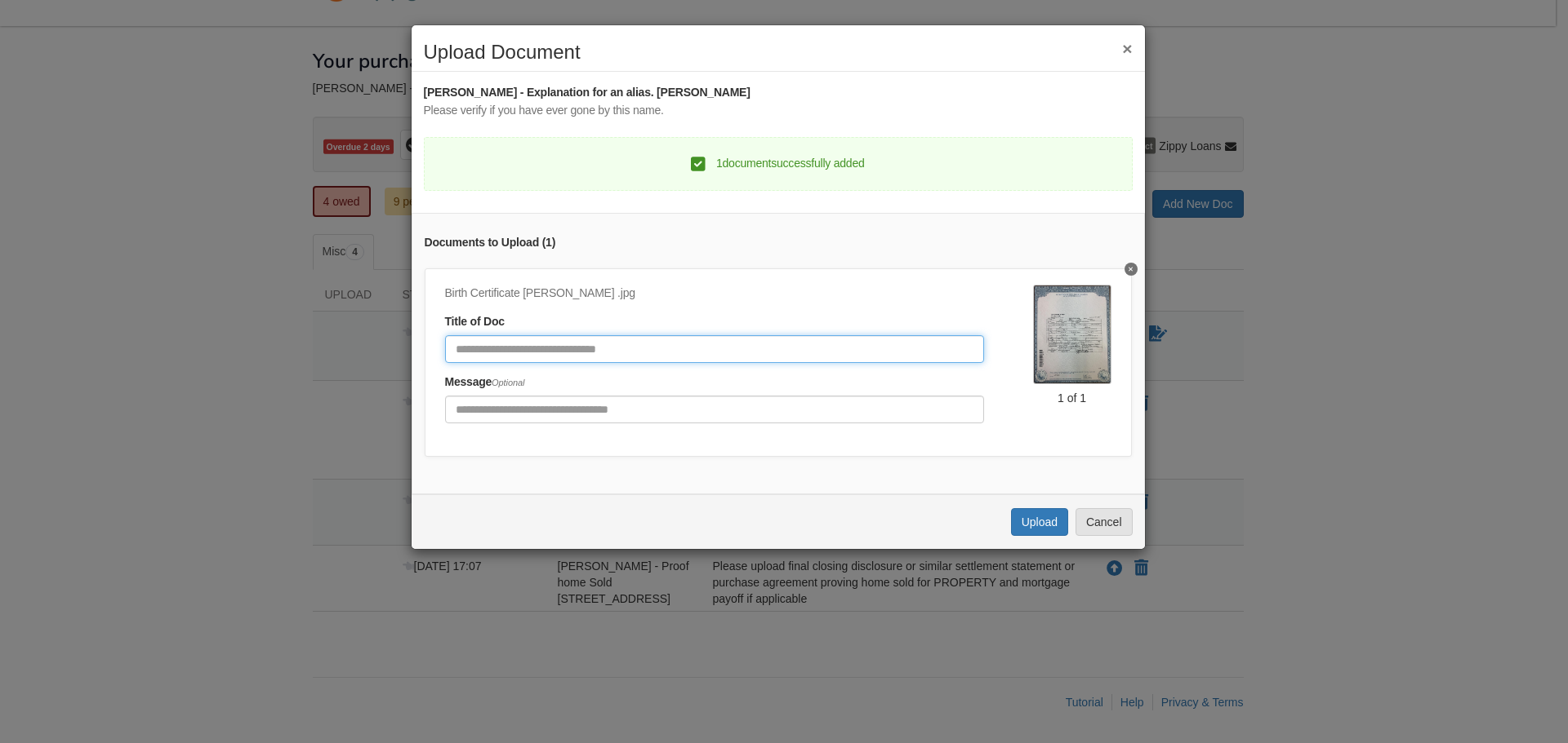
click at [577, 342] on input "Document Title" at bounding box center [714, 348] width 539 height 27
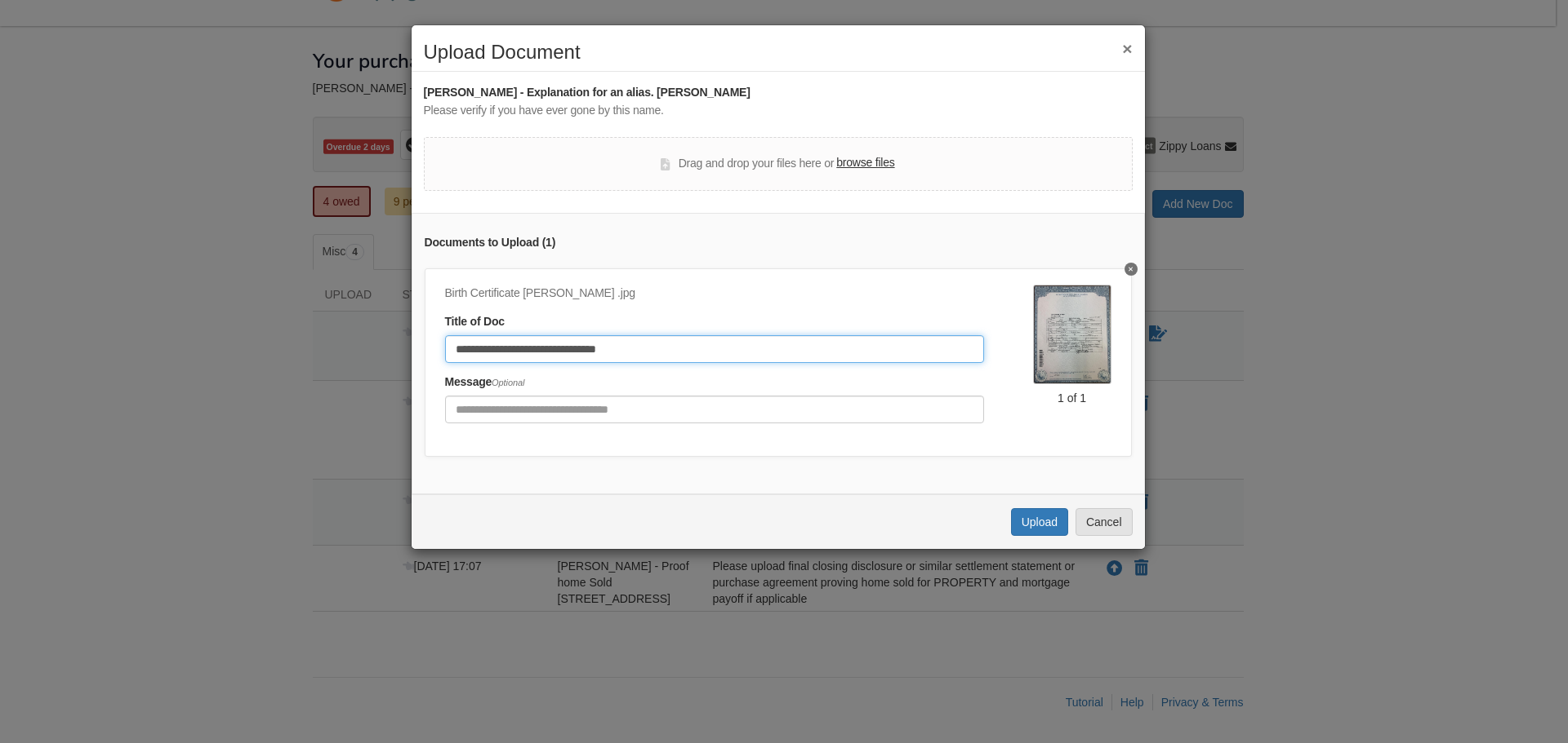
type input "**********"
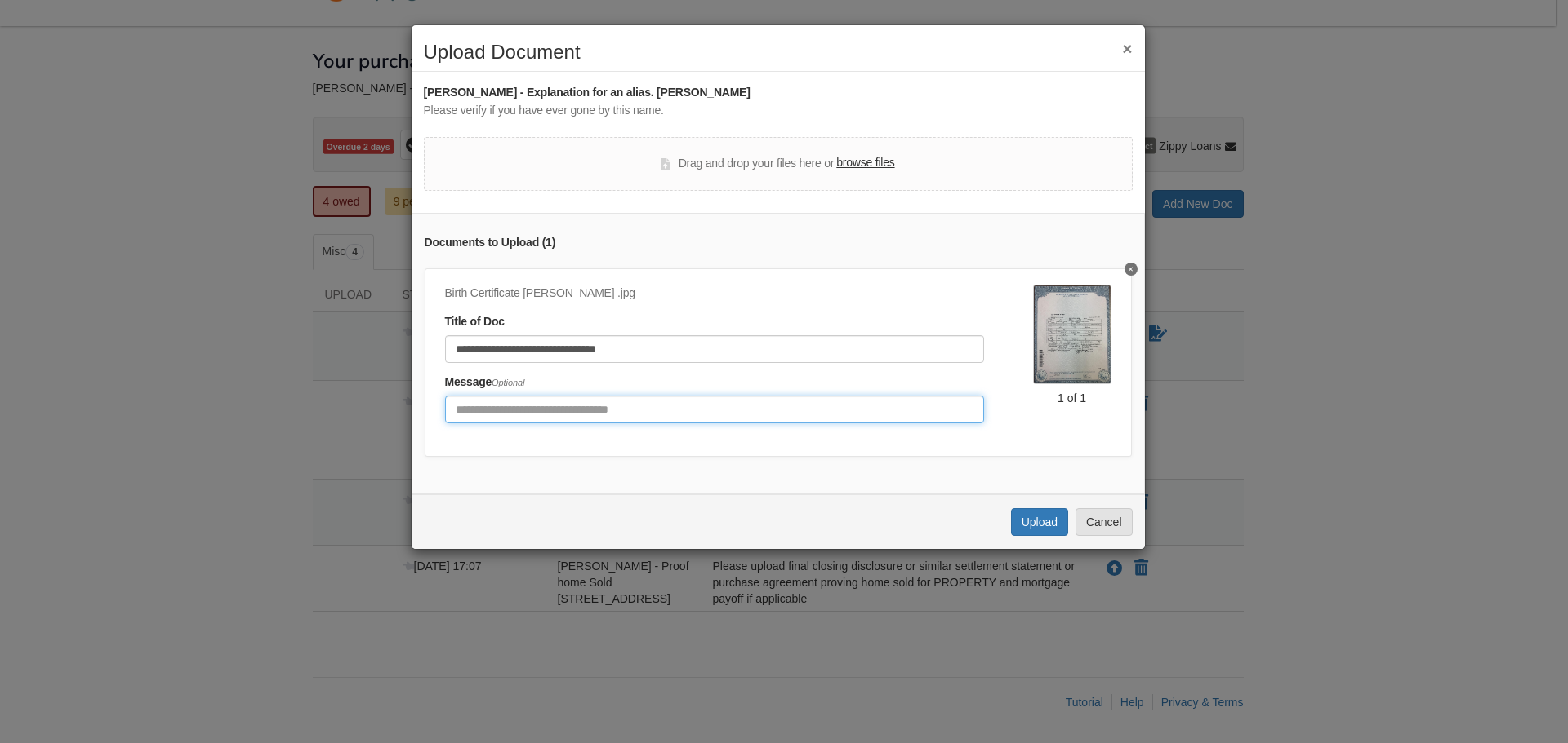
click at [575, 407] on input "Include any comments on this document" at bounding box center [714, 409] width 539 height 27
type input "**********"
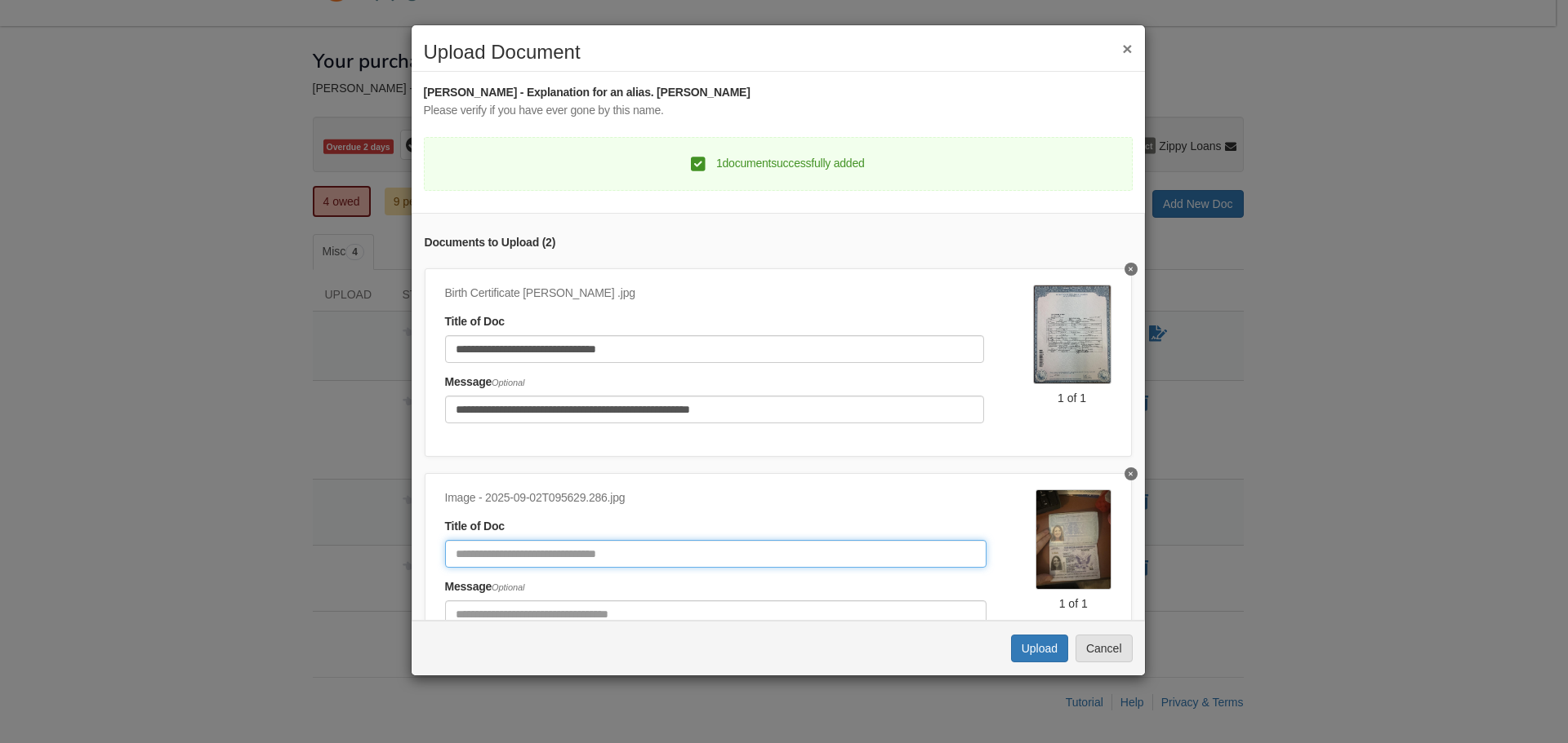
click at [527, 557] on input "Document Title" at bounding box center [715, 553] width 541 height 27
type input "*"
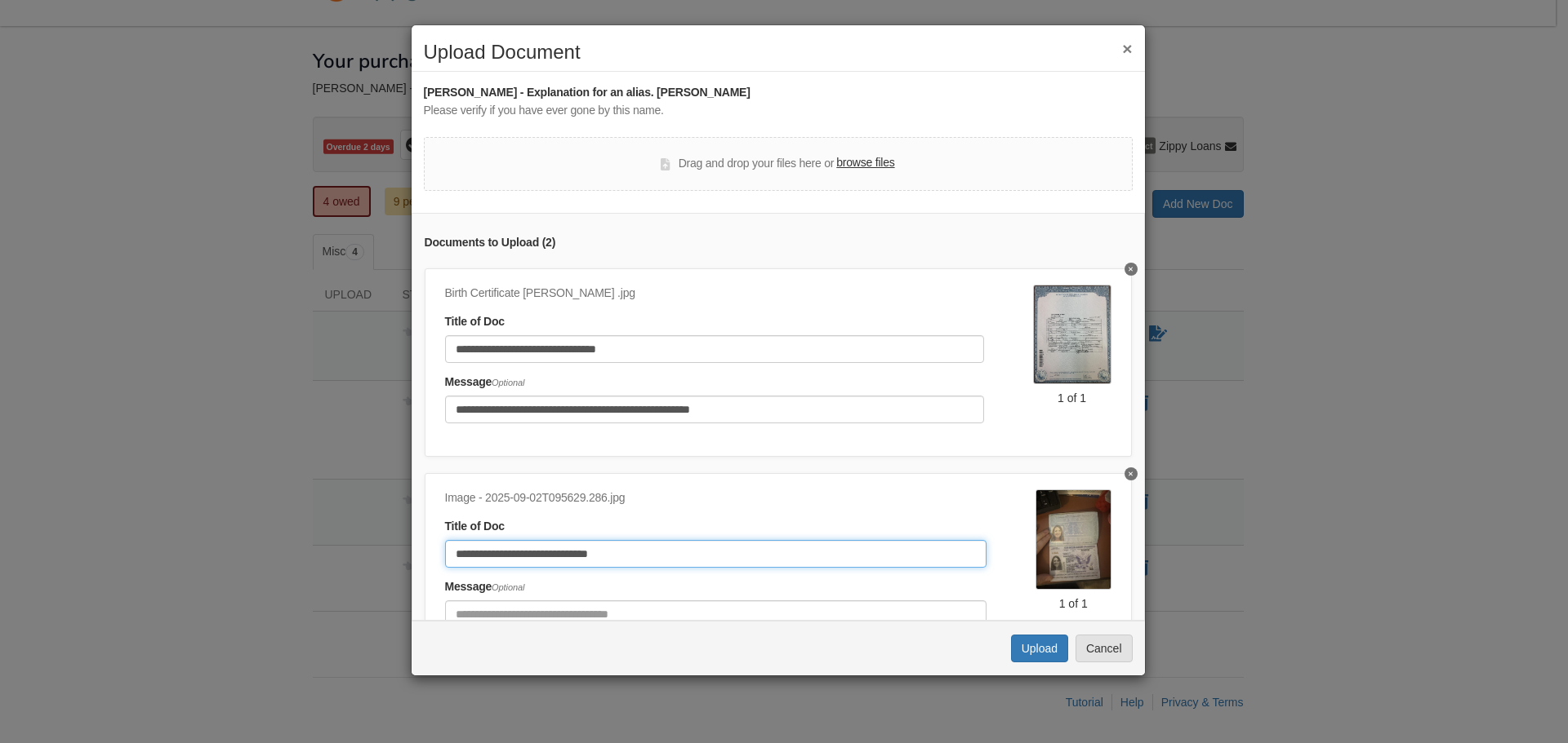
scroll to position [91, 0]
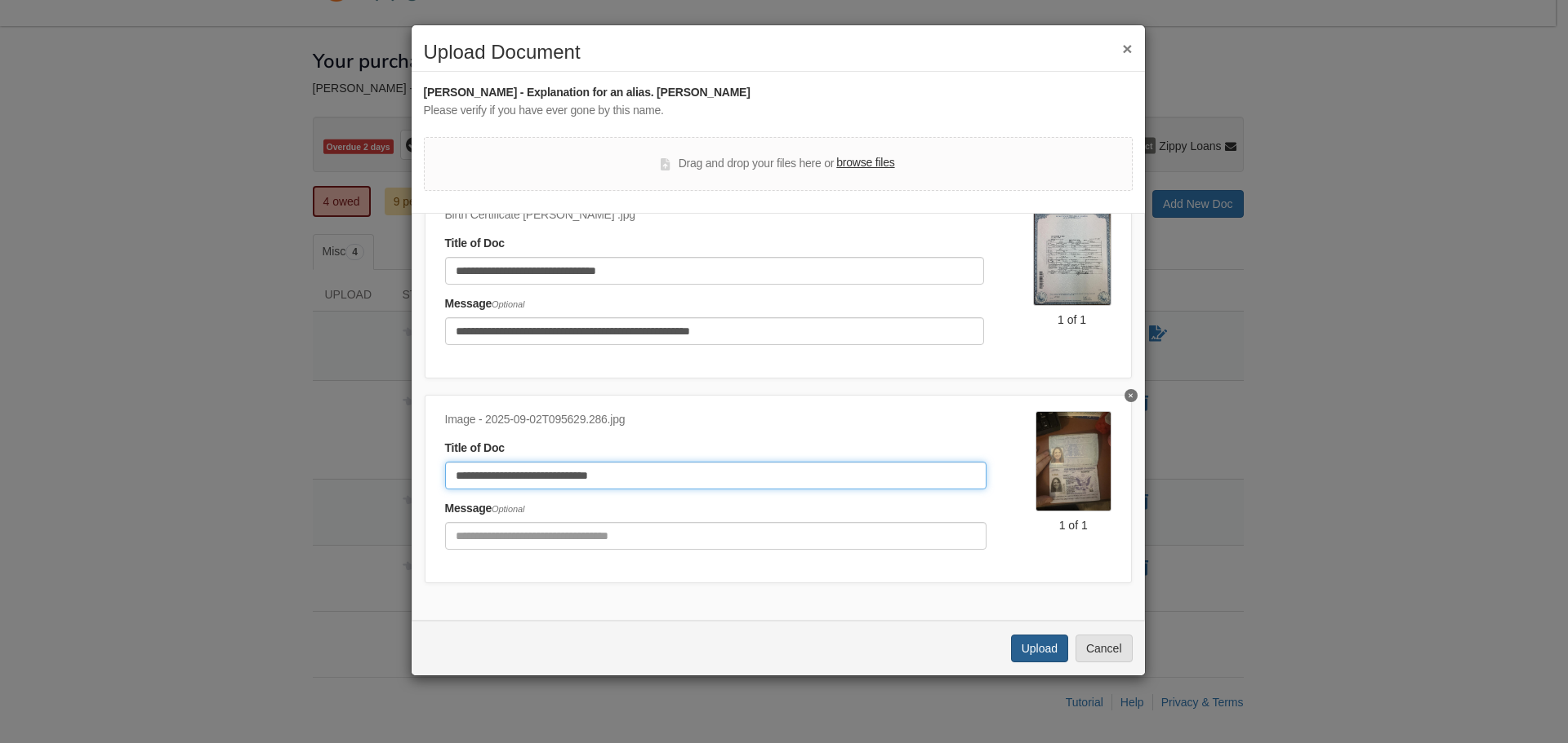
type input "**********"
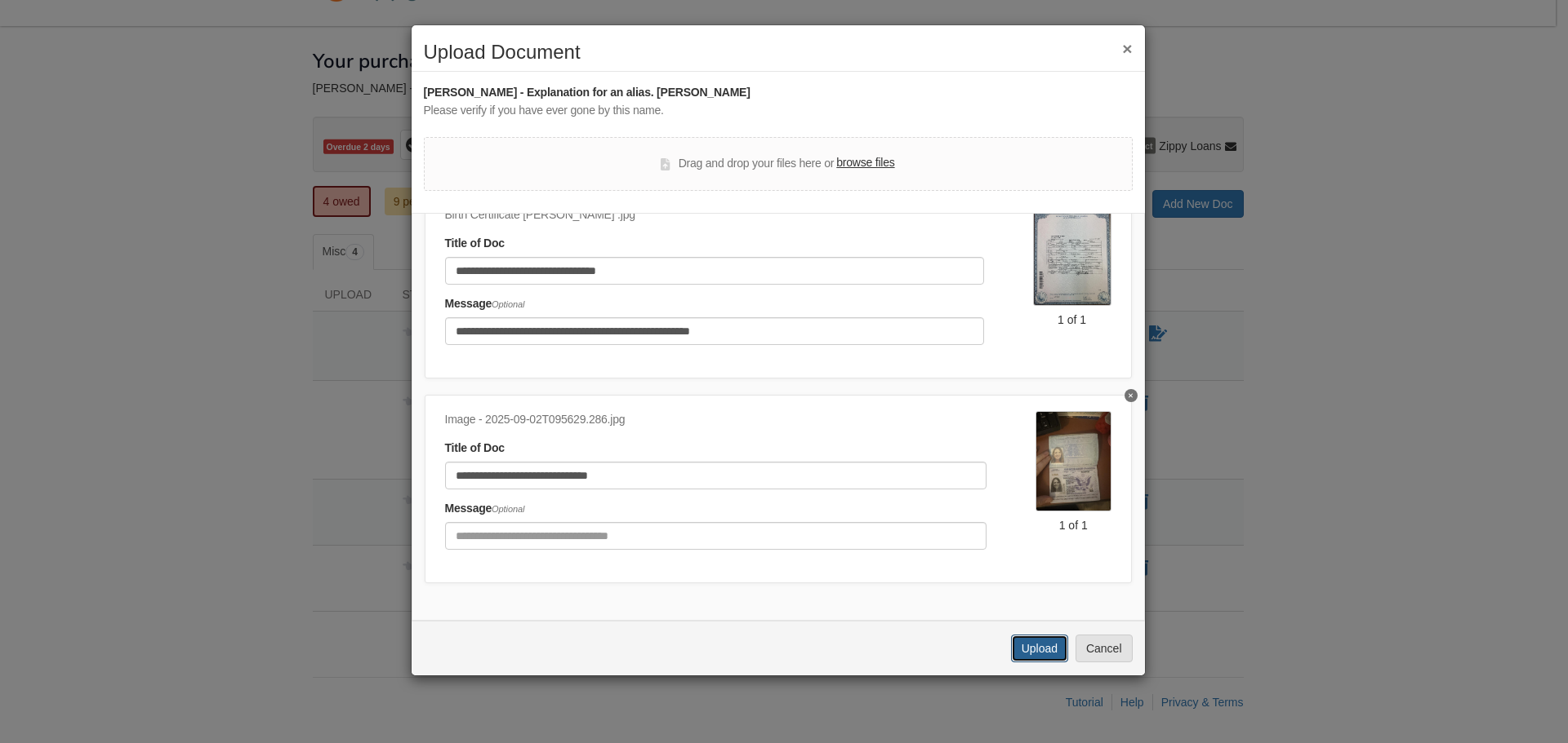
click at [1026, 655] on button "Upload" at bounding box center [1039, 649] width 58 height 27
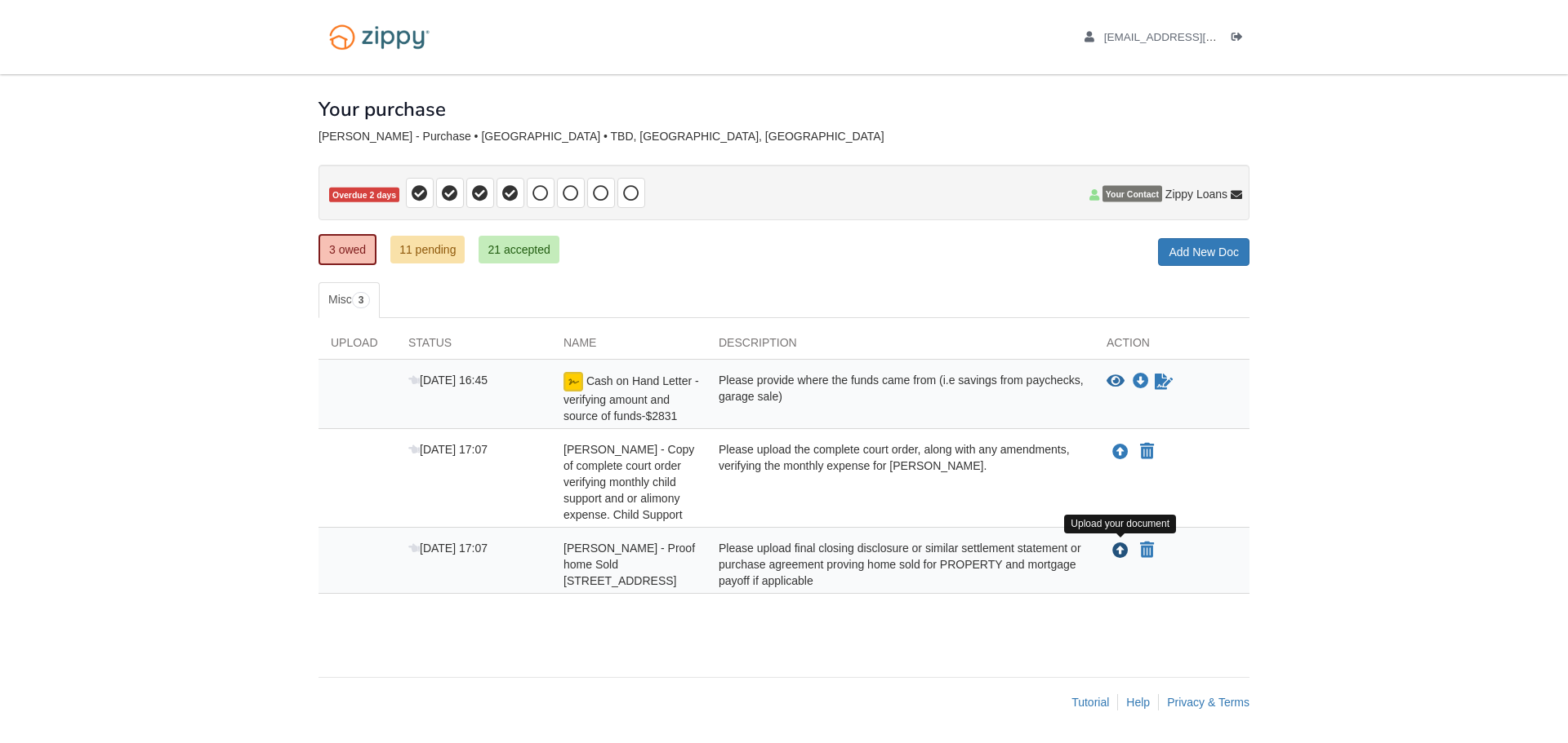
click at [1121, 549] on icon "Upload Shaina Terrell - Proof home Sold 5140 Valentine Rd Park City, KS 67219" at bounding box center [1119, 551] width 16 height 16
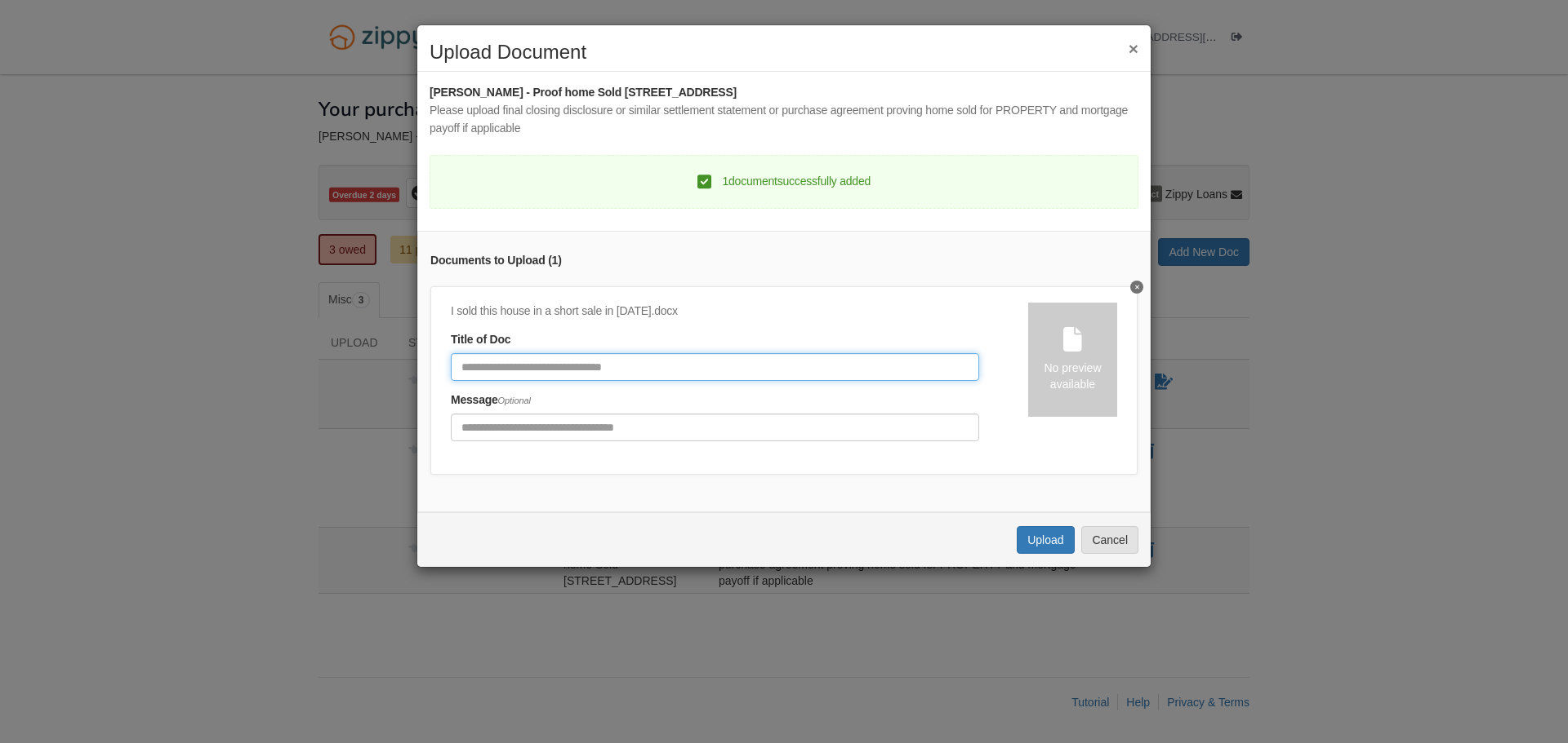
click at [521, 370] on input "Document Title" at bounding box center [714, 366] width 528 height 27
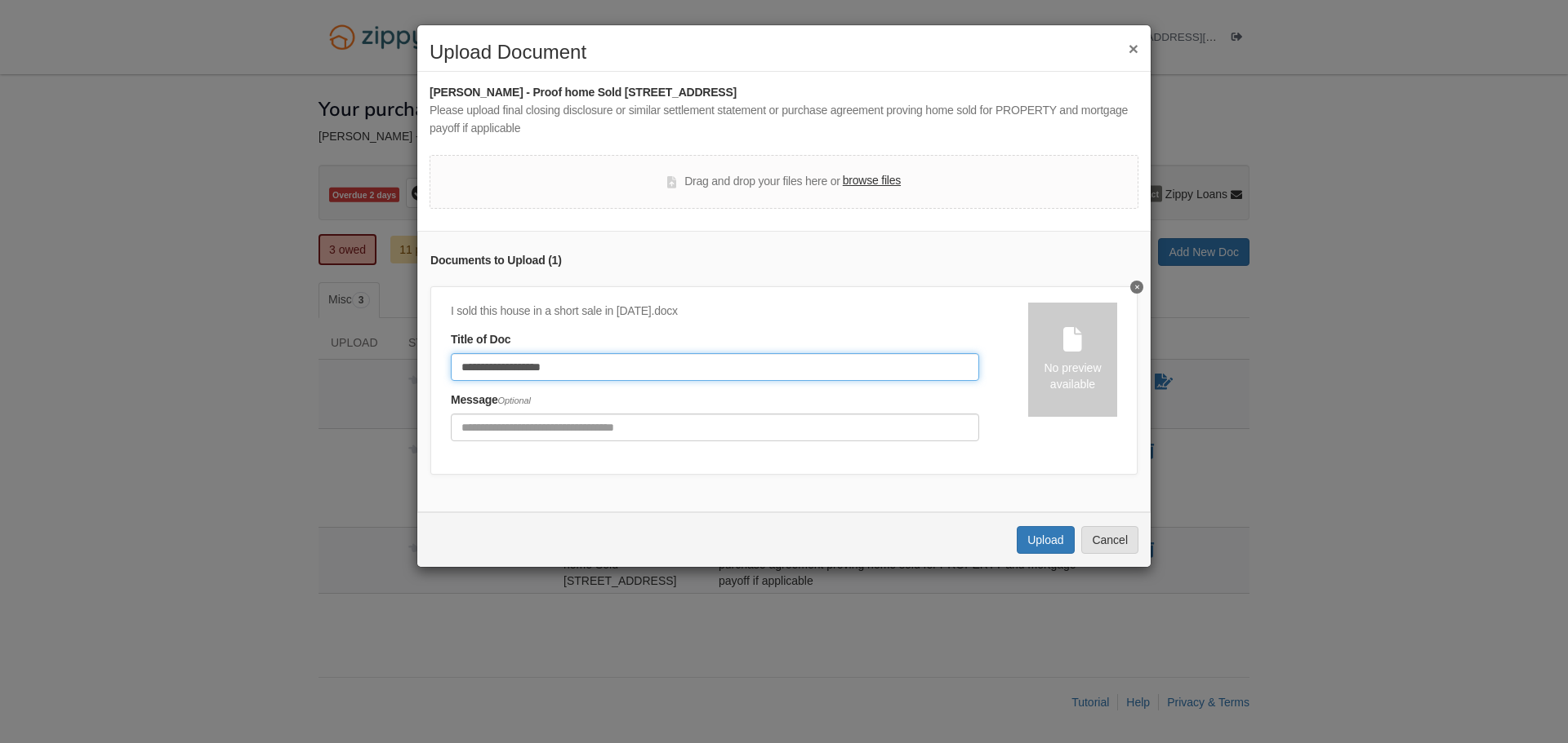
click at [642, 365] on input "**********" at bounding box center [714, 366] width 528 height 27
type input "**********"
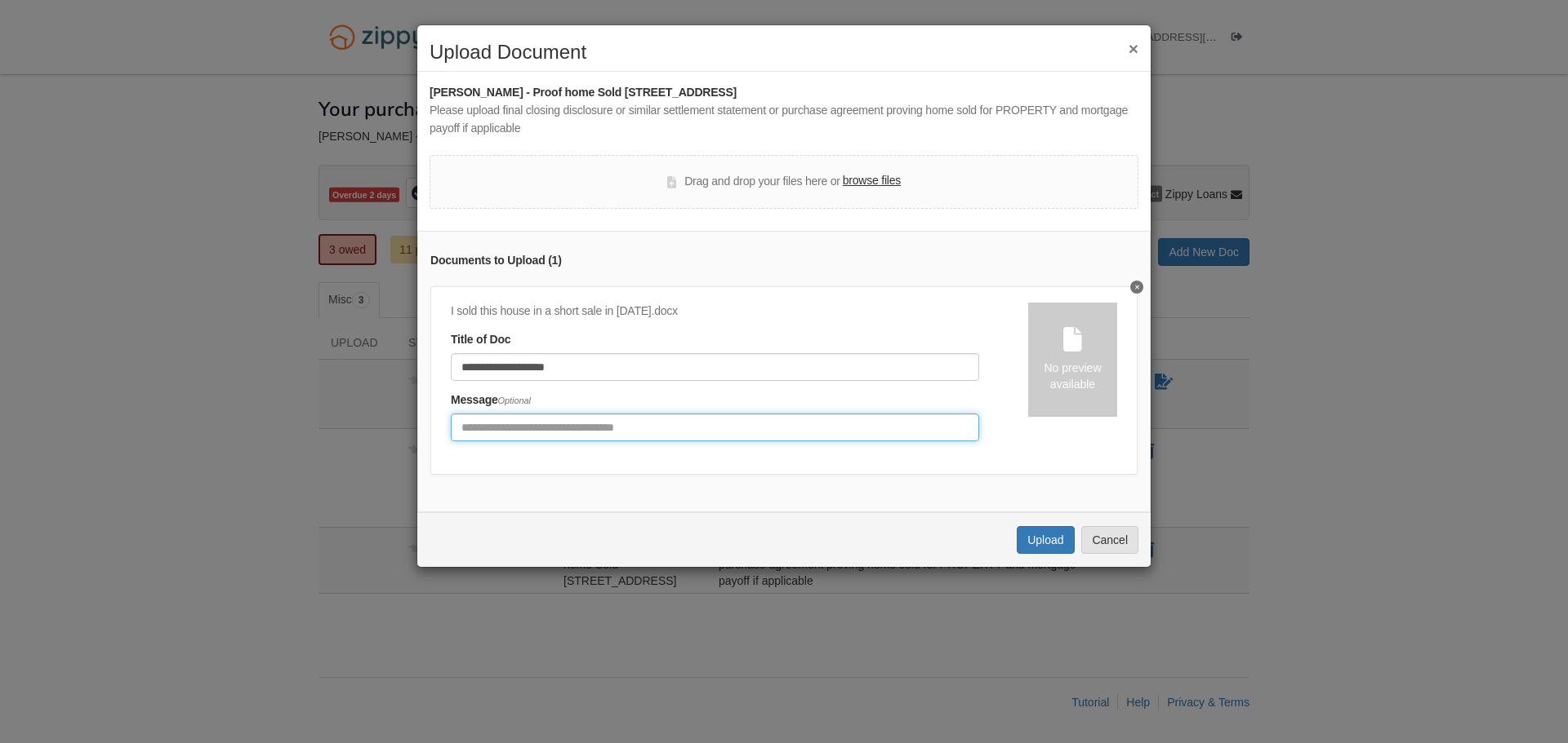
click at [539, 425] on input "Include any comments on this document" at bounding box center [714, 427] width 528 height 27
type input "**********"
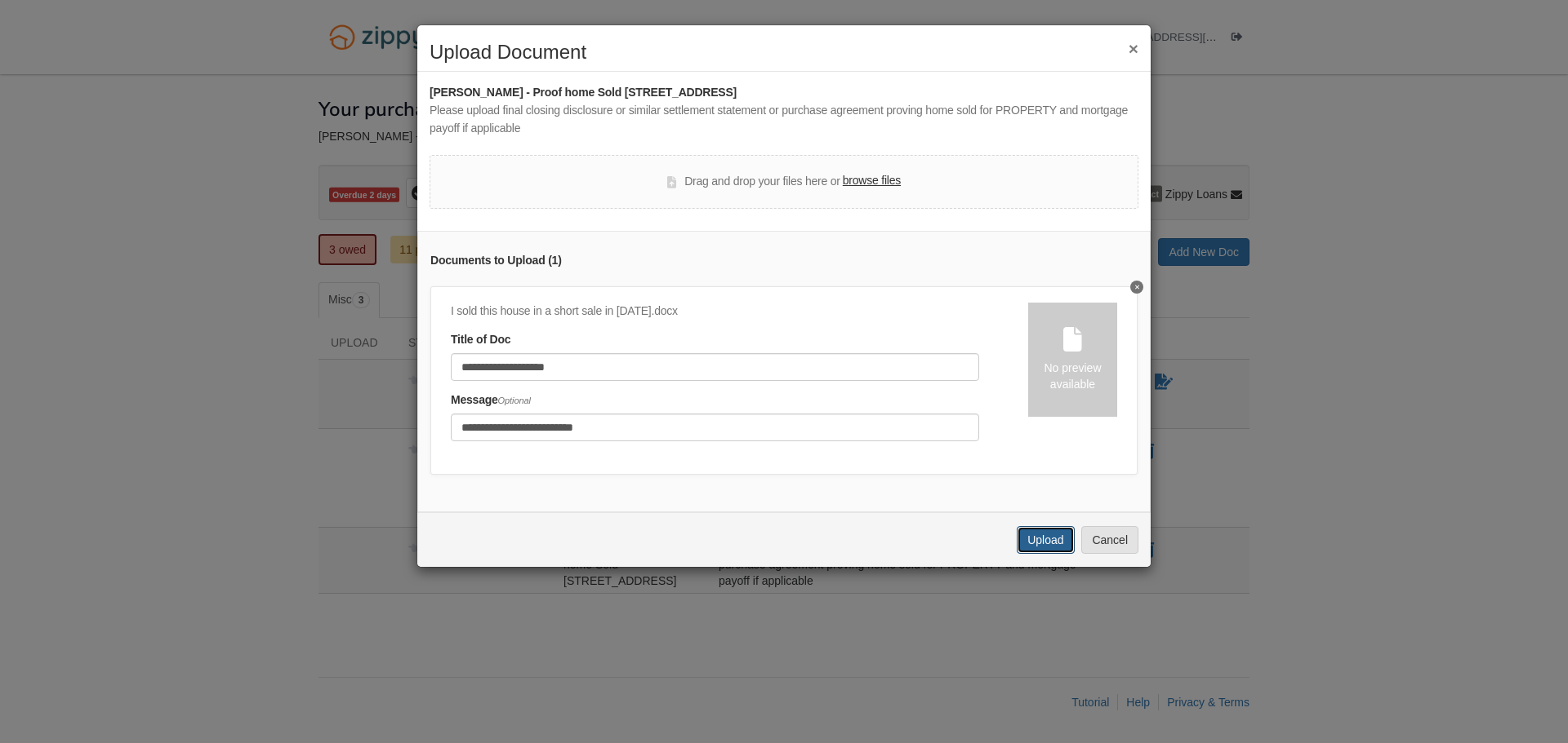
click at [1037, 540] on button "Upload" at bounding box center [1045, 540] width 58 height 27
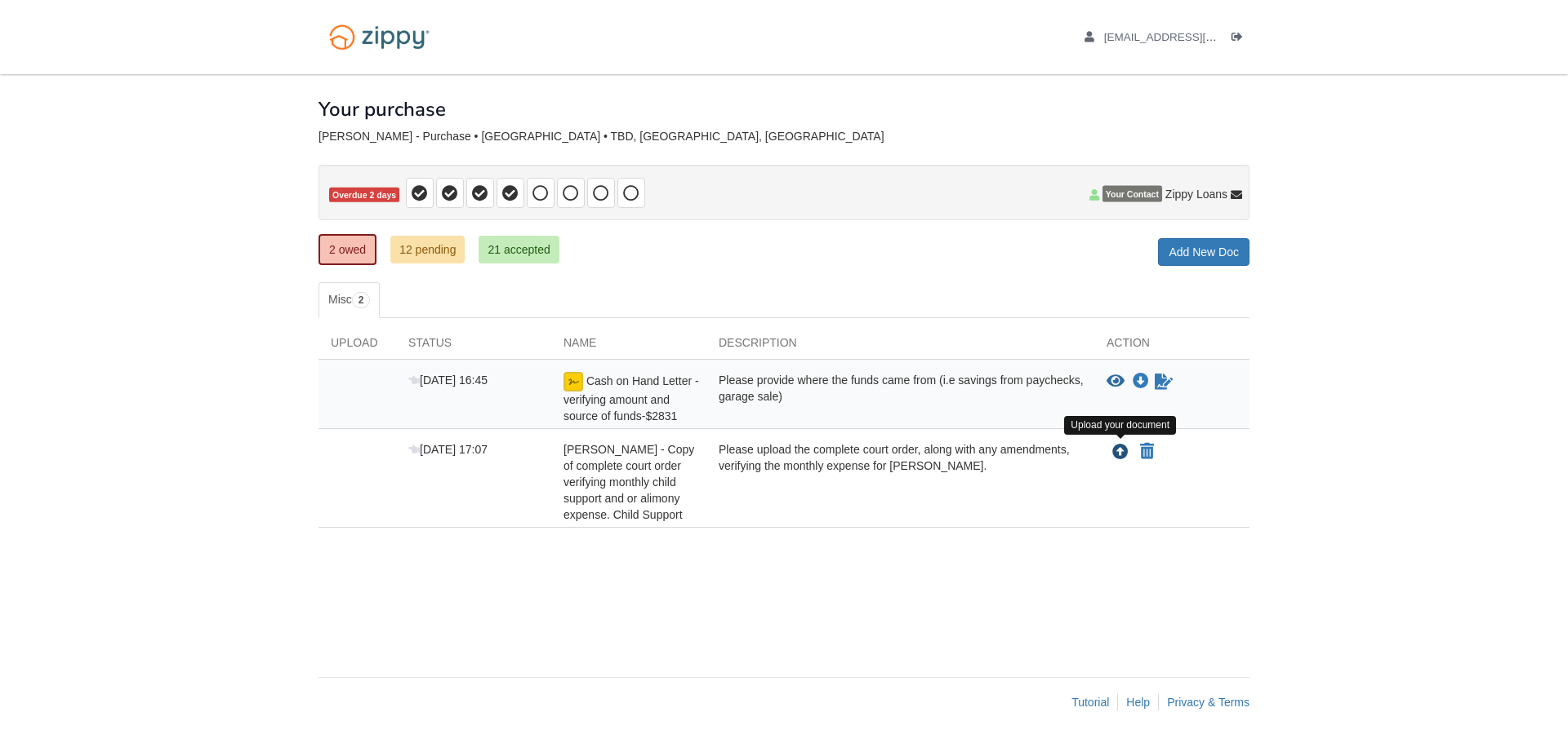
click at [1116, 449] on icon "Upload Shaina Terrell - Copy of complete court order verifying monthly child su…" at bounding box center [1119, 452] width 16 height 16
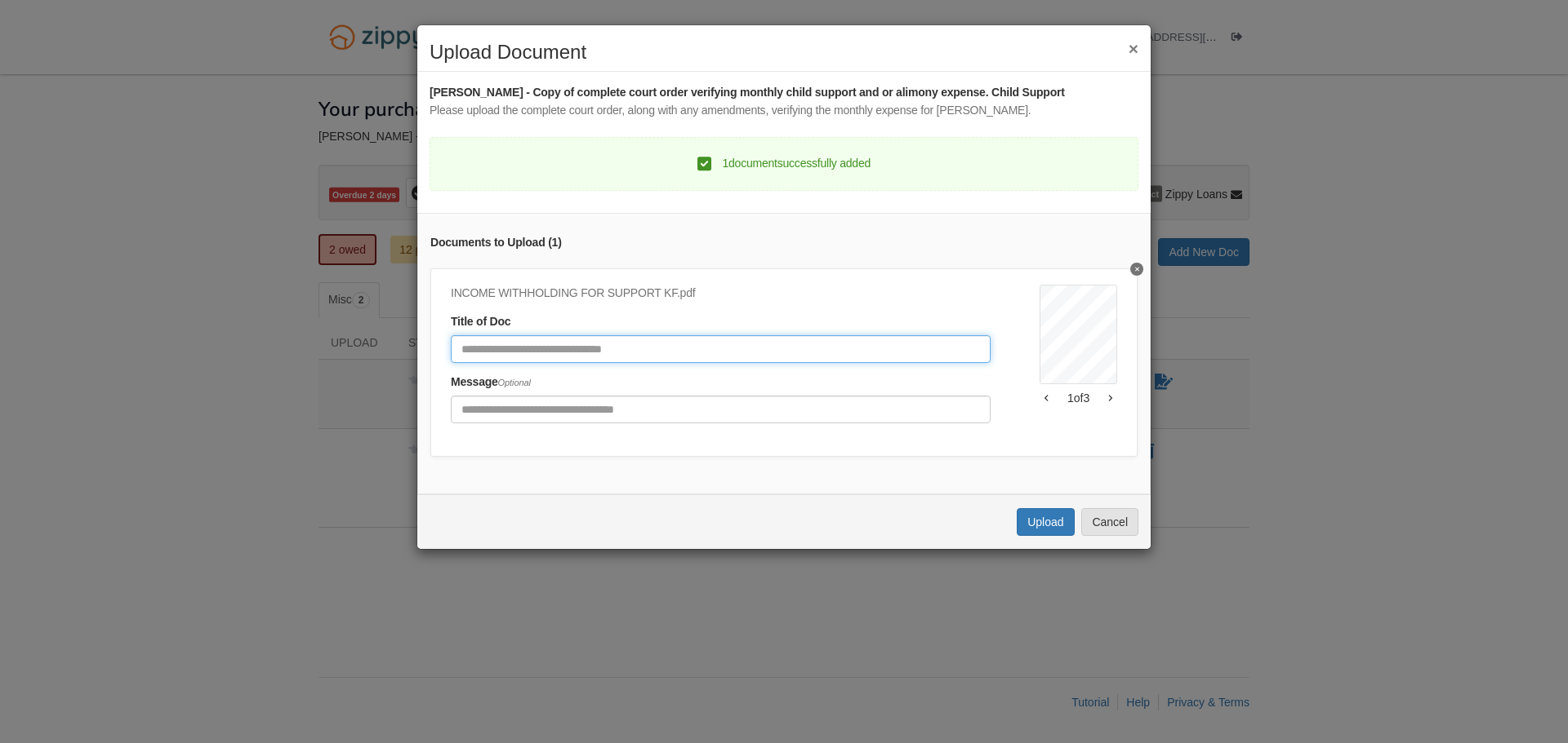
click at [605, 346] on input "Document Title" at bounding box center [720, 348] width 539 height 27
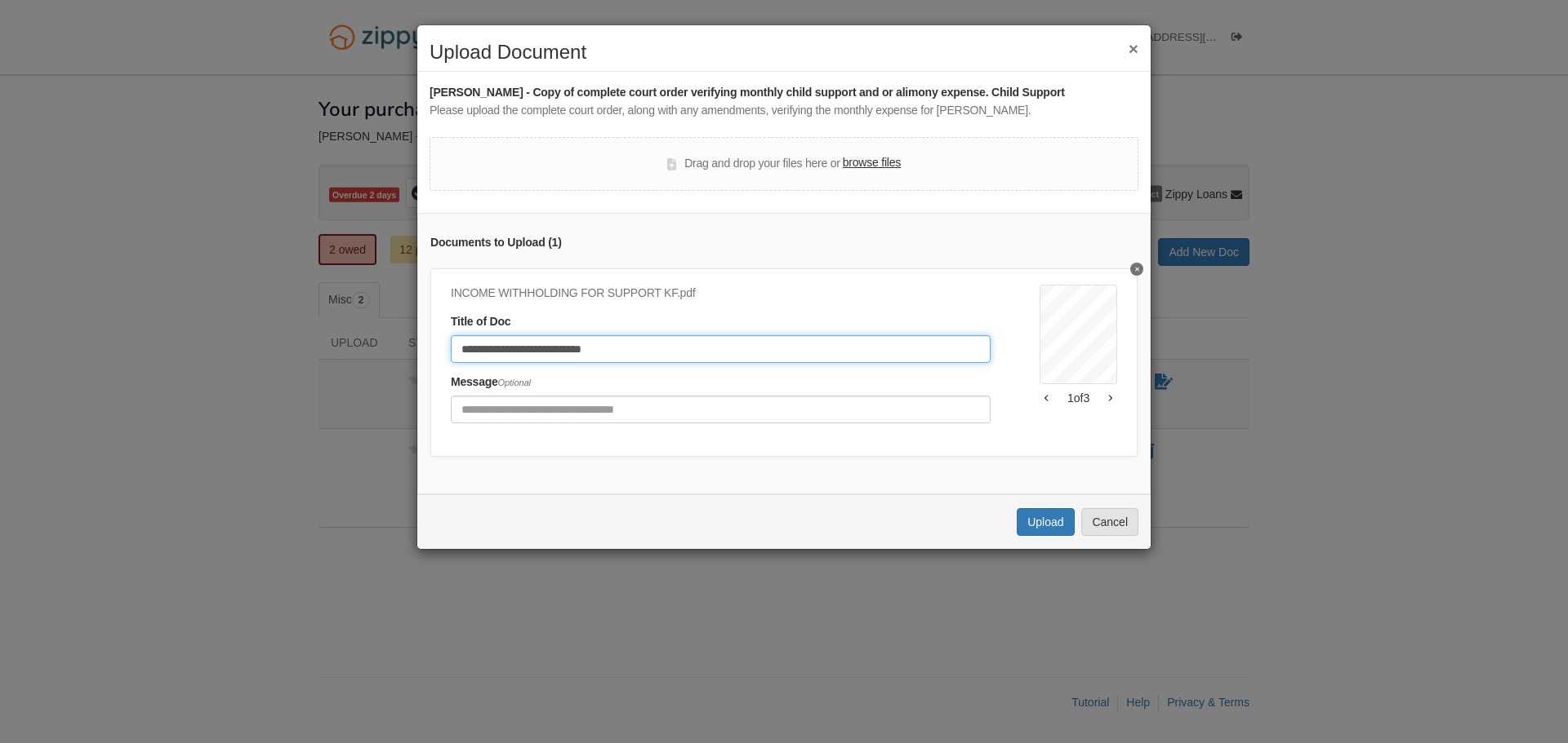
type input "**********"
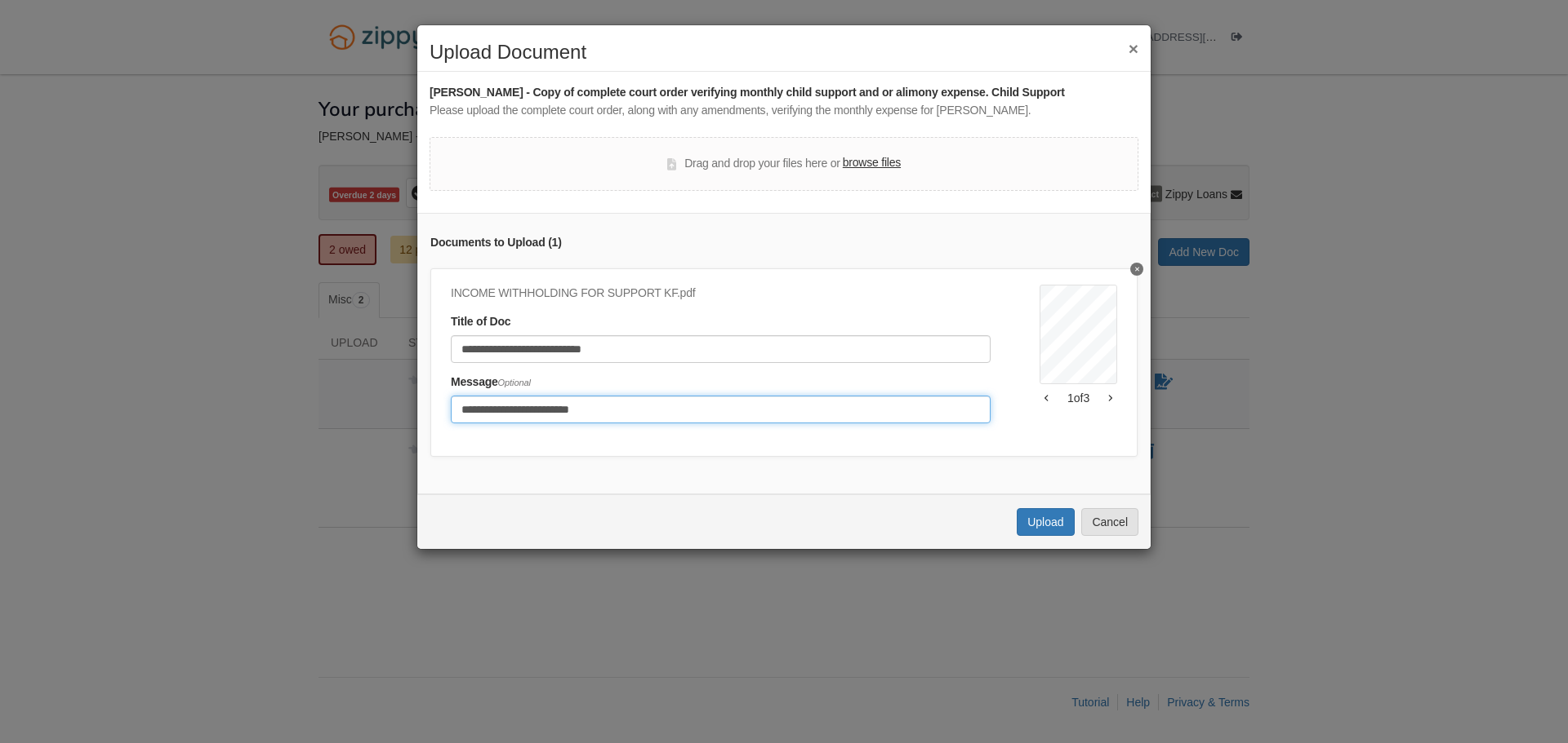
click at [521, 410] on input "**********" at bounding box center [720, 409] width 539 height 27
type input "**********"
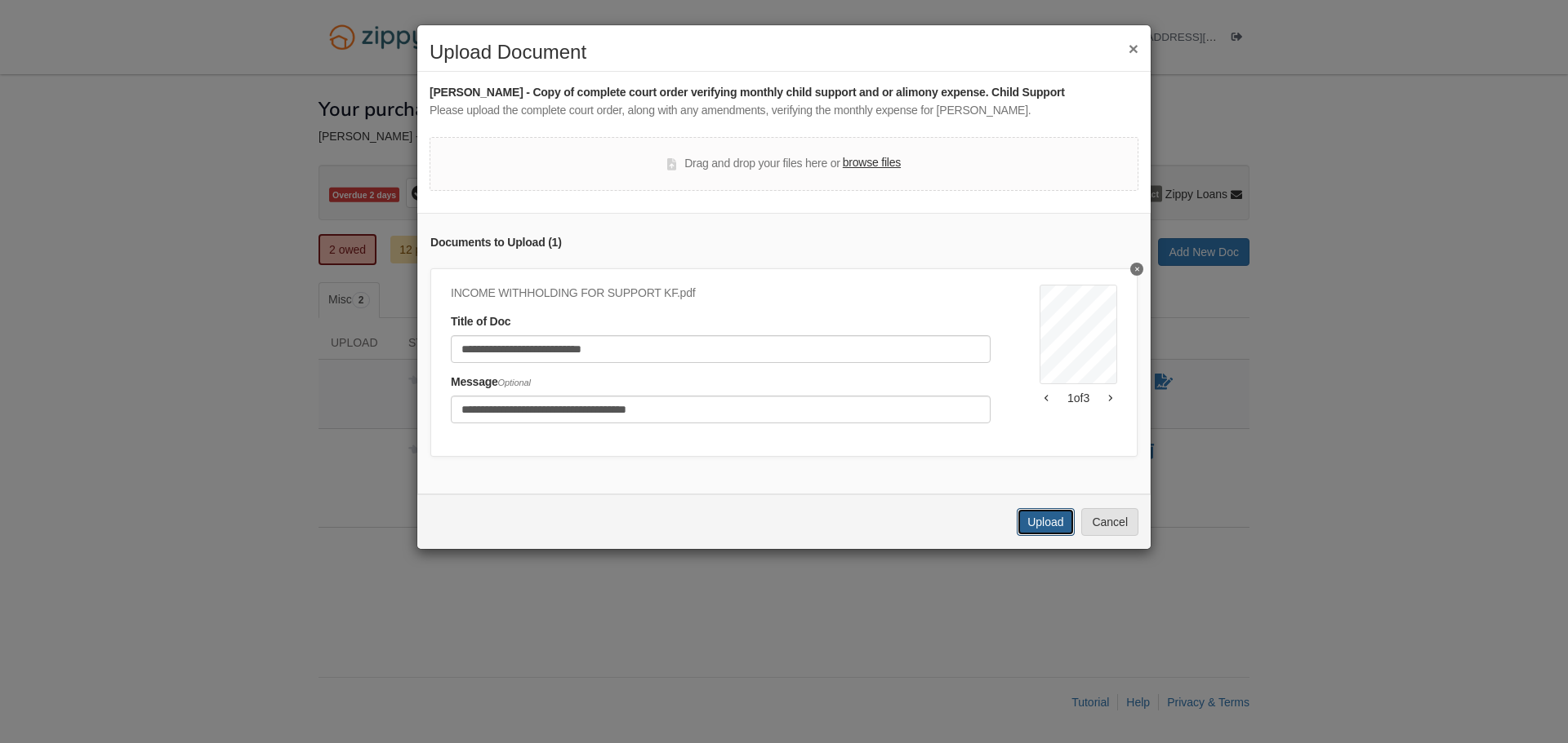
click at [1042, 534] on button "Upload" at bounding box center [1045, 522] width 58 height 27
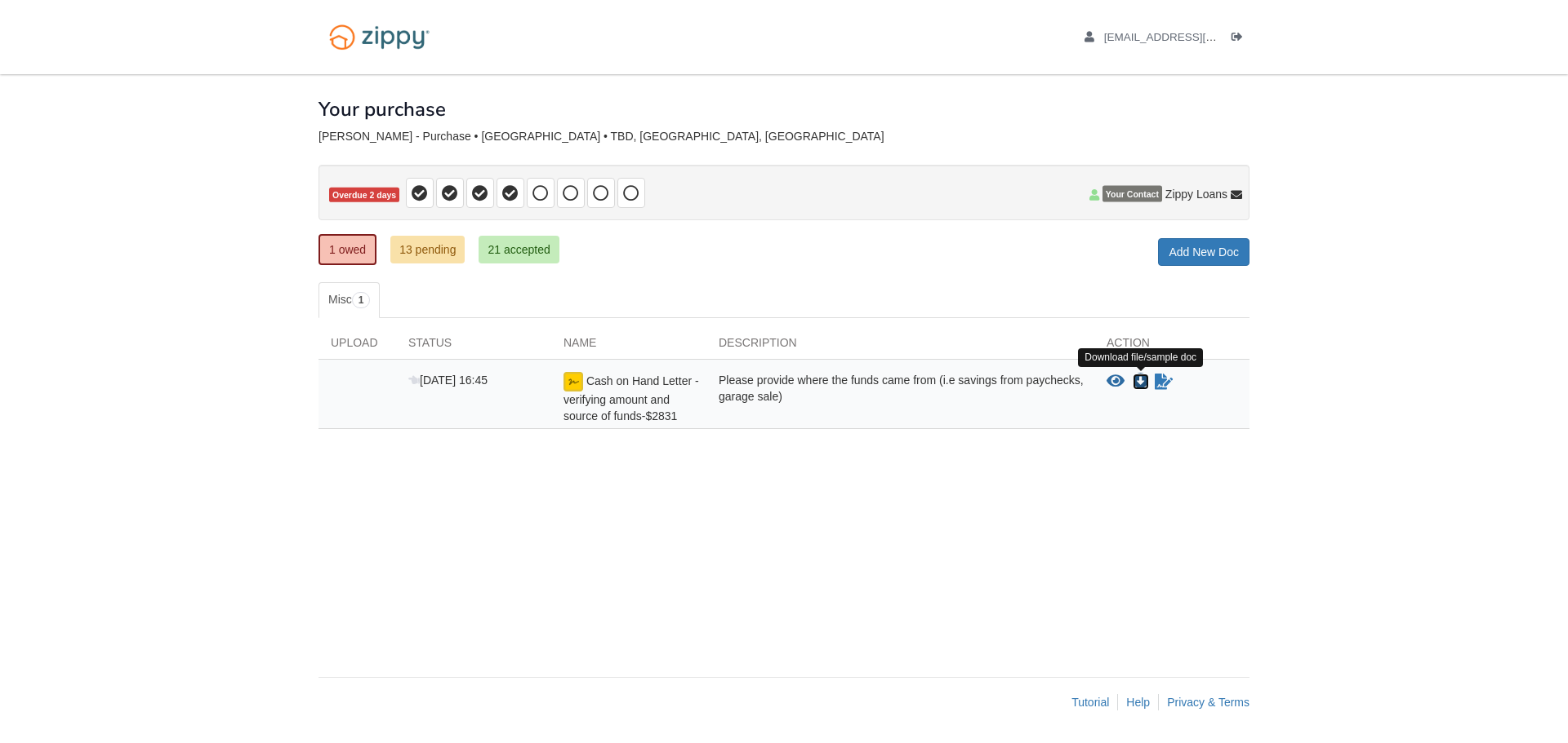
click at [1136, 380] on icon "Download Cash on Hand Letter - verifying amount and source of funds-$2831" at bounding box center [1140, 381] width 16 height 16
drag, startPoint x: 1161, startPoint y: 379, endPoint x: 1177, endPoint y: 387, distance: 17.9
click at [1161, 379] on icon "Sign Form" at bounding box center [1163, 381] width 18 height 16
click at [619, 397] on span "Cash on Hand Letter - verifying amount and source of funds-$2831" at bounding box center [630, 398] width 135 height 48
click at [1116, 382] on icon "View Cash on Hand Letter - verifying amount and source of funds-$2831" at bounding box center [1115, 381] width 18 height 16
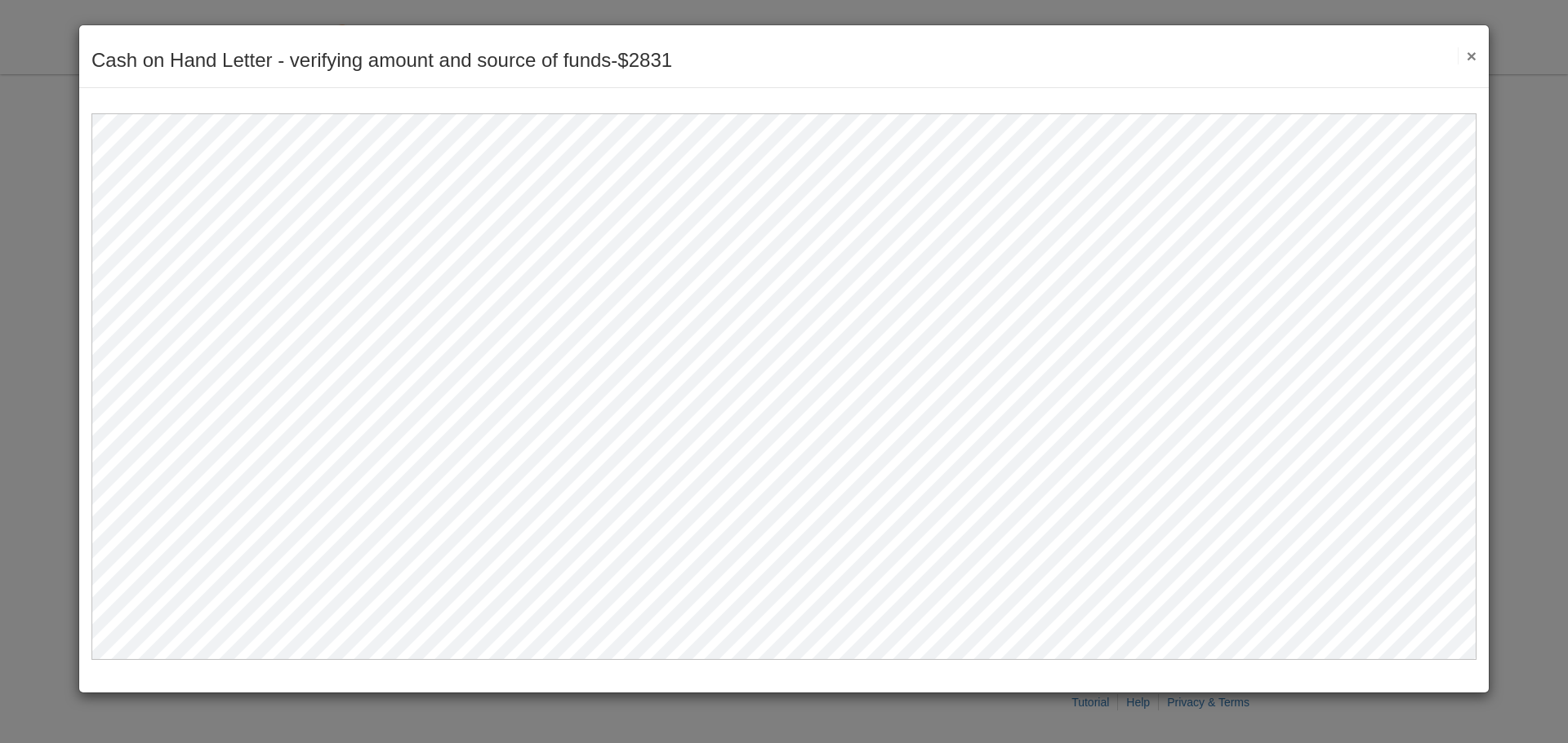
click at [1467, 56] on button "×" at bounding box center [1467, 56] width 19 height 17
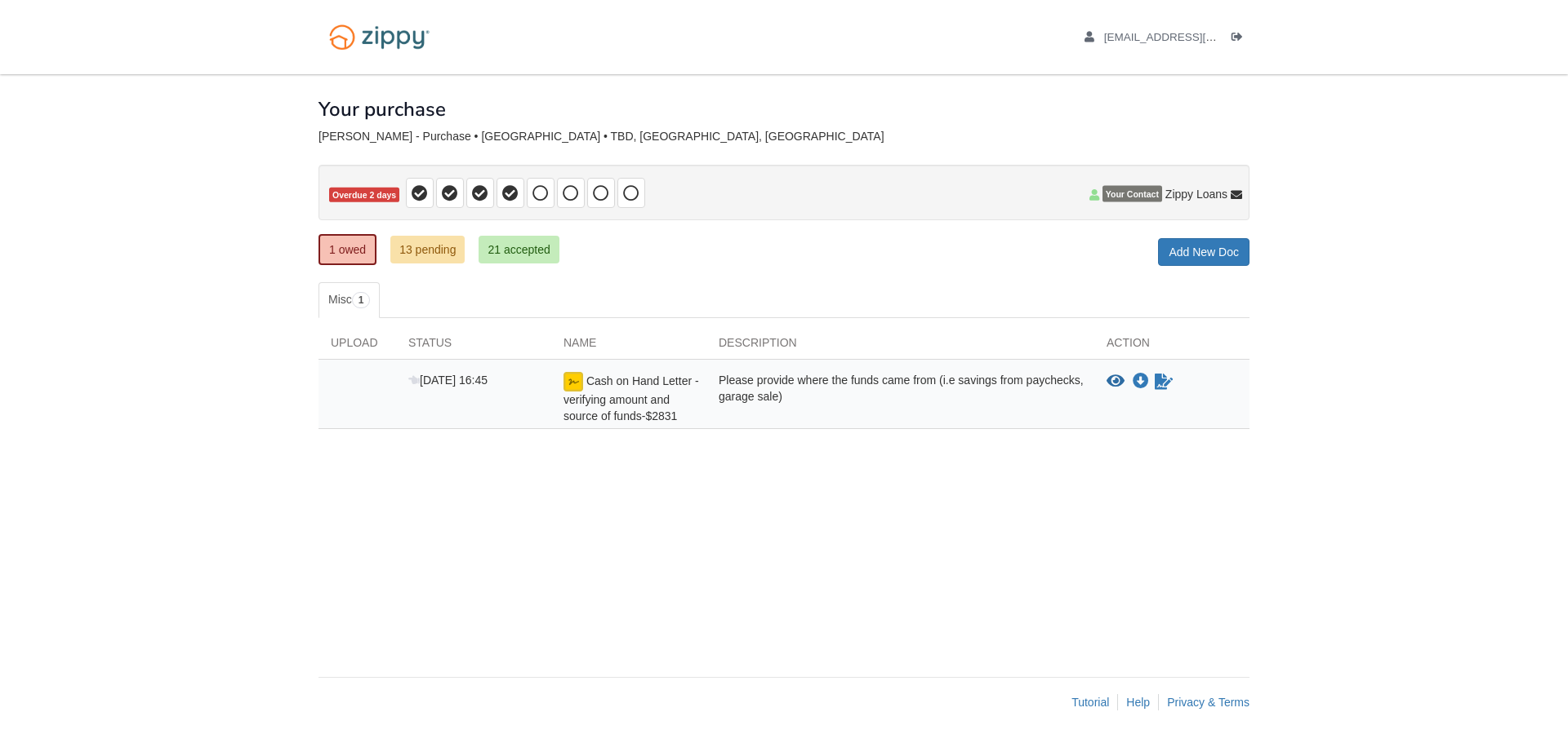
click at [484, 398] on div "[DATE] 16:45" at bounding box center [473, 397] width 155 height 52
click at [1161, 382] on icon "Waiting for your co-borrower to e-sign" at bounding box center [1163, 381] width 18 height 16
click at [1164, 382] on icon "Waiting for your co-borrower to e-sign" at bounding box center [1163, 381] width 18 height 16
